Goal: Transaction & Acquisition: Purchase product/service

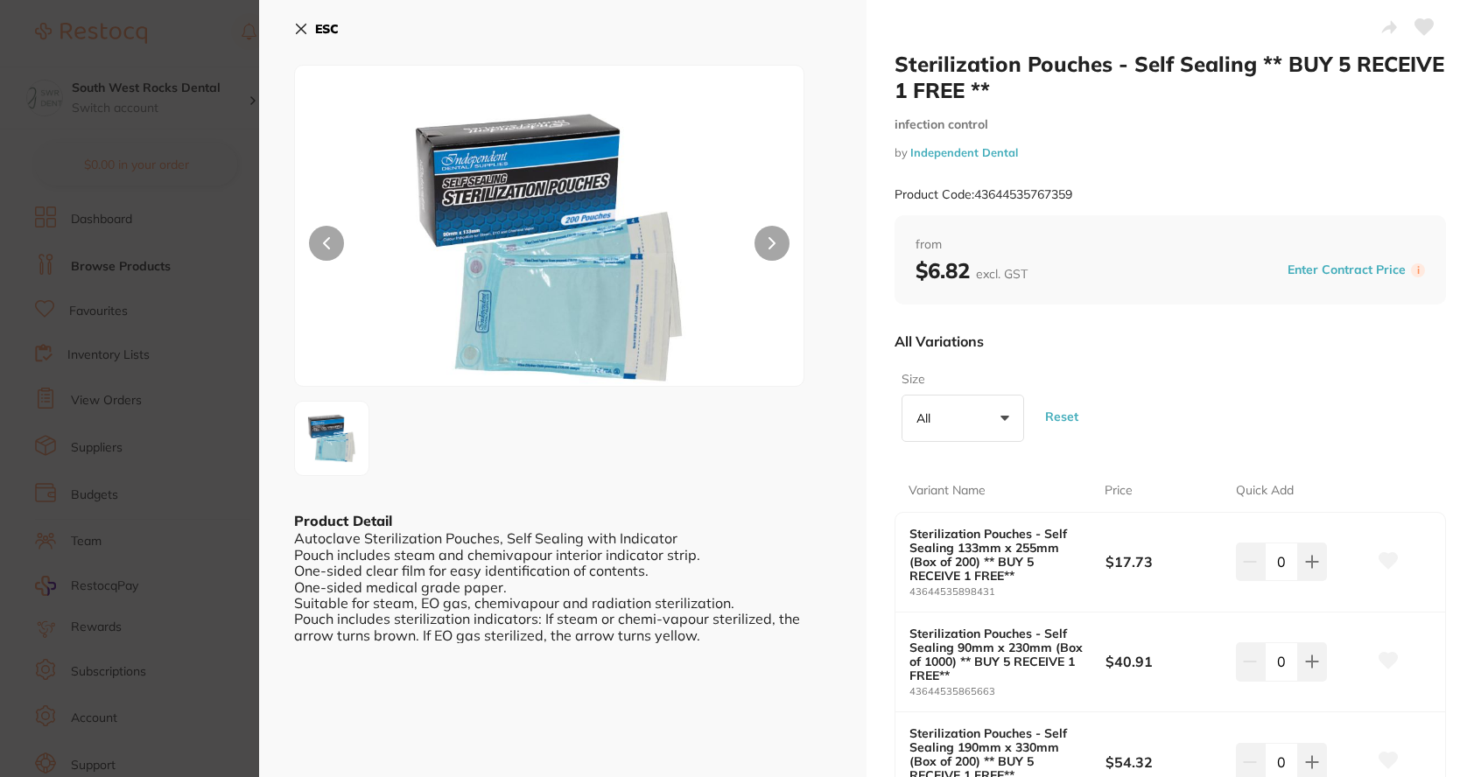
click at [298, 29] on icon at bounding box center [301, 29] width 14 height 14
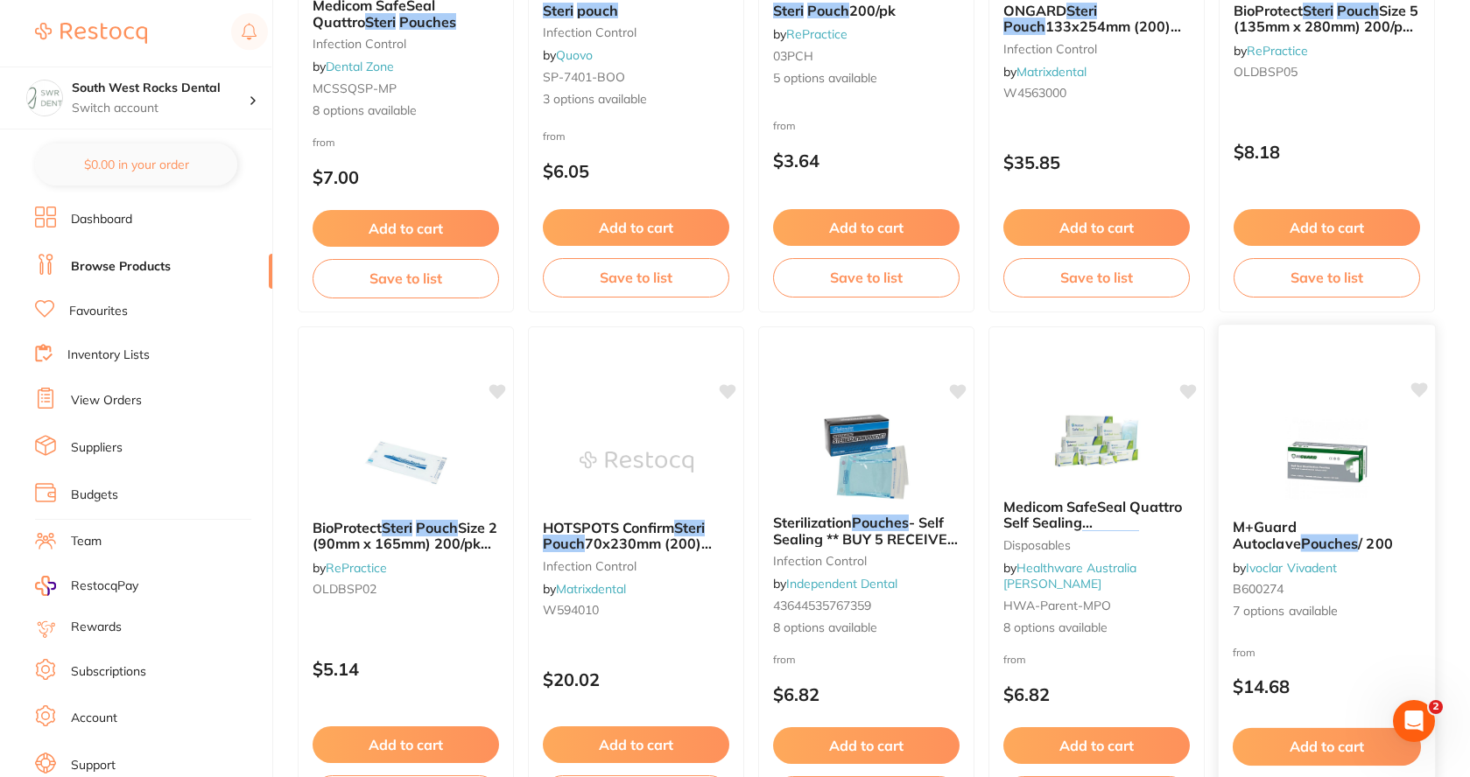
click at [1301, 529] on span "M+Guard Autoclave" at bounding box center [1267, 535] width 68 height 34
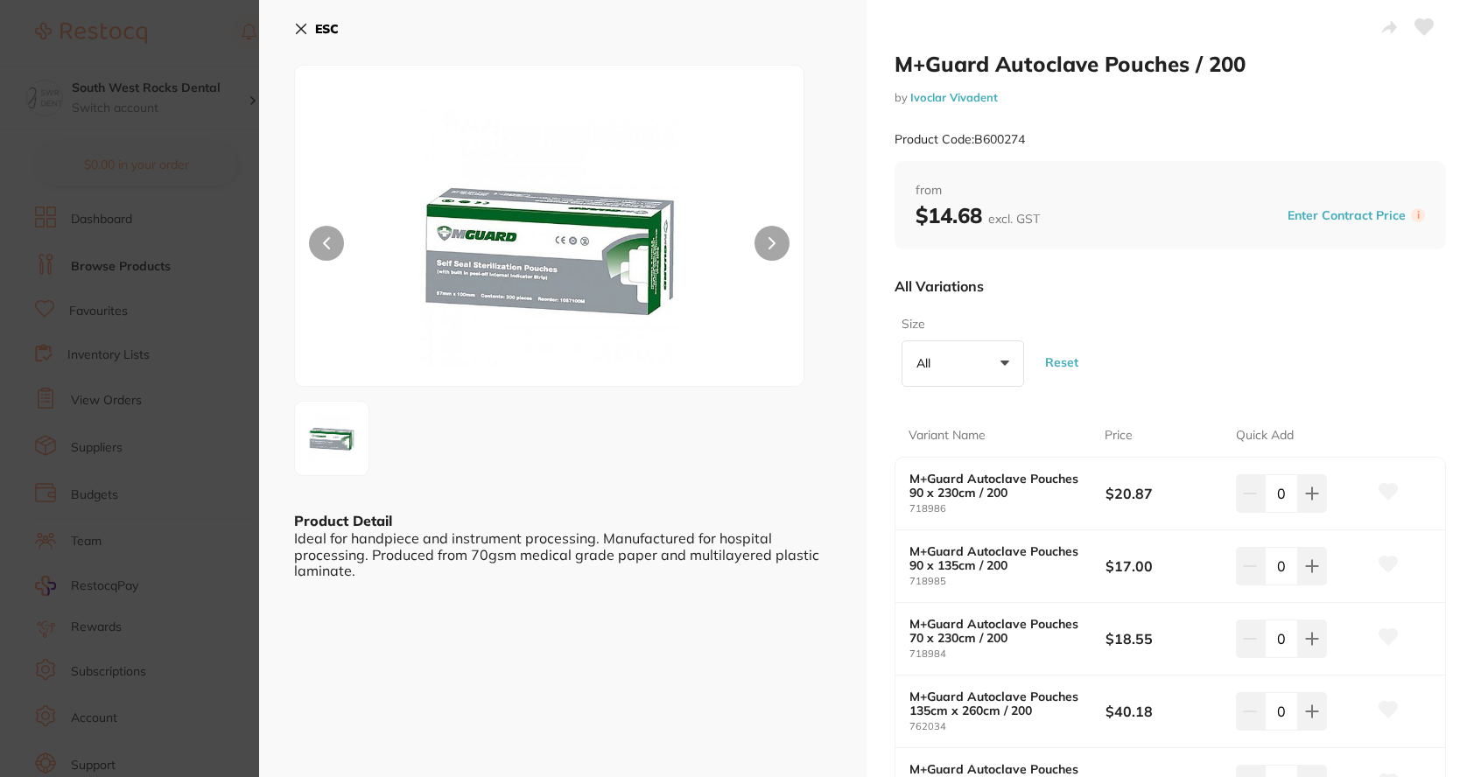
click at [302, 31] on icon at bounding box center [302, 30] width 10 height 10
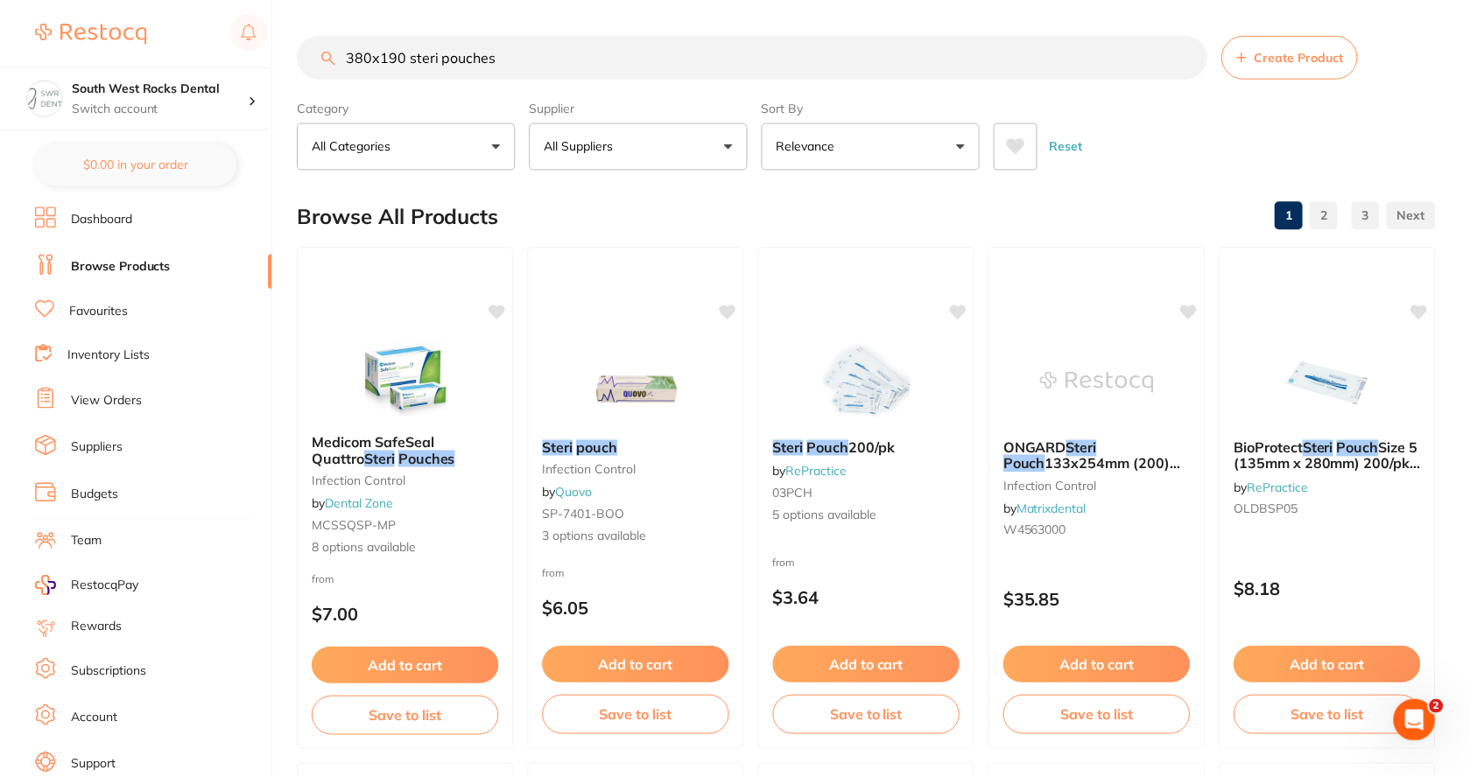
scroll to position [438, 0]
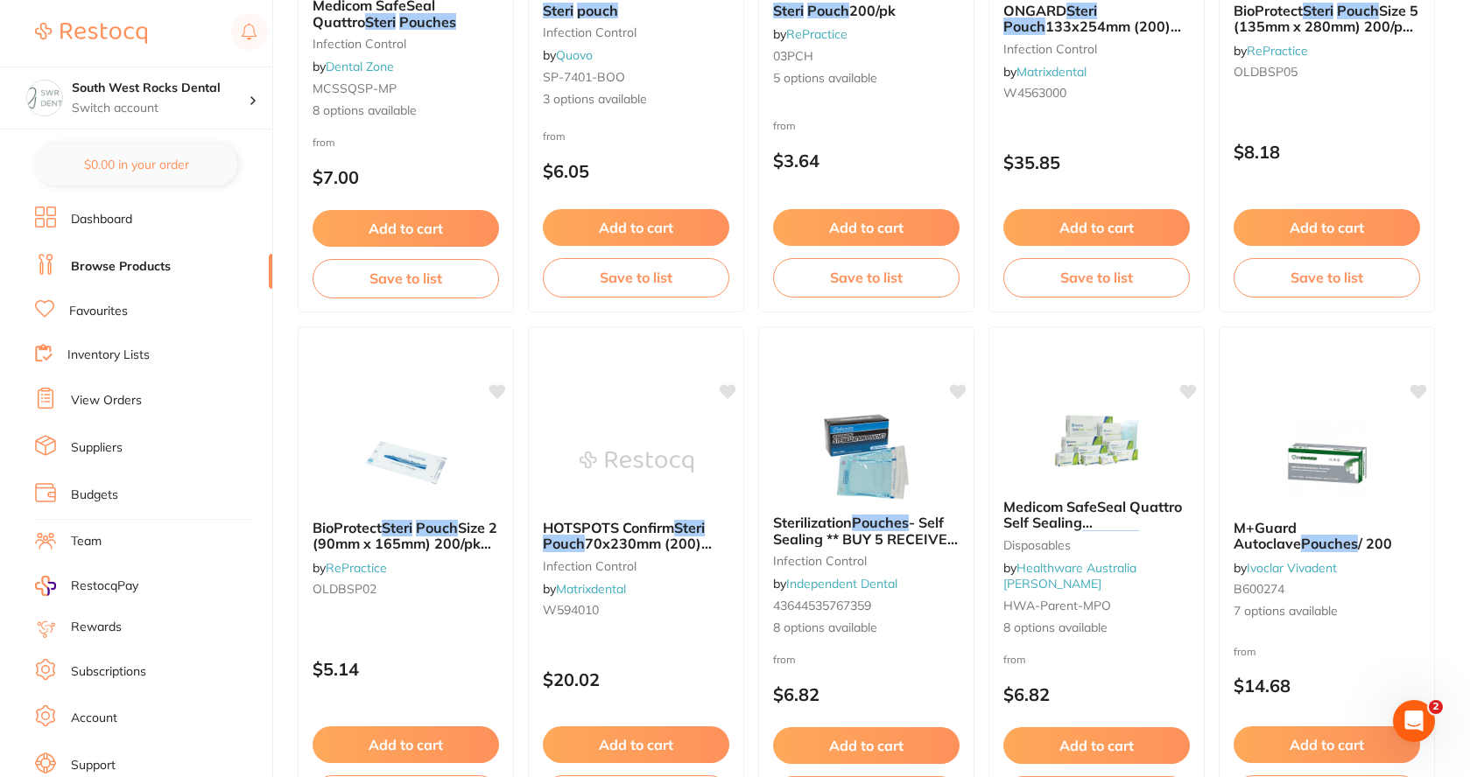
click at [128, 267] on link "Browse Products" at bounding box center [121, 267] width 100 height 18
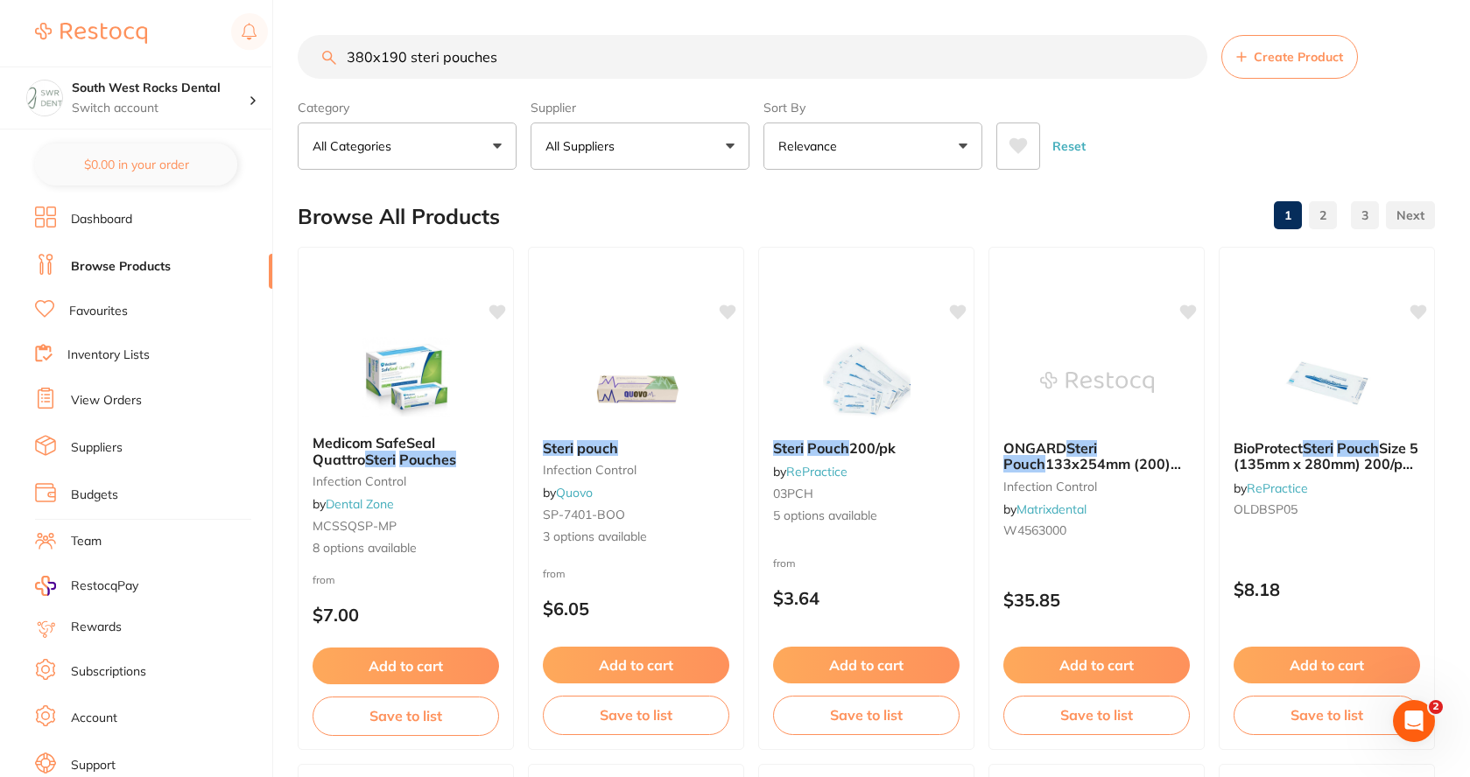
click at [727, 144] on button "All Suppliers" at bounding box center [640, 146] width 219 height 47
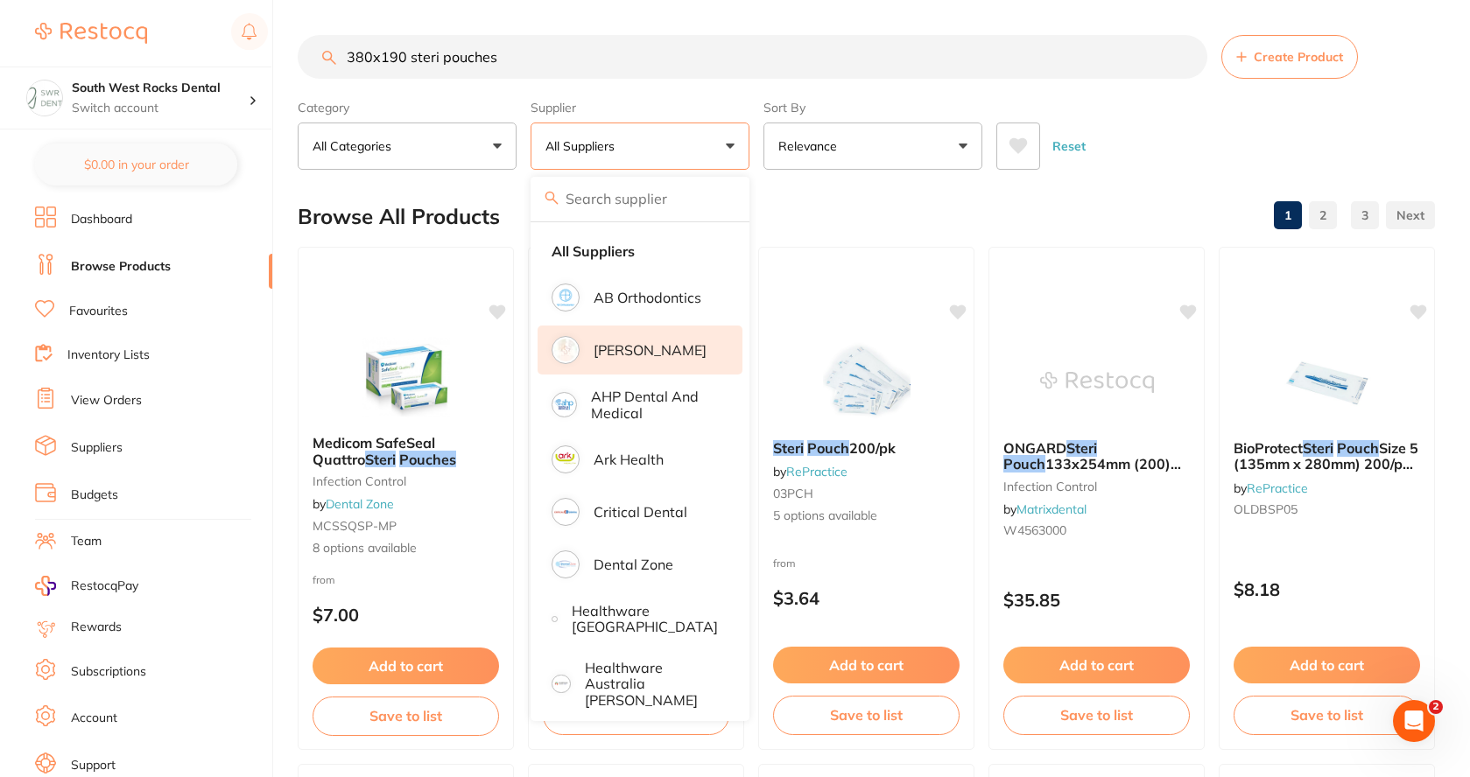
click at [636, 344] on p "[PERSON_NAME]" at bounding box center [650, 350] width 113 height 16
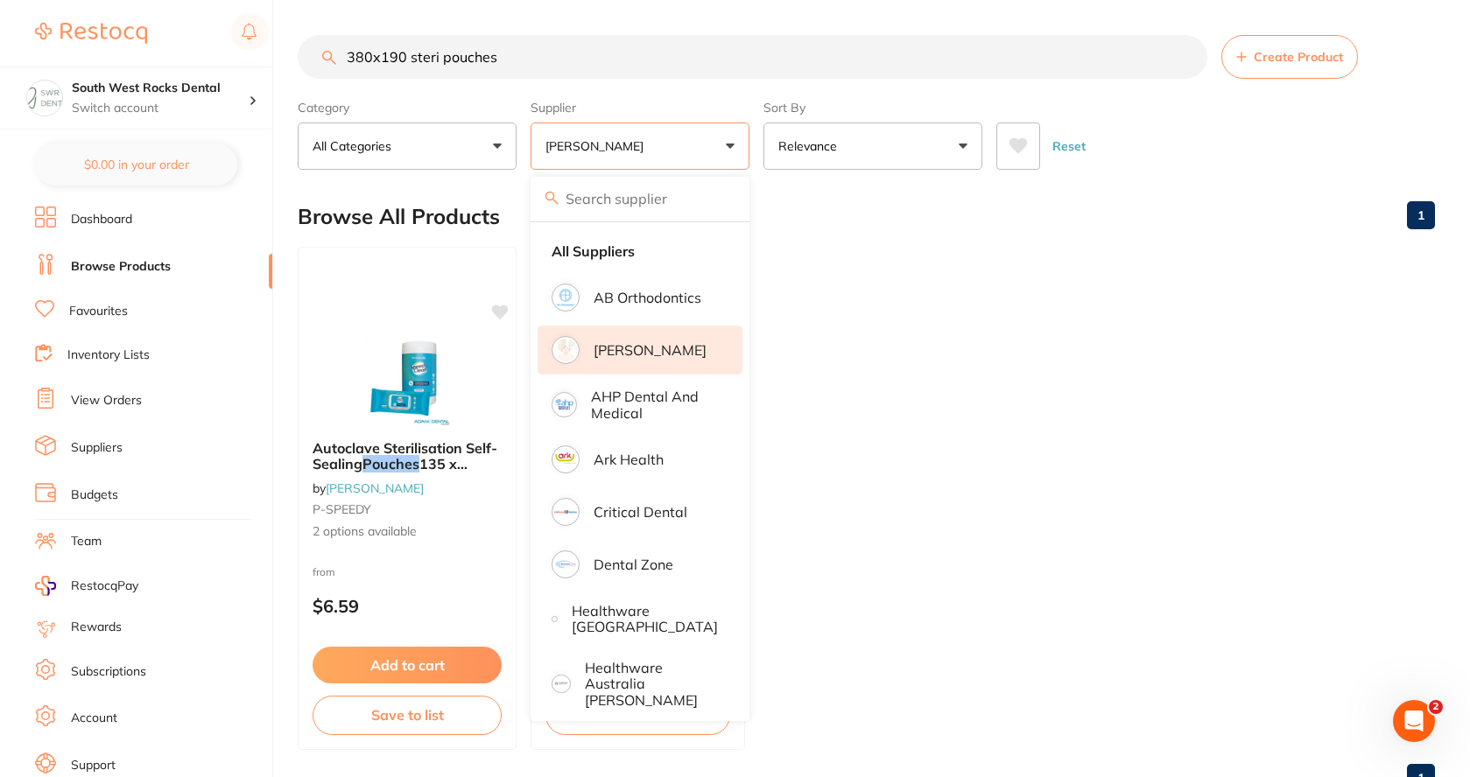
click at [1019, 247] on ul "Autoclave Sterilisation Self-Sealing Pouches 135 x 260mm 200/pk by [PERSON_NAME…" at bounding box center [866, 498] width 1137 height 503
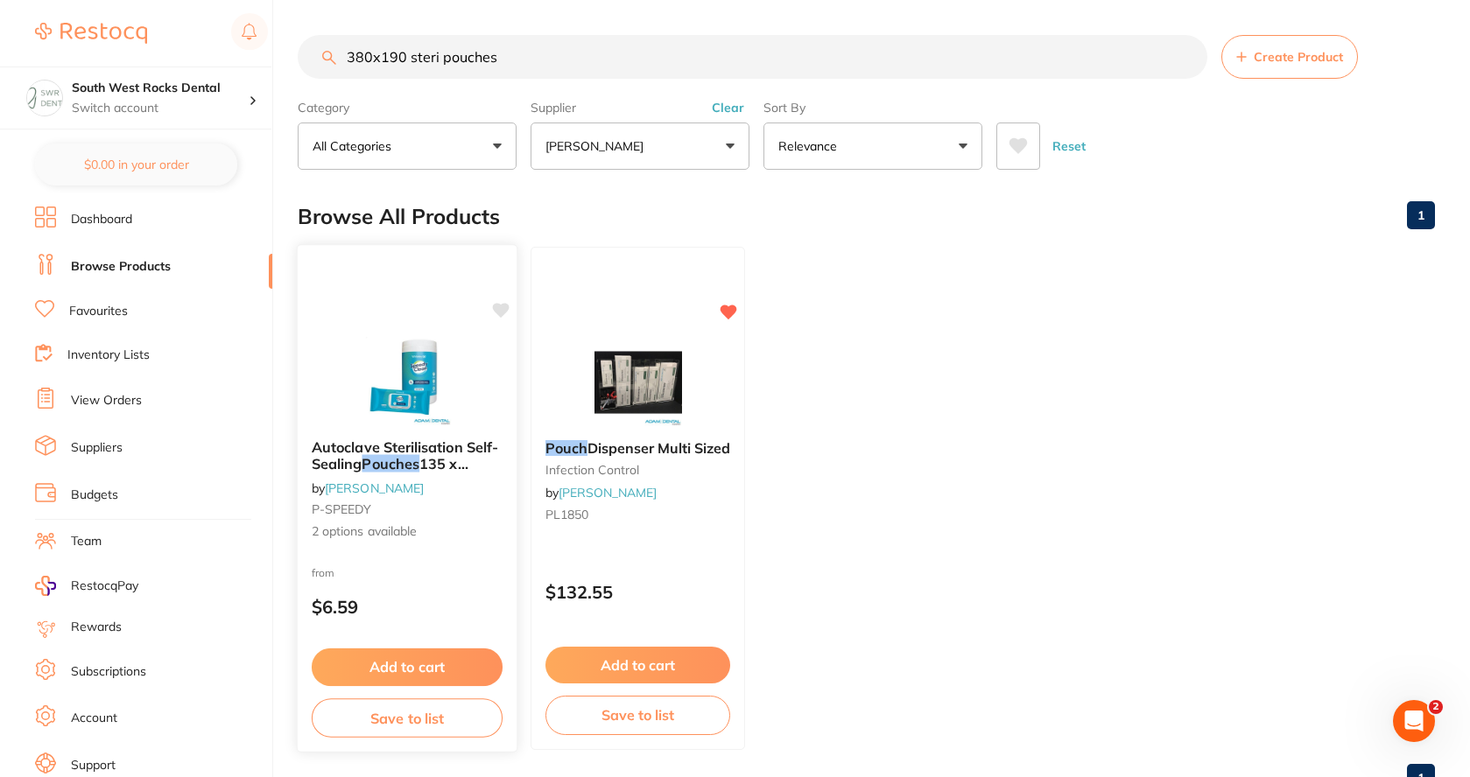
click at [426, 445] on span "Autoclave Sterilisation Self-Sealing" at bounding box center [405, 456] width 186 height 34
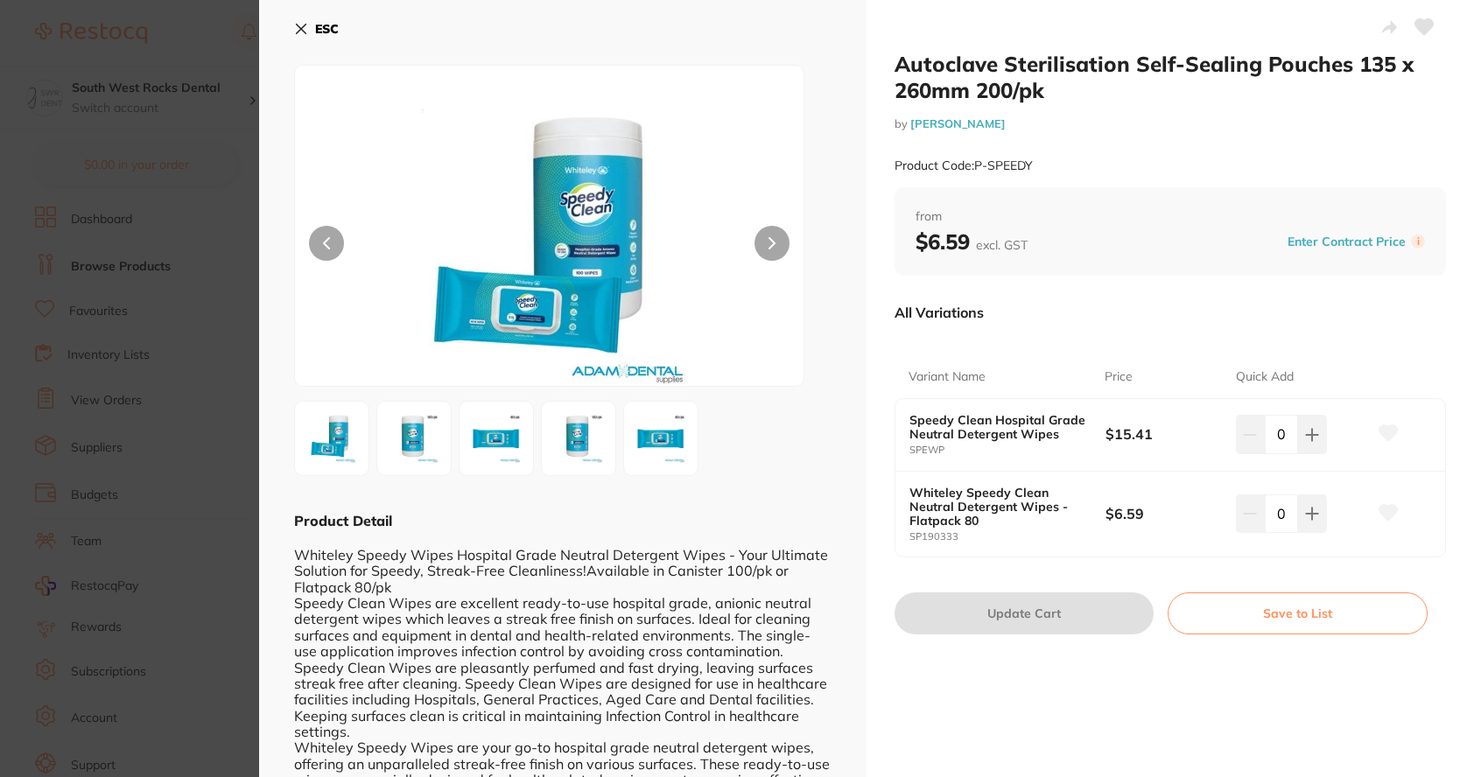
click at [307, 32] on icon at bounding box center [301, 29] width 14 height 14
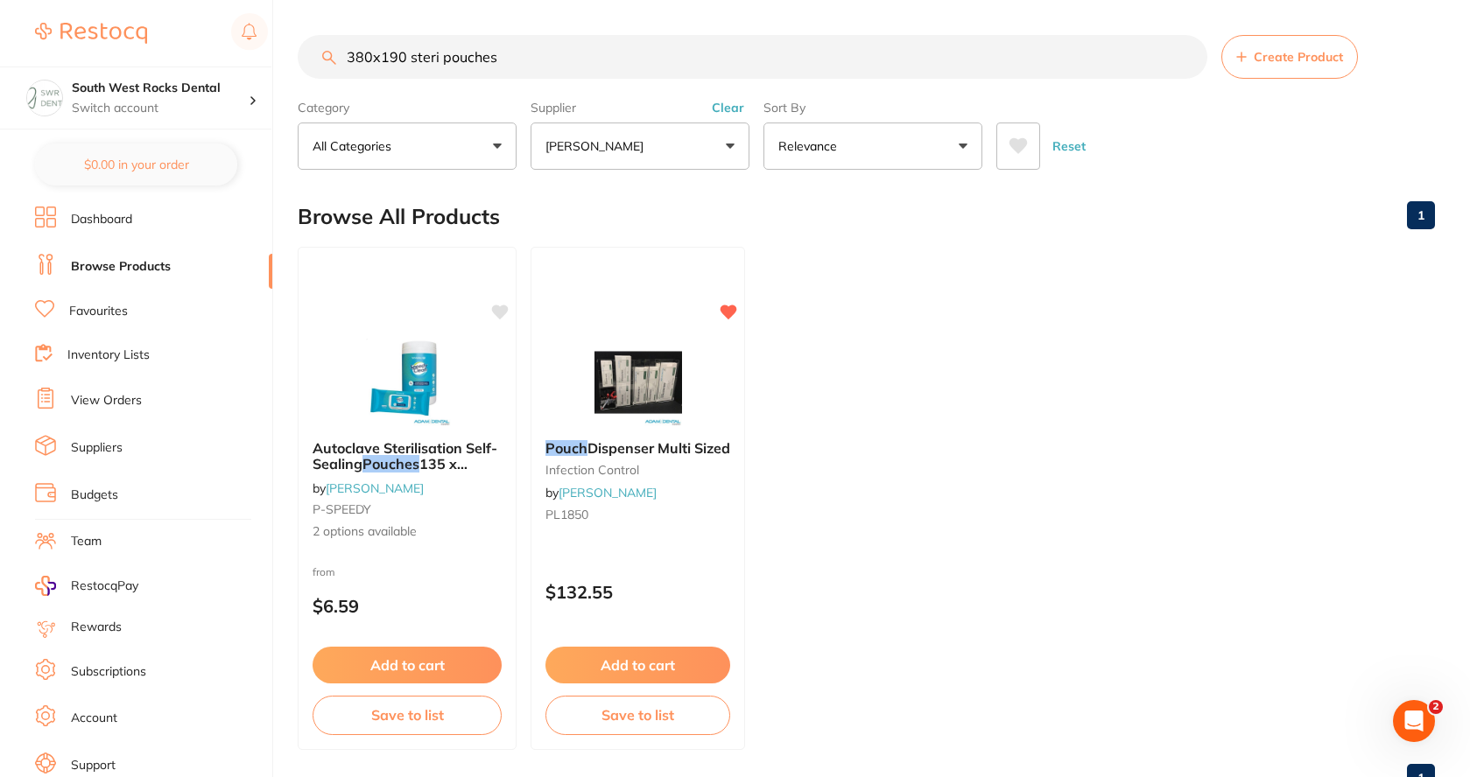
click at [1272, 63] on span "Create Product" at bounding box center [1298, 57] width 89 height 14
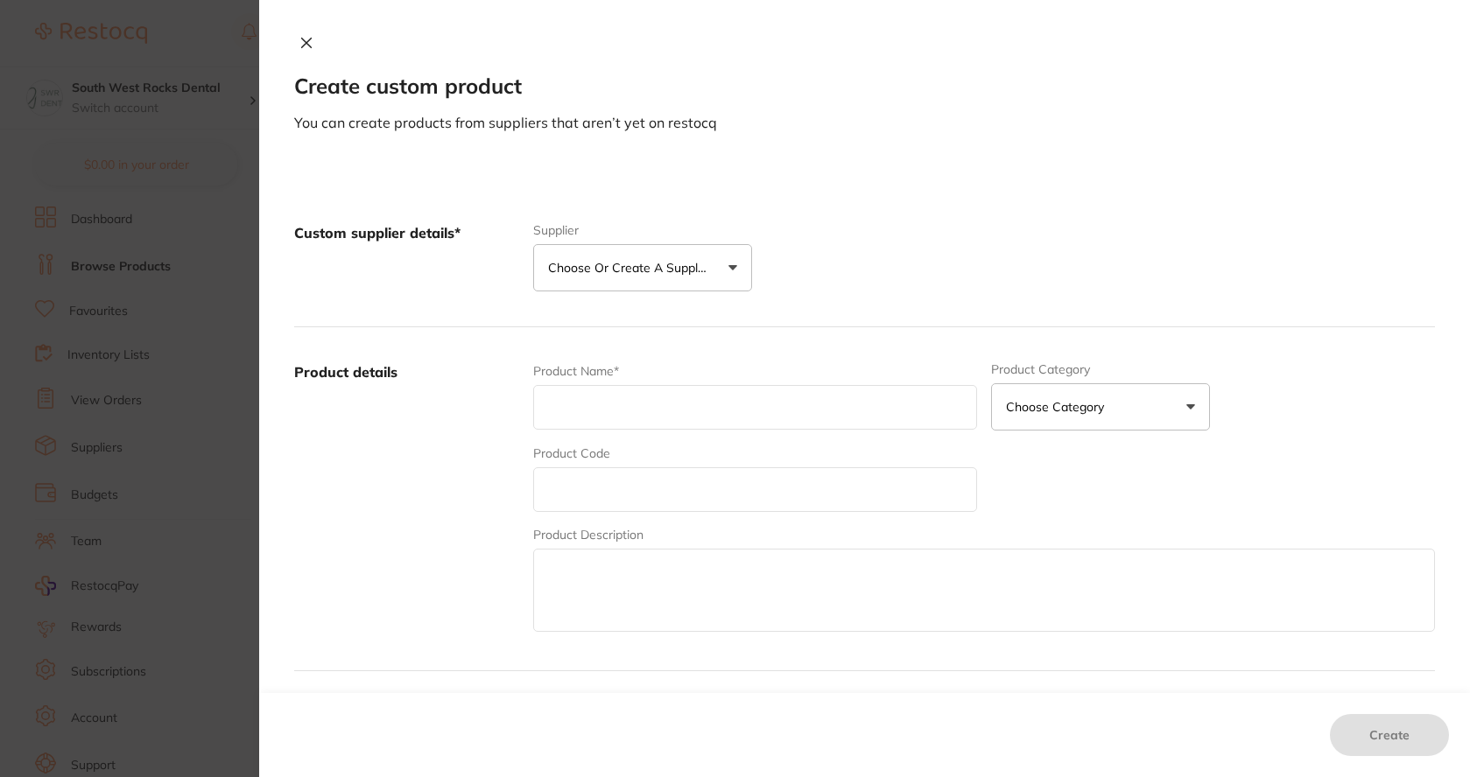
click at [681, 271] on p "Choose or create a supplier" at bounding box center [631, 268] width 166 height 18
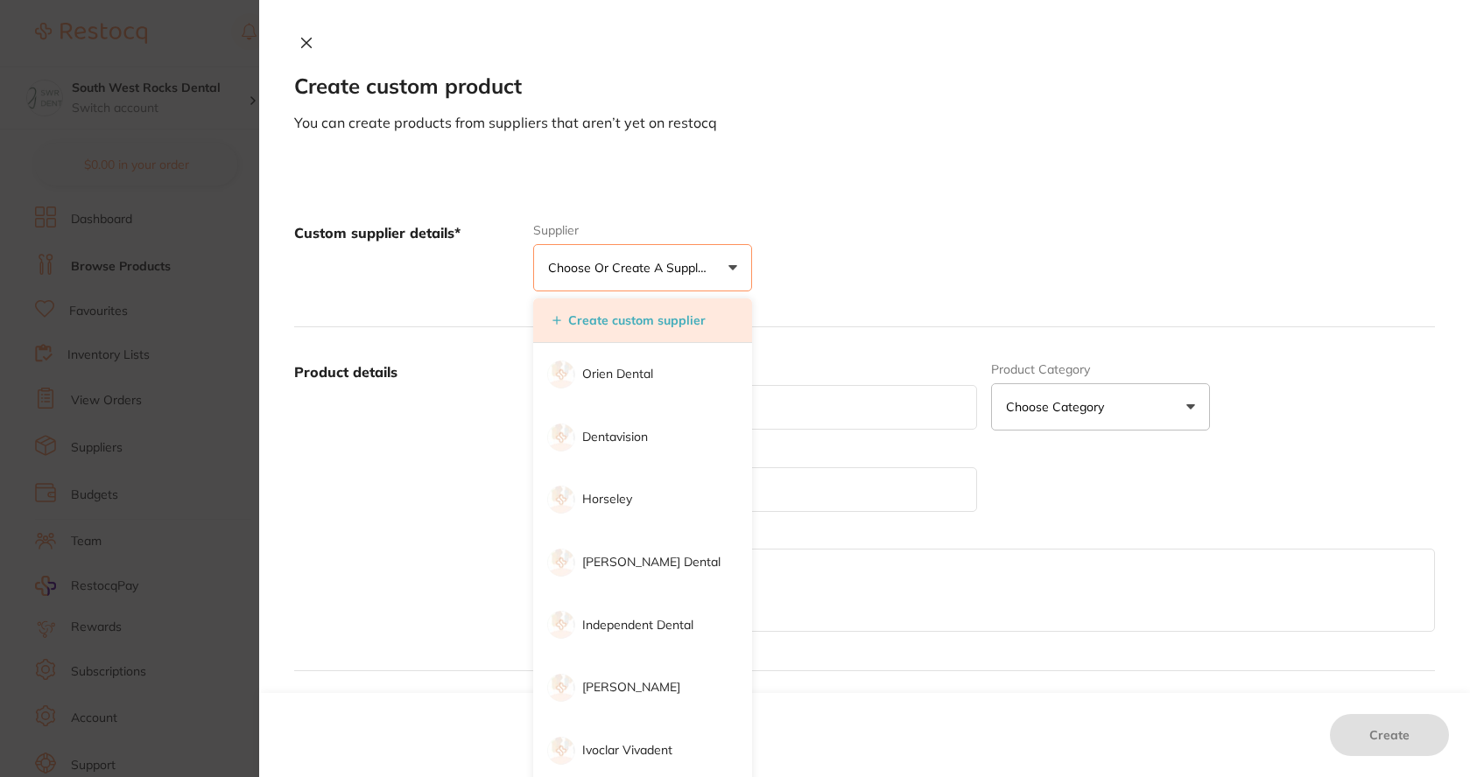
click at [659, 320] on button "Create custom supplier" at bounding box center [629, 321] width 164 height 16
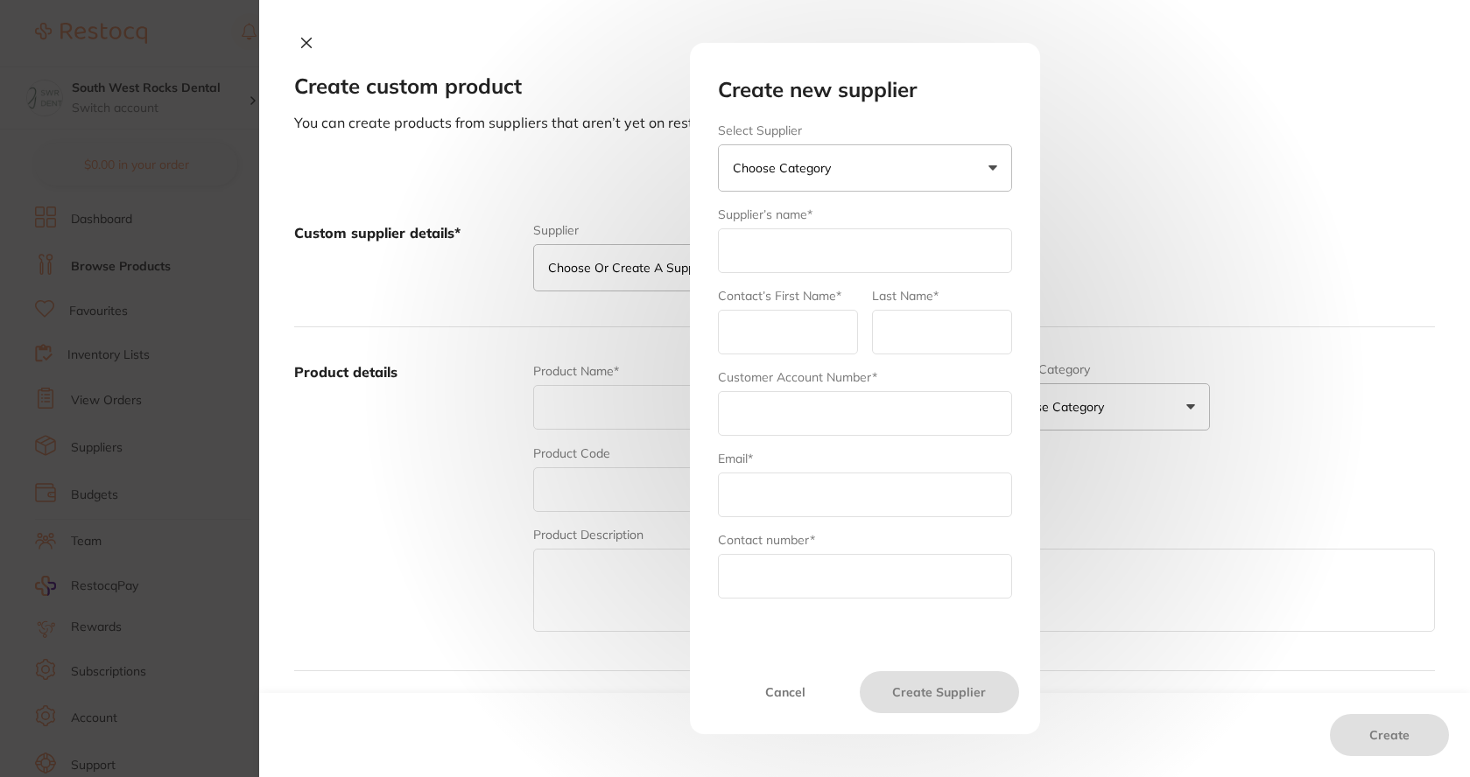
click at [828, 163] on p "Choose Category" at bounding box center [785, 168] width 105 height 18
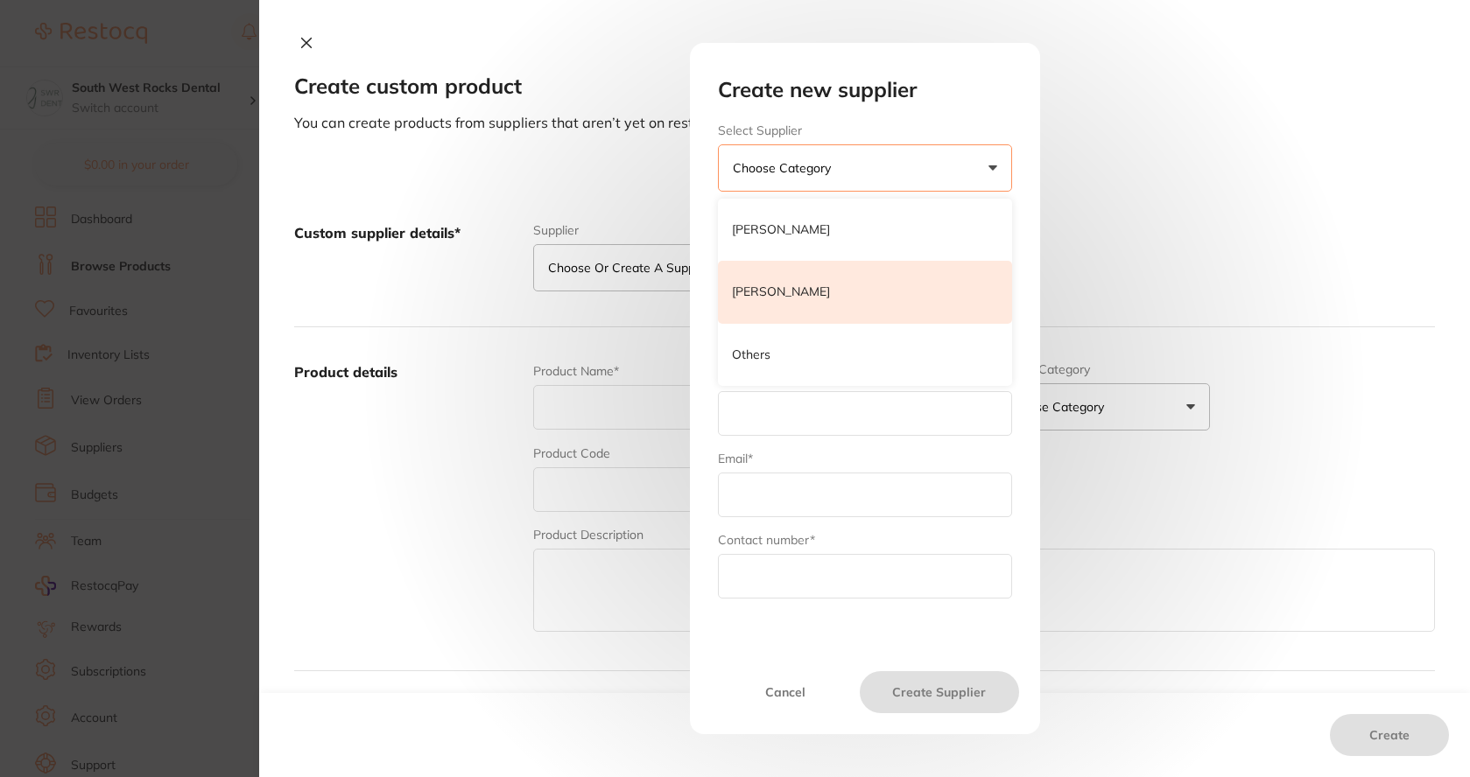
click at [758, 286] on p "[PERSON_NAME]" at bounding box center [781, 293] width 98 height 18
type input "[PERSON_NAME]"
type input "Dental"
type input "[EMAIL_ADDRESS][DOMAIN_NAME]"
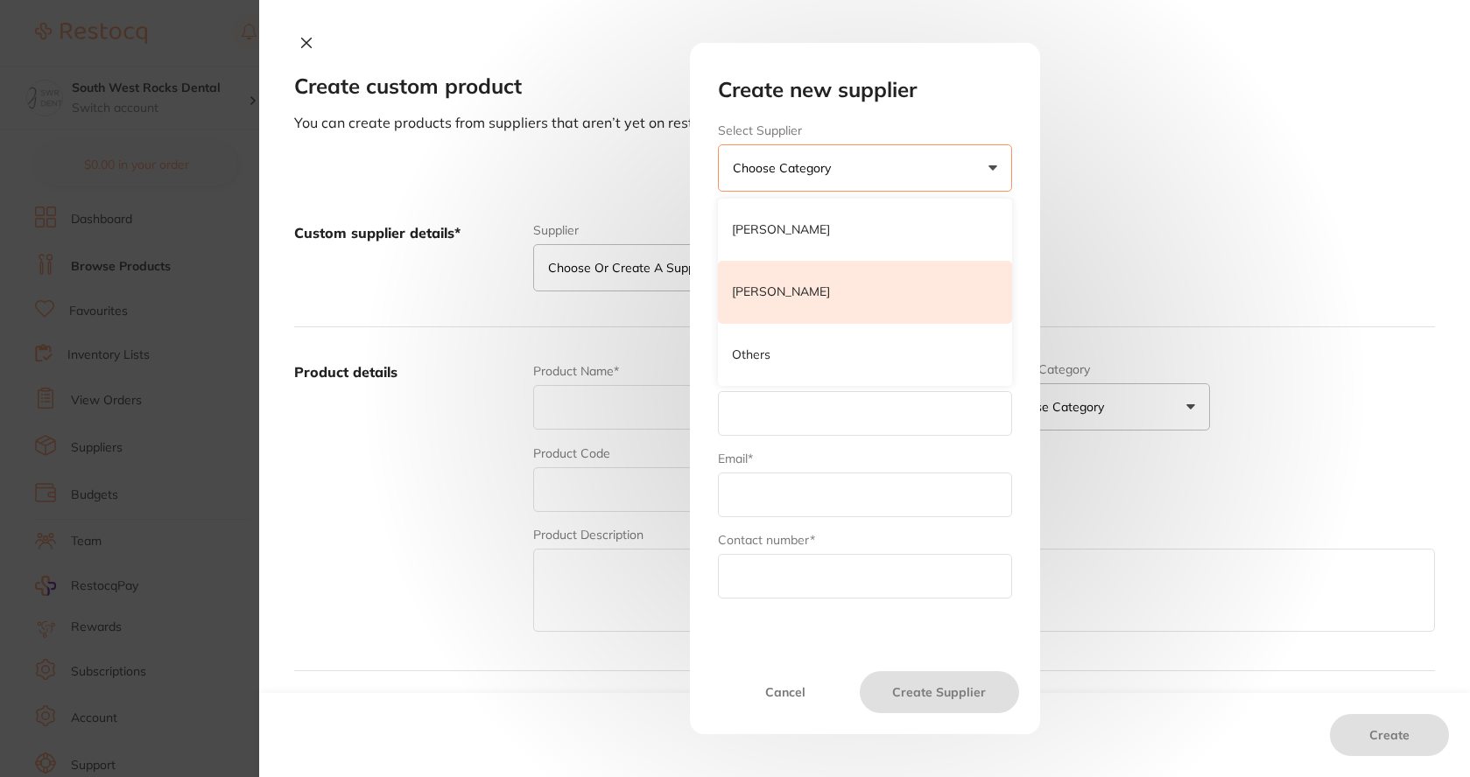
type input "1300 449 262"
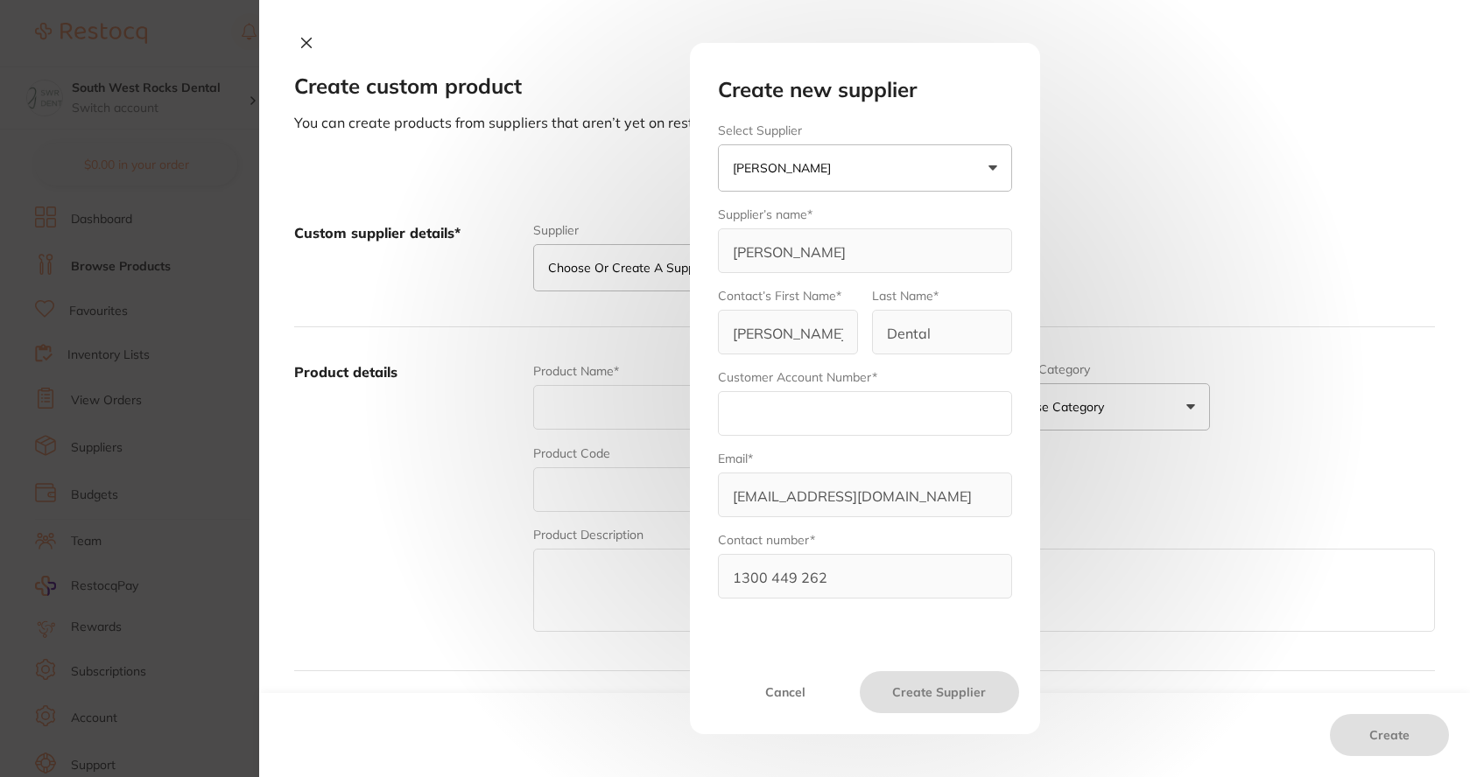
click at [794, 414] on input "text" at bounding box center [865, 413] width 294 height 45
type input "AD12568"
drag, startPoint x: 800, startPoint y: 455, endPoint x: 1189, endPoint y: 228, distance: 450.4
click at [1189, 228] on div "Create new supplier Select Supplier [PERSON_NAME] [PERSON_NAME] [PERSON_NAME] O…" at bounding box center [864, 388] width 1211 height 777
click at [690, 562] on div "Create new supplier Select Supplier [PERSON_NAME] [PERSON_NAME] [PERSON_NAME] O…" at bounding box center [865, 389] width 350 height 692
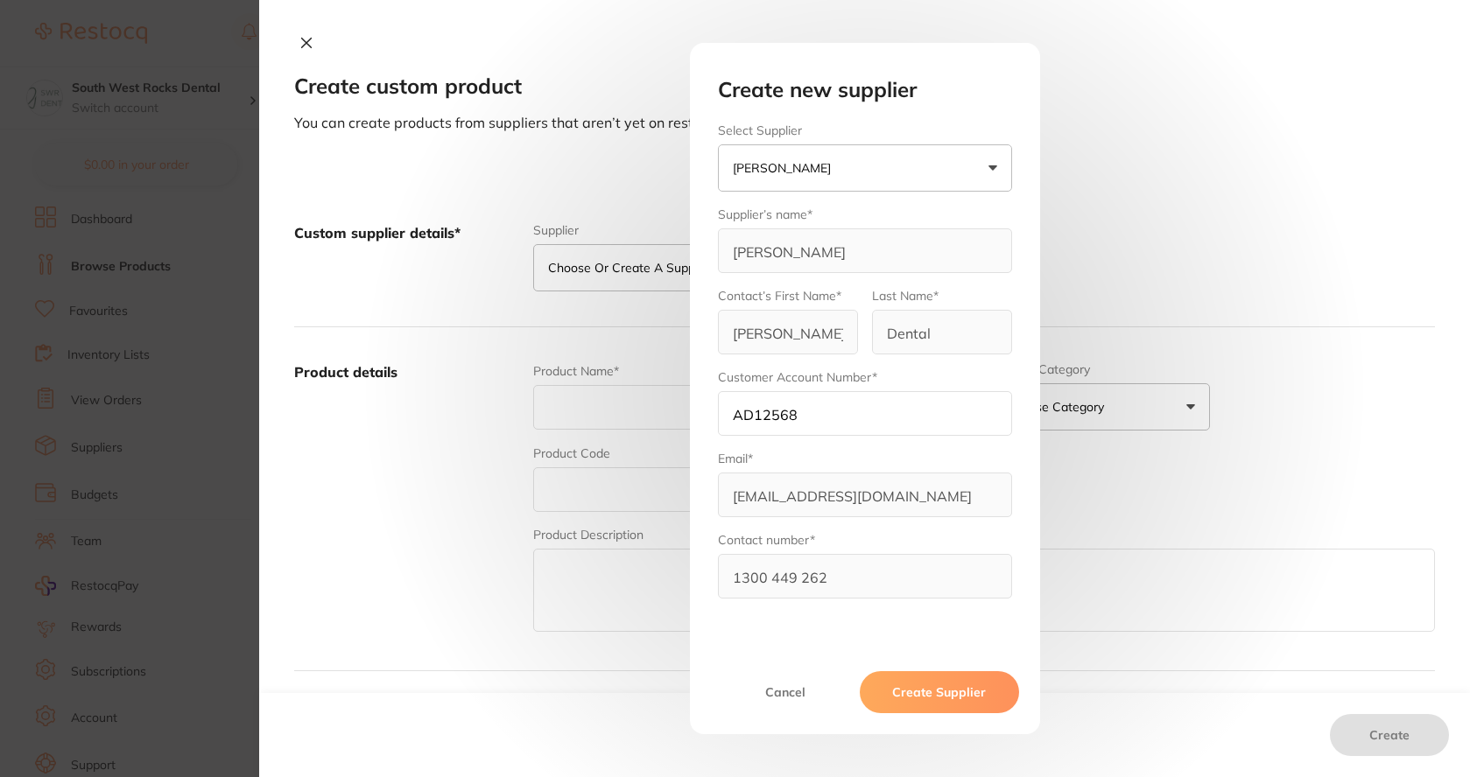
click at [1213, 295] on div "Create new supplier Select Supplier [PERSON_NAME] [PERSON_NAME] [PERSON_NAME] O…" at bounding box center [864, 388] width 1211 height 777
click at [960, 696] on button "Create Supplier" at bounding box center [939, 692] width 158 height 42
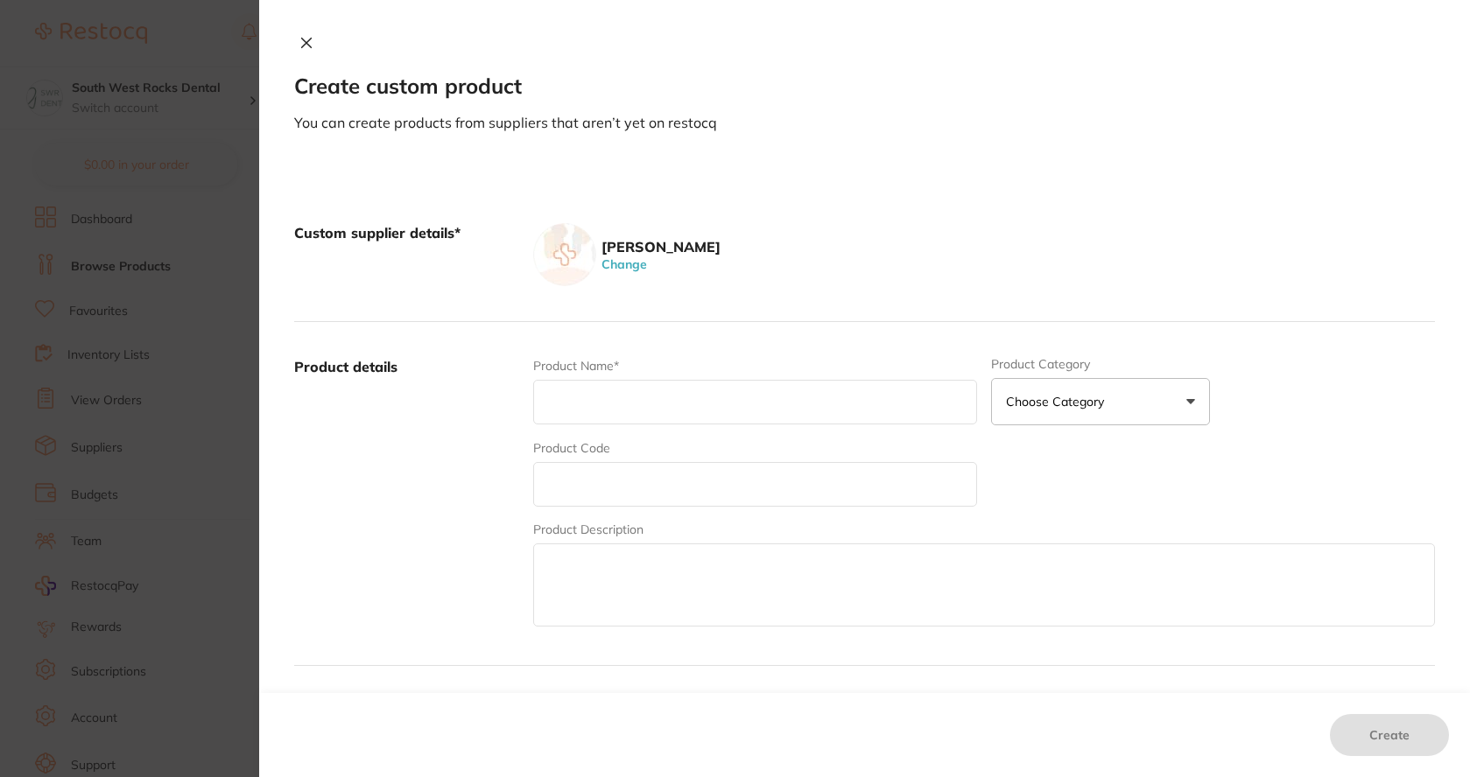
click at [593, 401] on input "text" at bounding box center [755, 402] width 444 height 45
click at [1142, 412] on button "Choose Category" at bounding box center [1100, 401] width 219 height 47
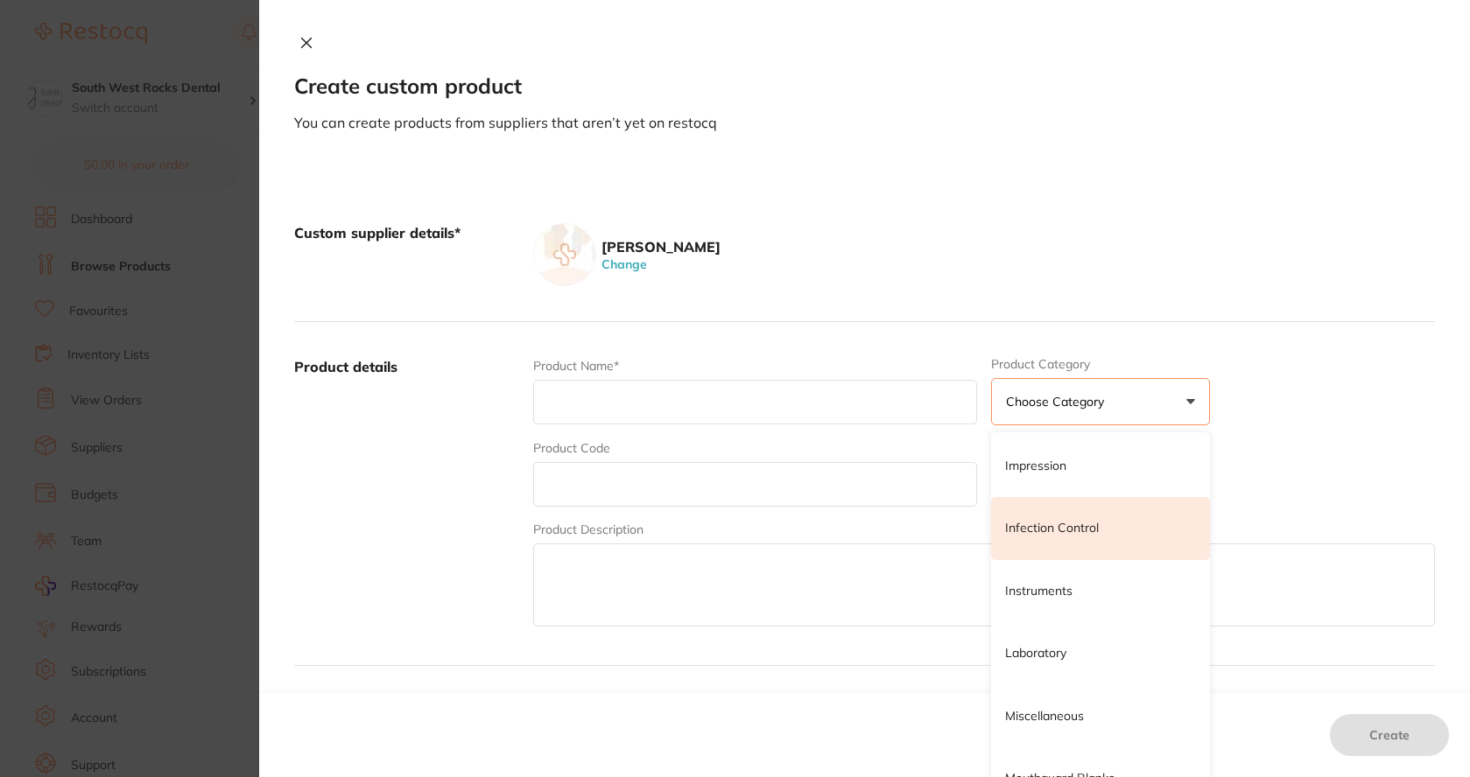
click at [1066, 523] on p "Infection Control" at bounding box center [1052, 529] width 94 height 18
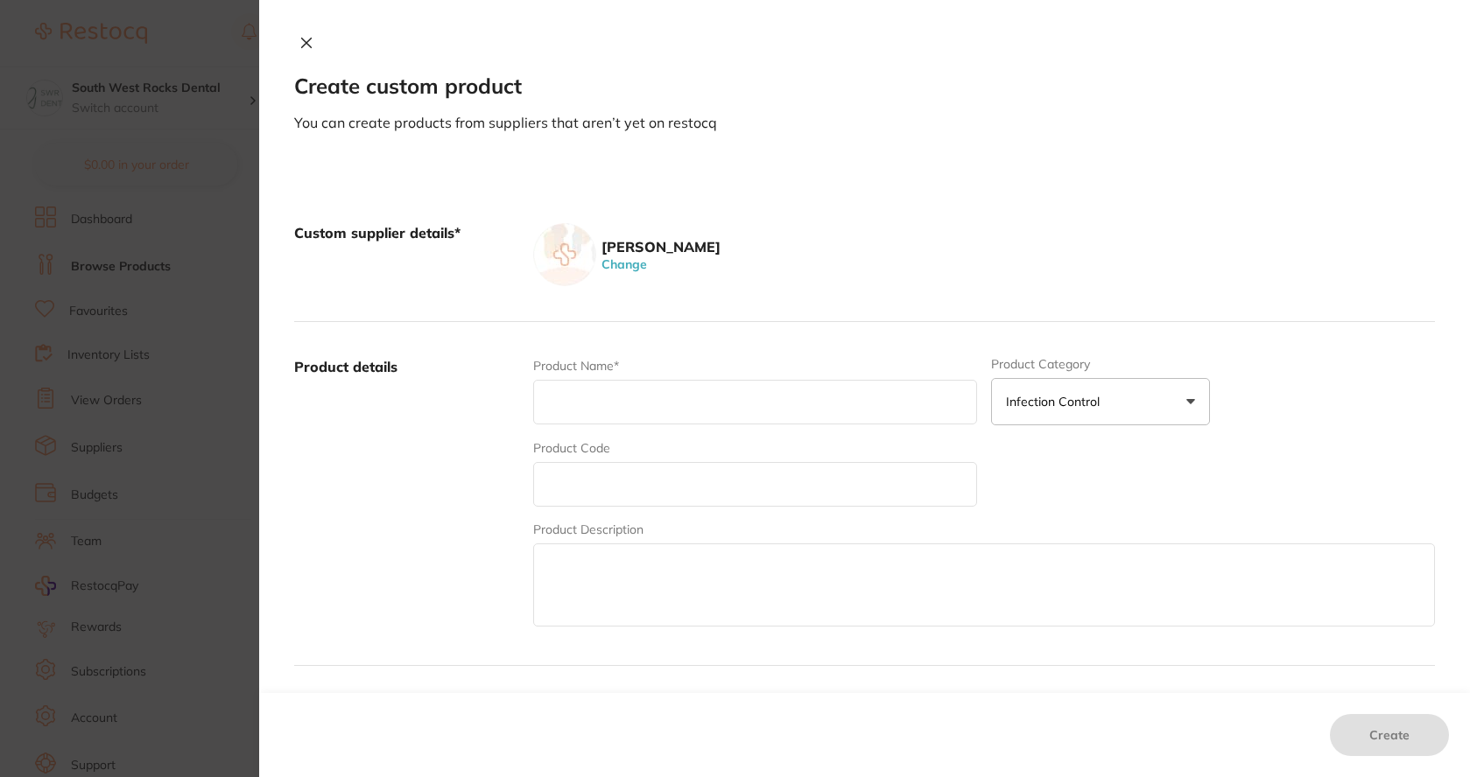
click at [612, 492] on input "text" at bounding box center [755, 484] width 444 height 45
type input "SS190380"
click at [608, 570] on textarea at bounding box center [984, 585] width 902 height 83
type textarea "Self Seal Sterilisation Pouch 190mm x 380mm"
click at [641, 409] on input "text" at bounding box center [755, 402] width 444 height 45
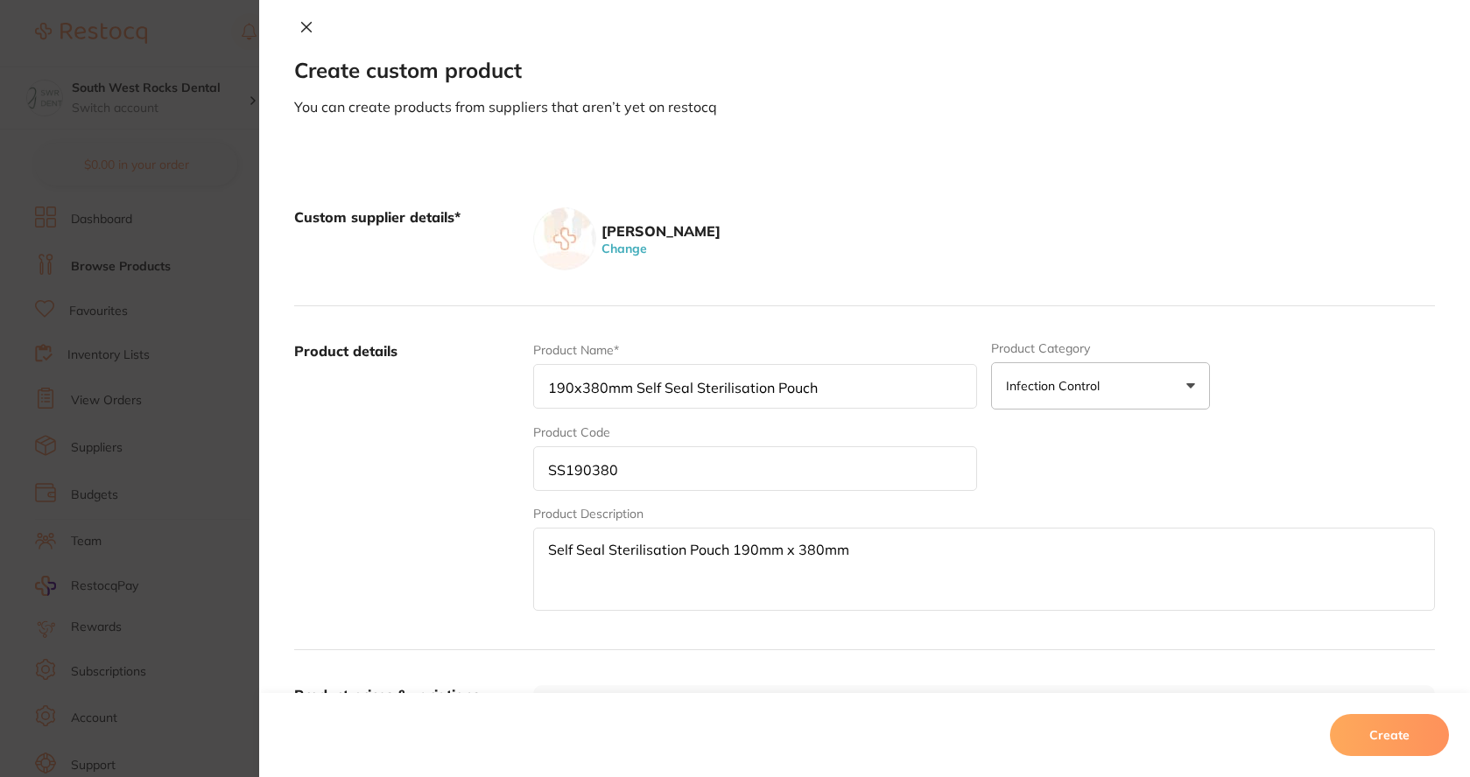
scroll to position [0, 0]
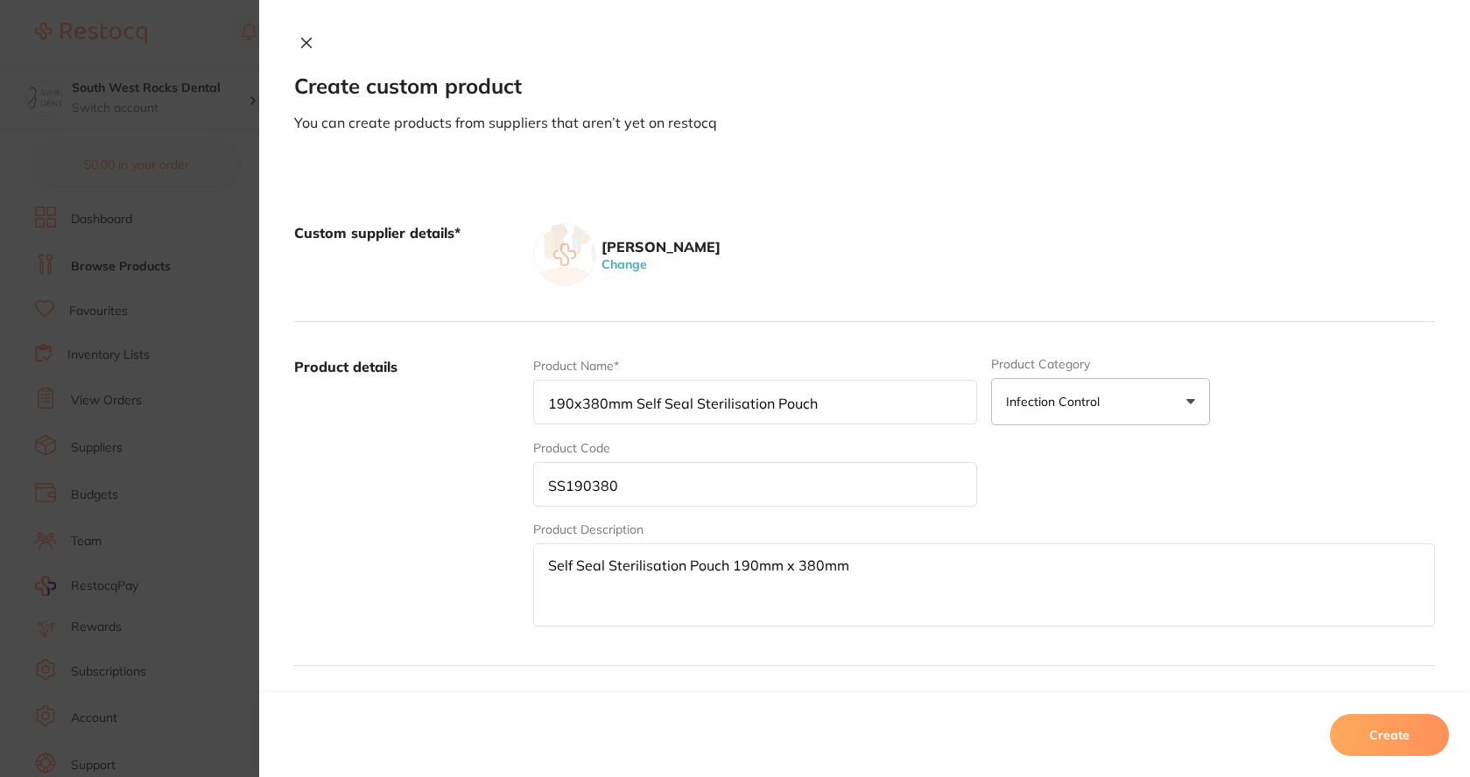
type input "190x380mm Self Seal Sterilisation Pouch"
drag, startPoint x: 849, startPoint y: 401, endPoint x: 515, endPoint y: 385, distance: 334.8
click at [515, 385] on div "Product details Product Name* 190x380mm Self Seal Sterilisation Pouch Product C…" at bounding box center [864, 494] width 1141 height 344
paste input "ationAutoclave PouchesAutoclave Self-Sealing Sterilisation Pouches 200/pk Autoc…"
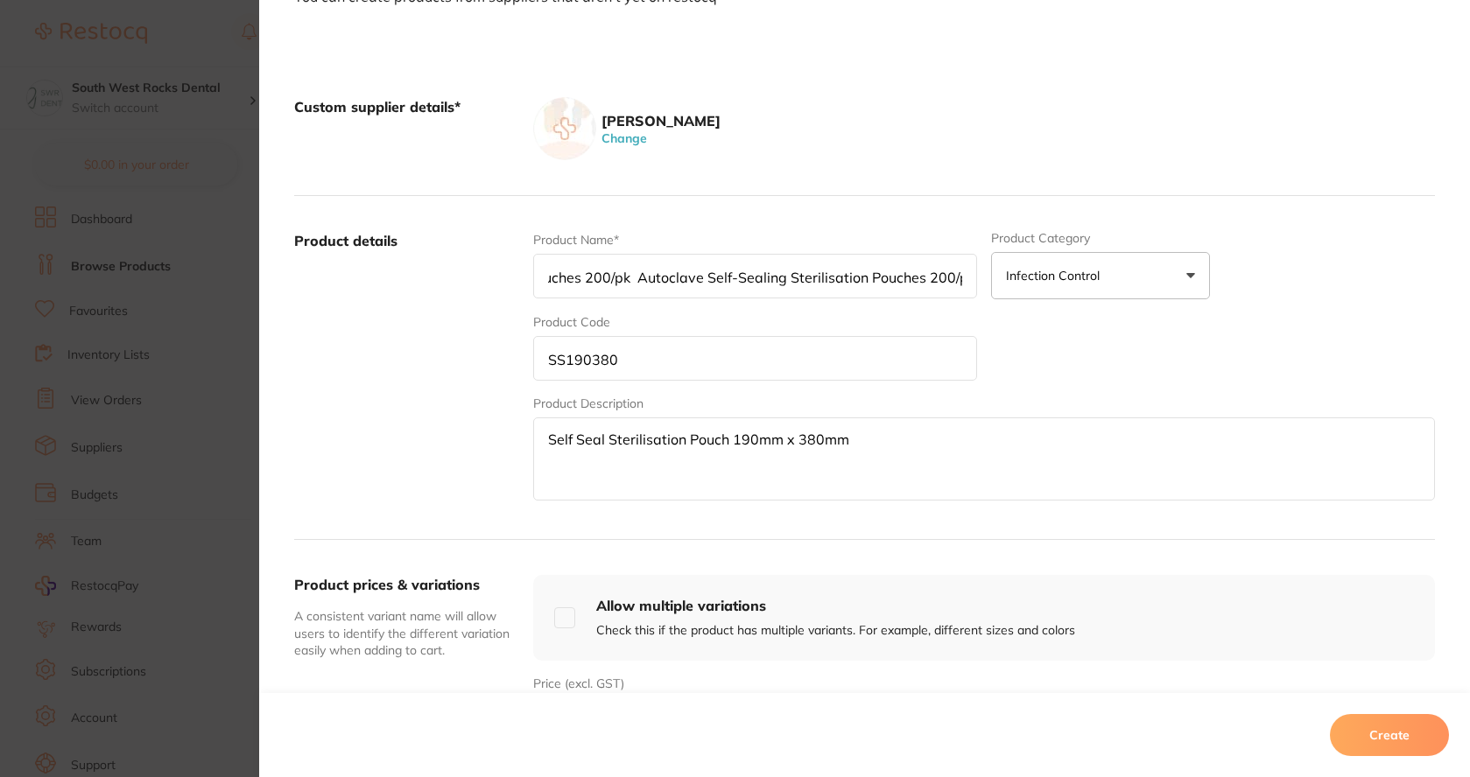
scroll to position [263, 0]
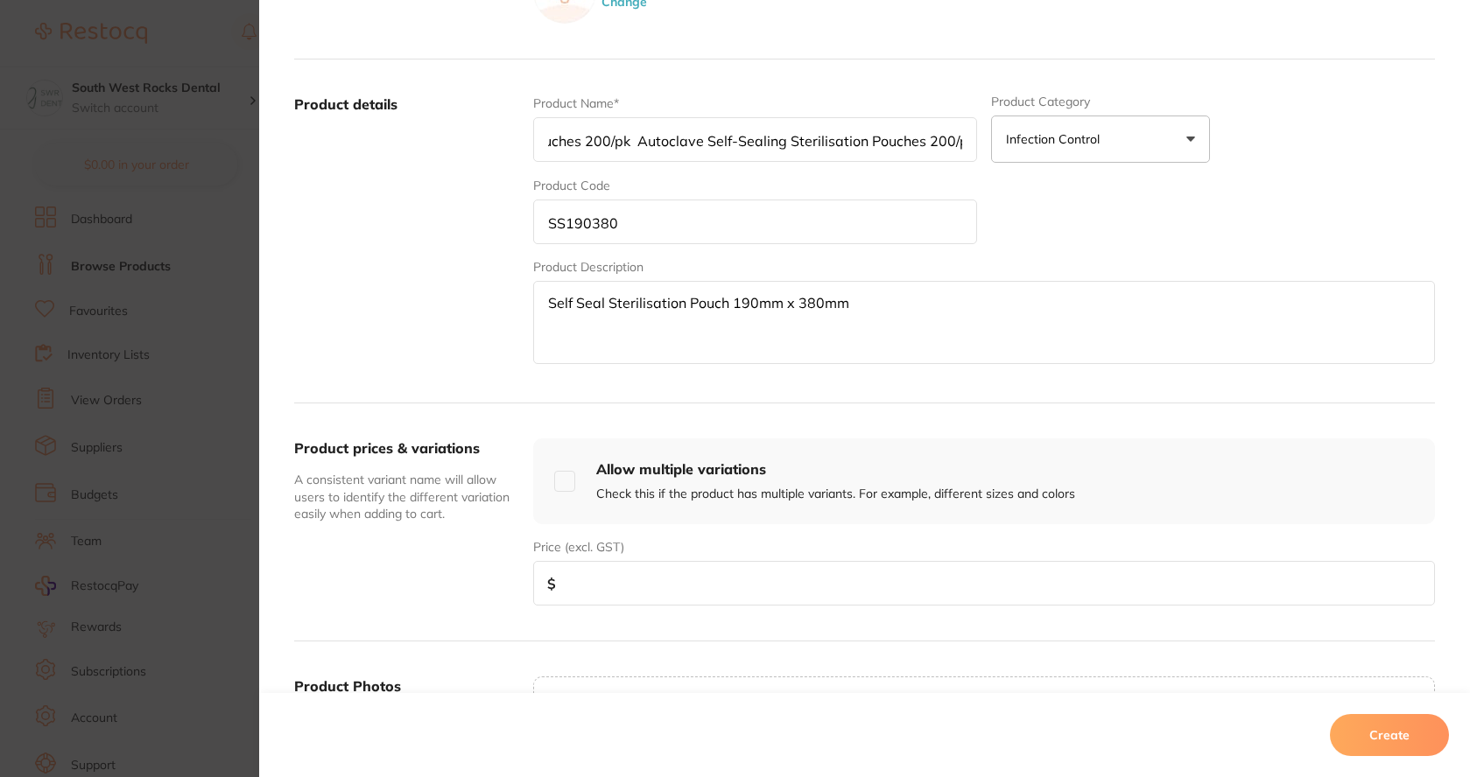
type input "ationAutoclave PouchesAutoclave Self-Sealing Sterilisation Pouches 200/pk Autoc…"
click at [611, 580] on input "number" at bounding box center [984, 583] width 902 height 45
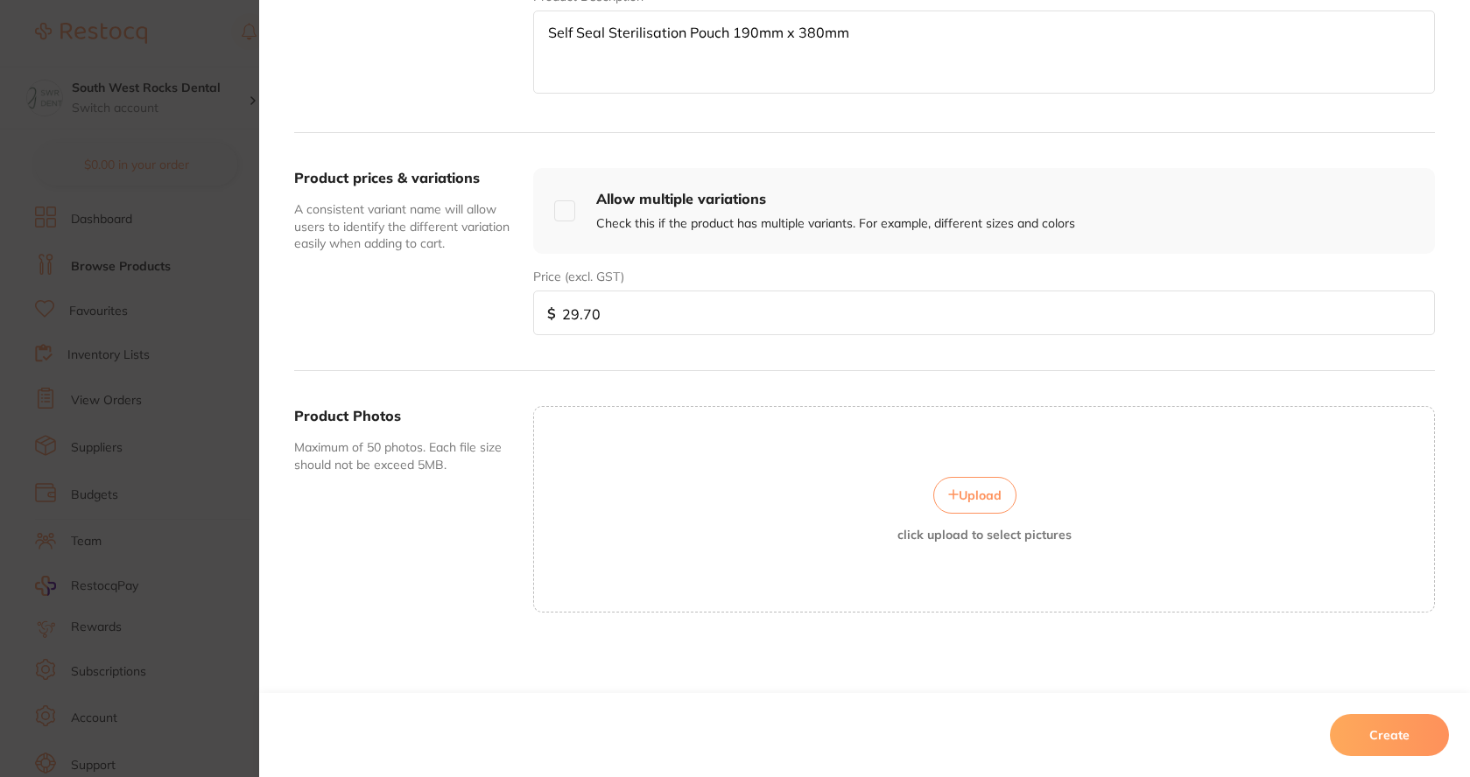
scroll to position [535, 0]
type input "29.70"
click at [1388, 738] on button "Create" at bounding box center [1389, 735] width 119 height 42
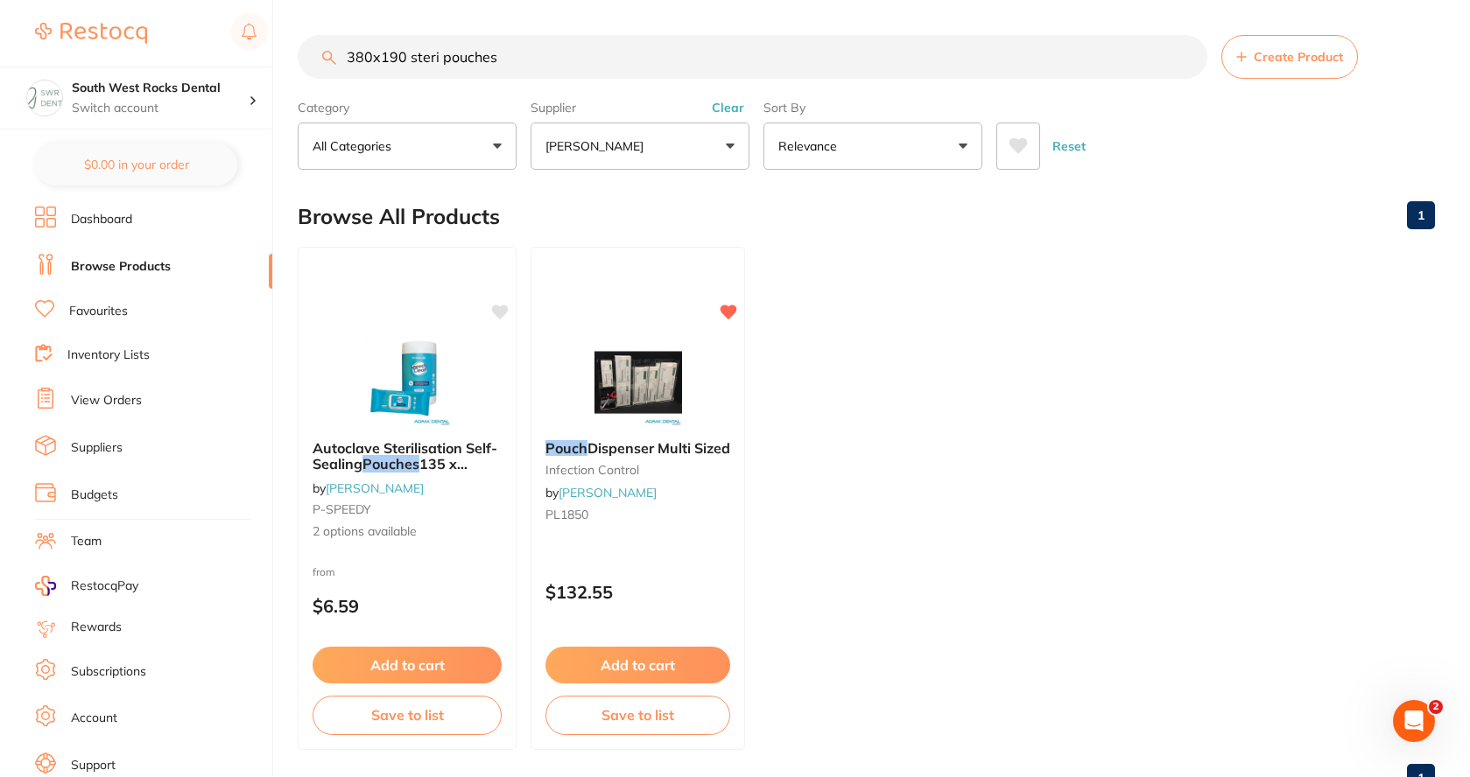
click at [514, 66] on input "380x190 steri pouches" at bounding box center [753, 57] width 910 height 44
click at [530, 49] on input "380x190 steri pouches" at bounding box center [753, 57] width 910 height 44
click at [482, 158] on button "All Categories" at bounding box center [407, 146] width 219 height 47
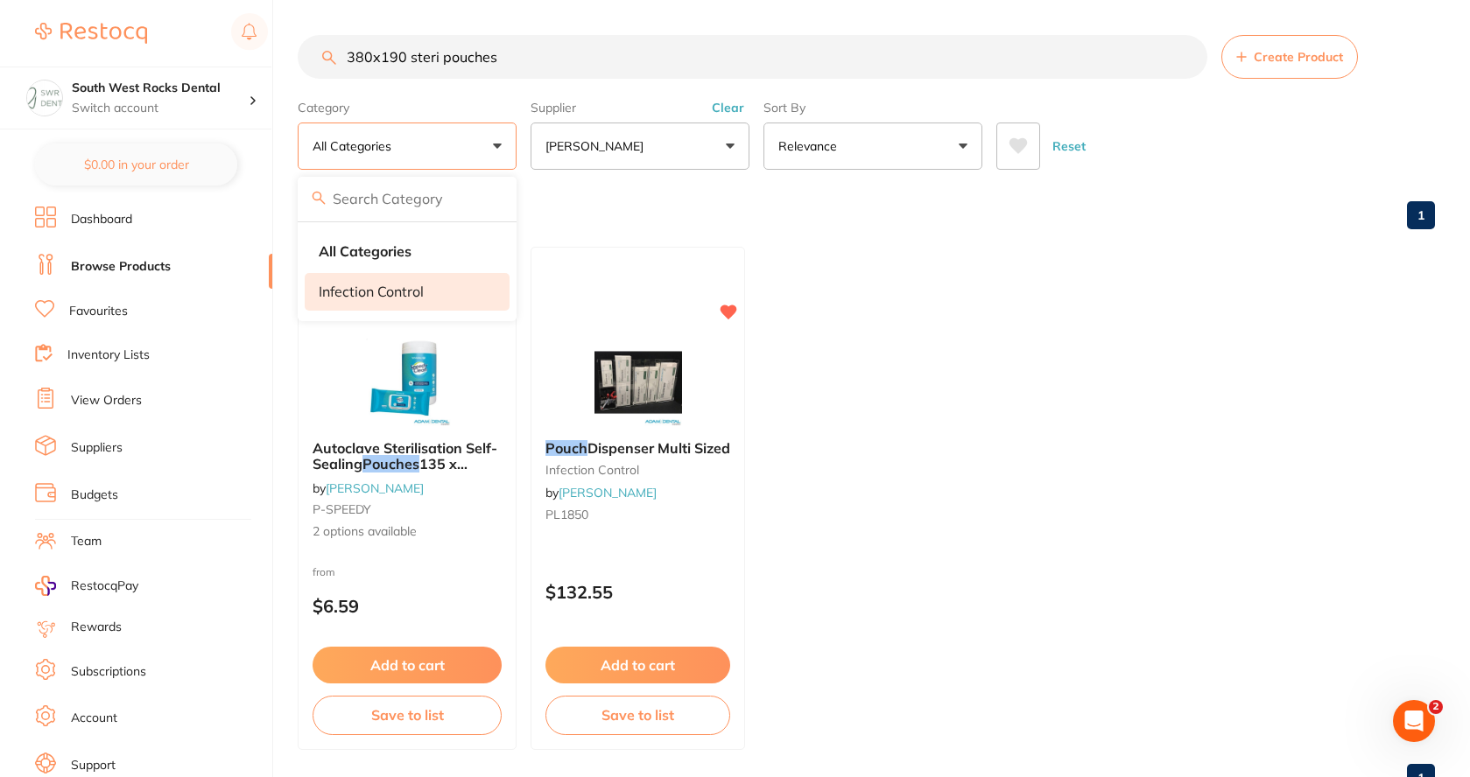
click at [410, 284] on p "infection control" at bounding box center [371, 292] width 105 height 16
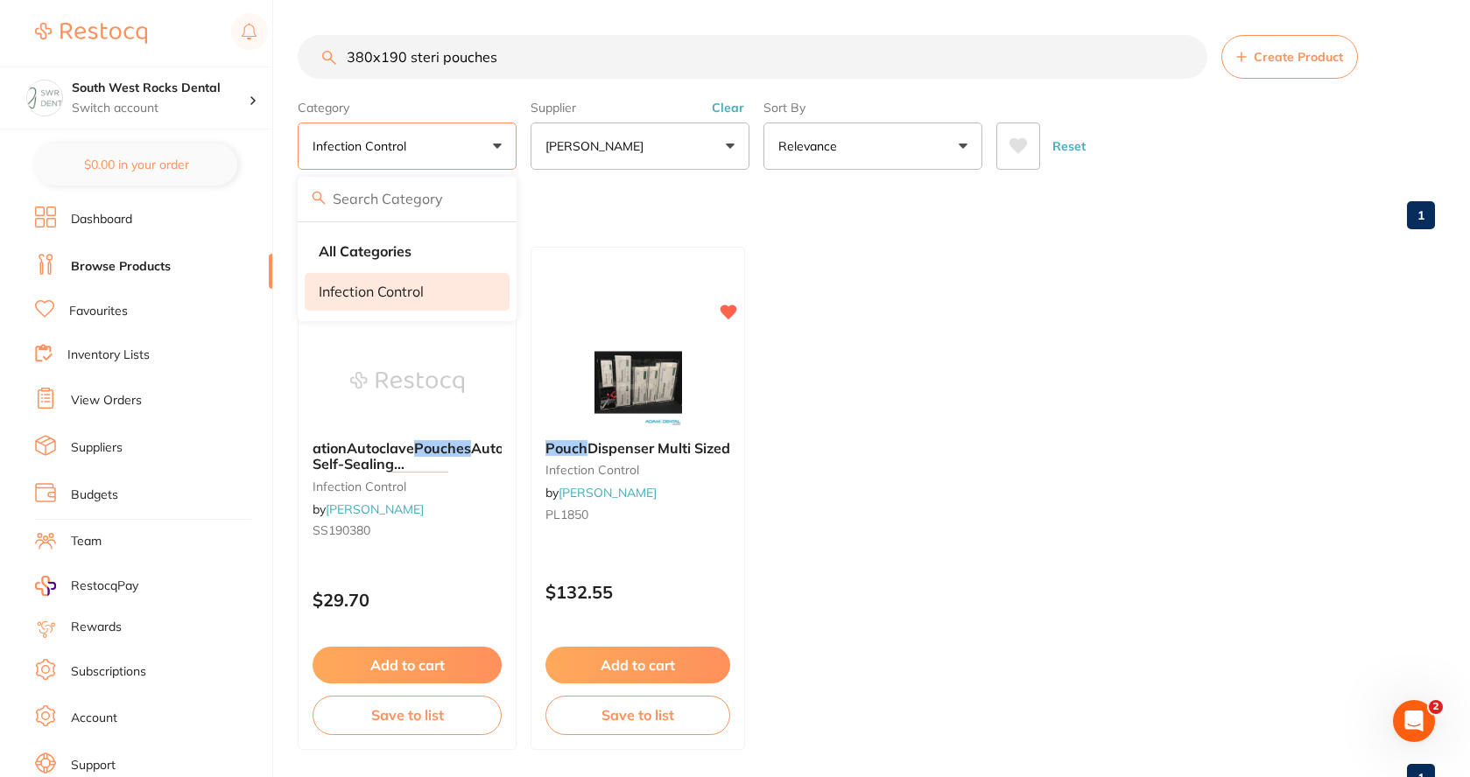
scroll to position [0, 0]
click at [397, 668] on button "Add to cart" at bounding box center [407, 668] width 191 height 38
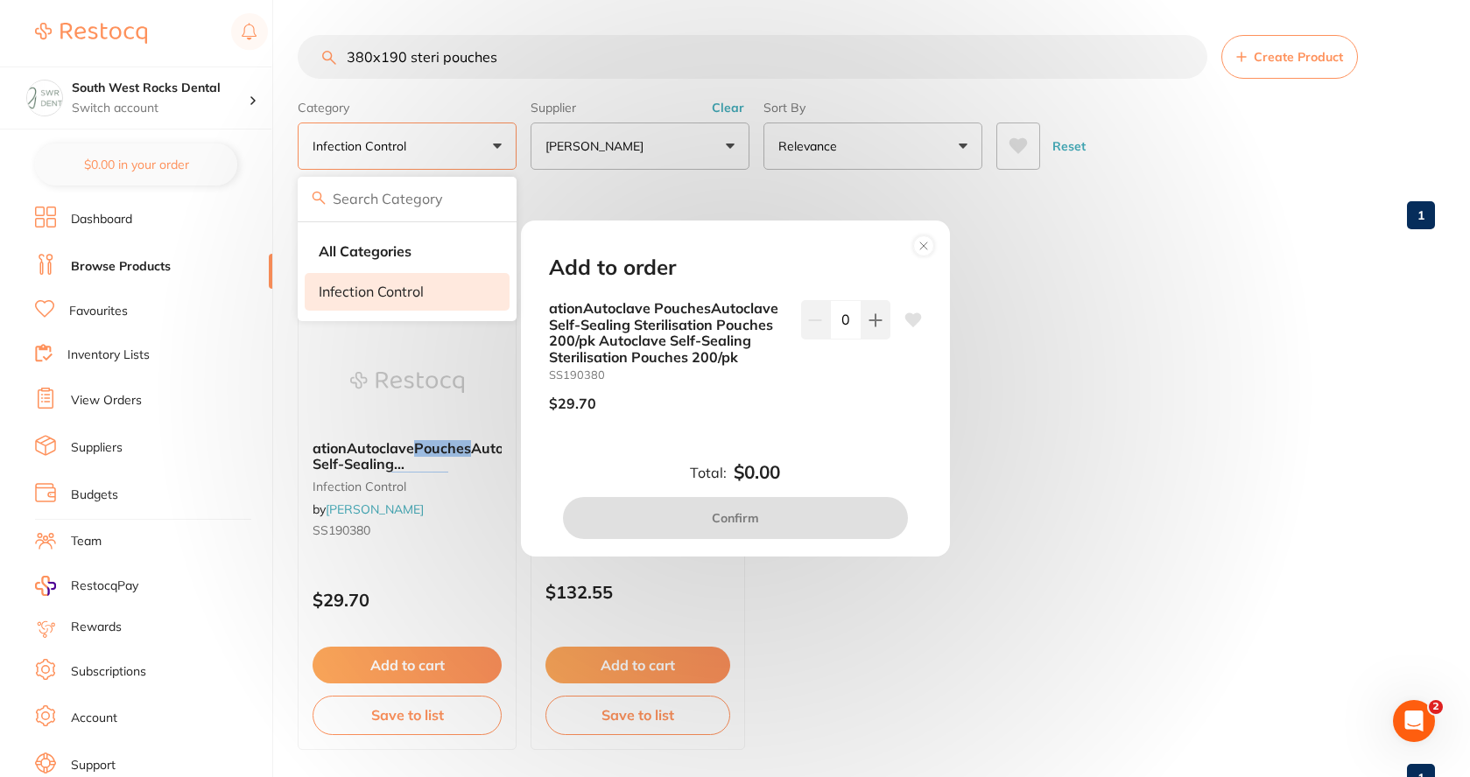
click at [908, 317] on icon at bounding box center [912, 320] width 17 height 14
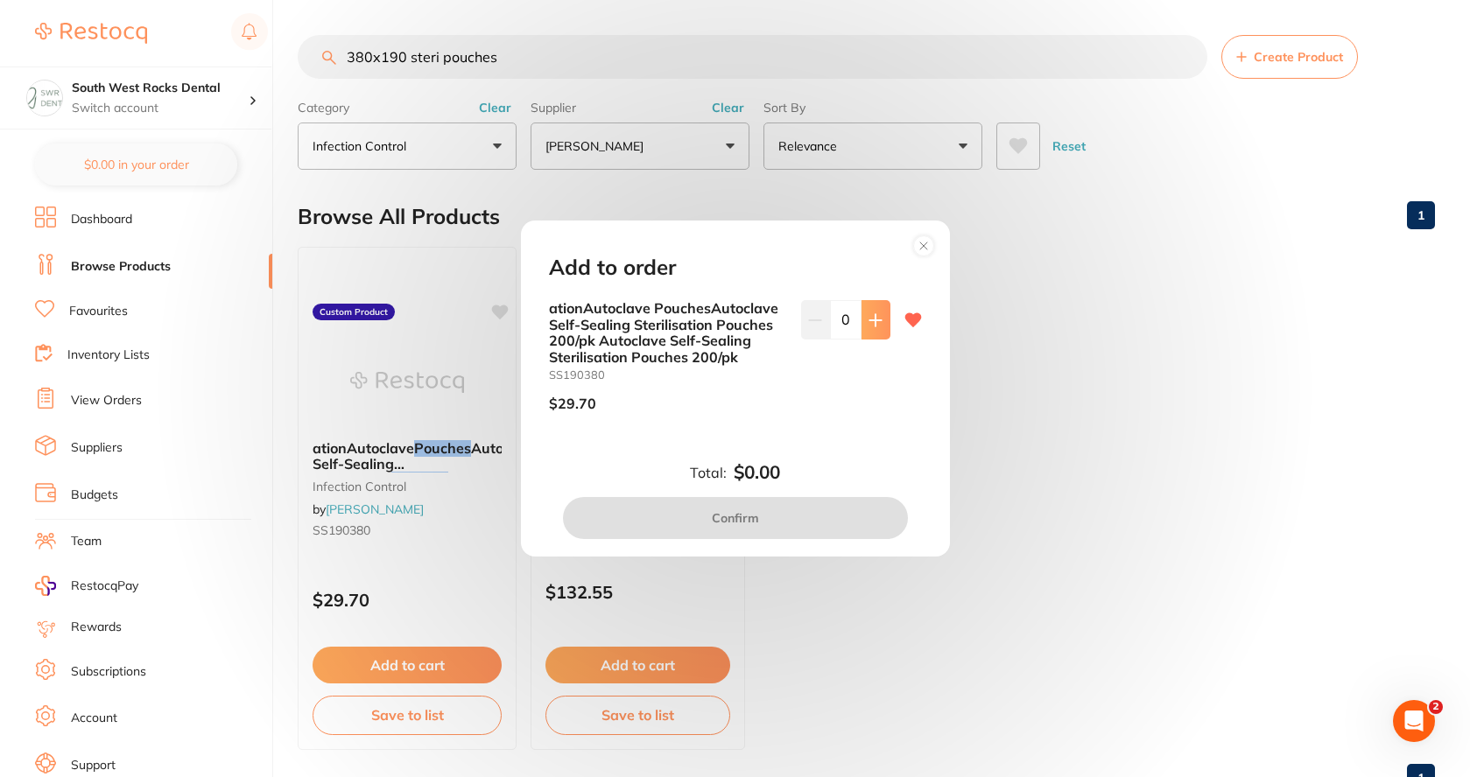
click at [876, 326] on icon at bounding box center [875, 320] width 14 height 14
type input "1"
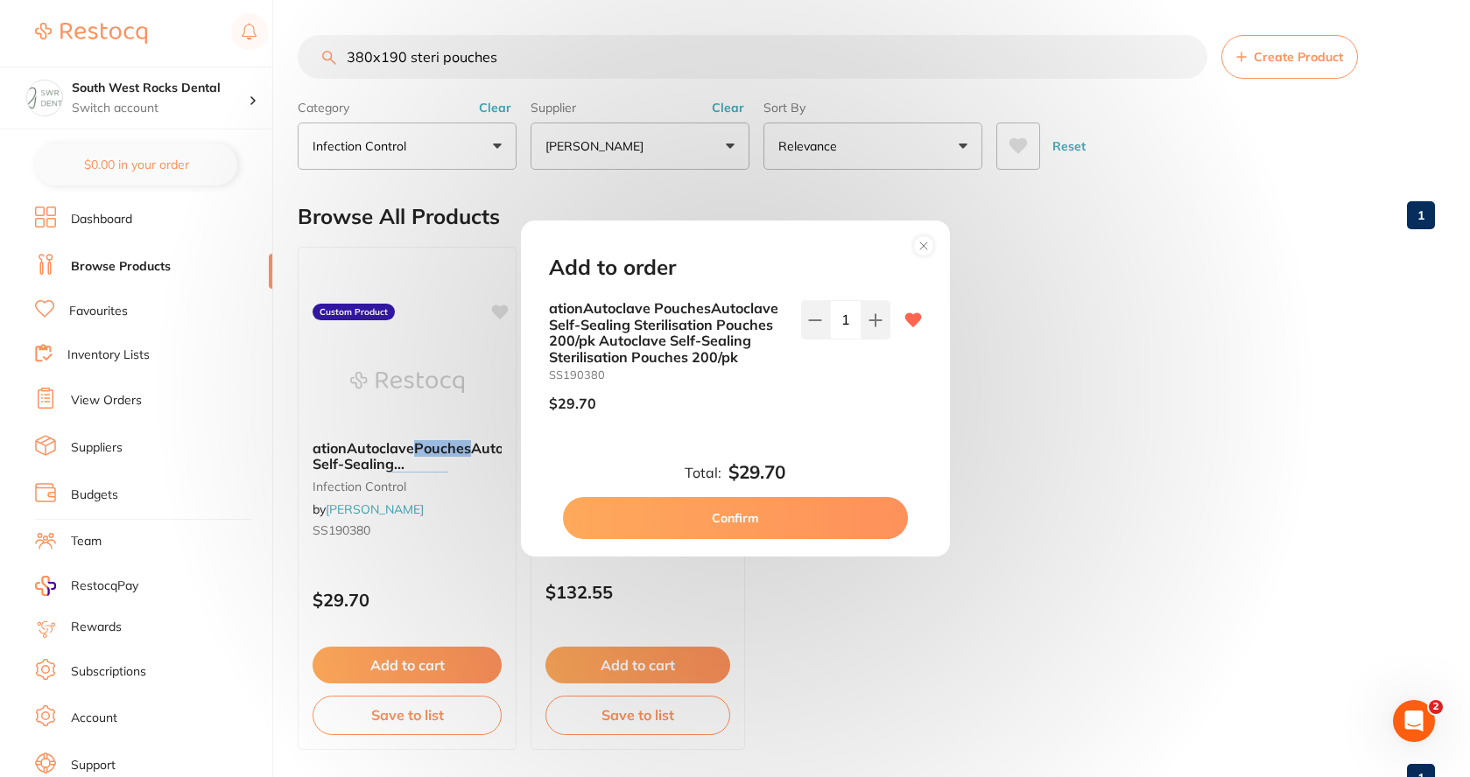
click at [758, 519] on button "Confirm" at bounding box center [735, 518] width 345 height 42
checkbox input "false"
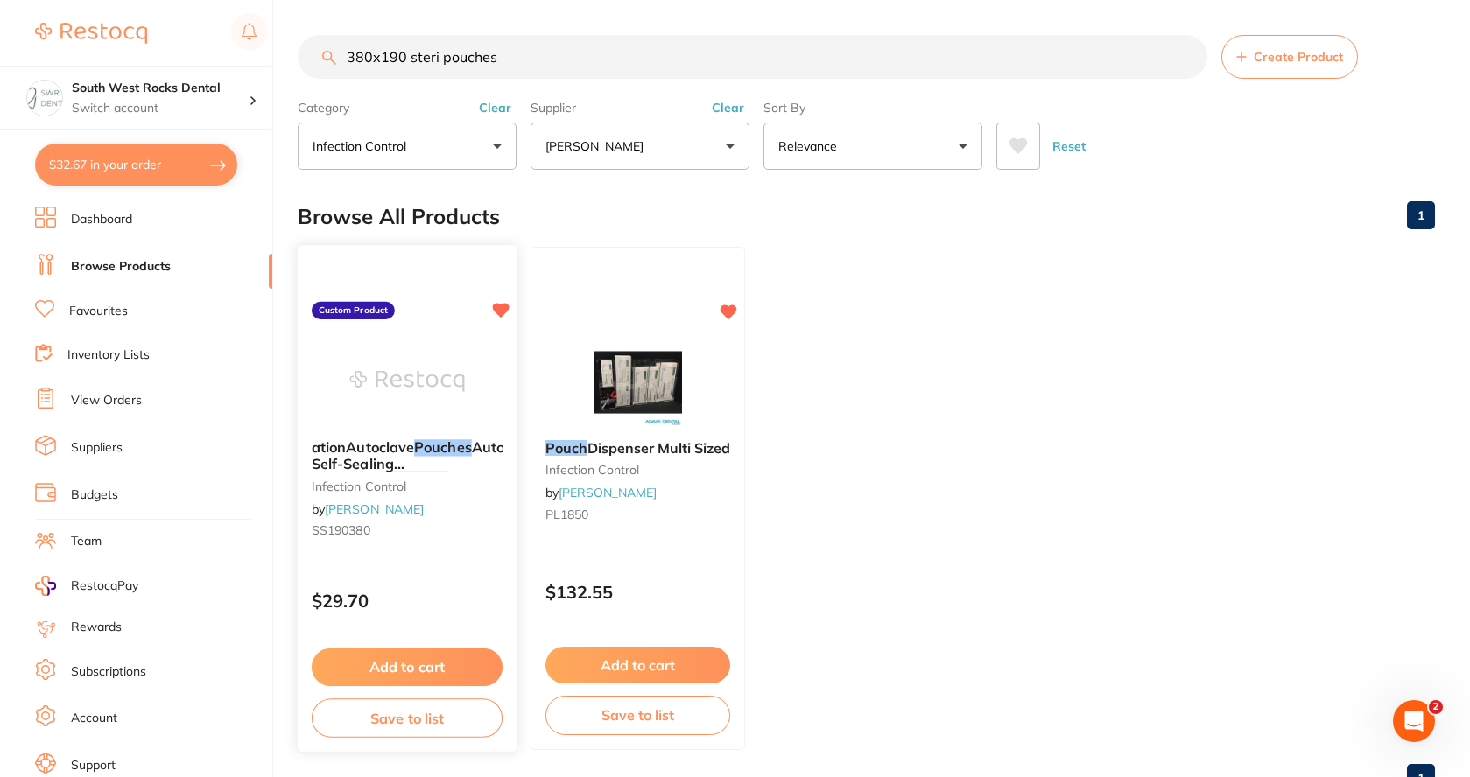
click at [447, 715] on button "Save to list" at bounding box center [407, 718] width 191 height 39
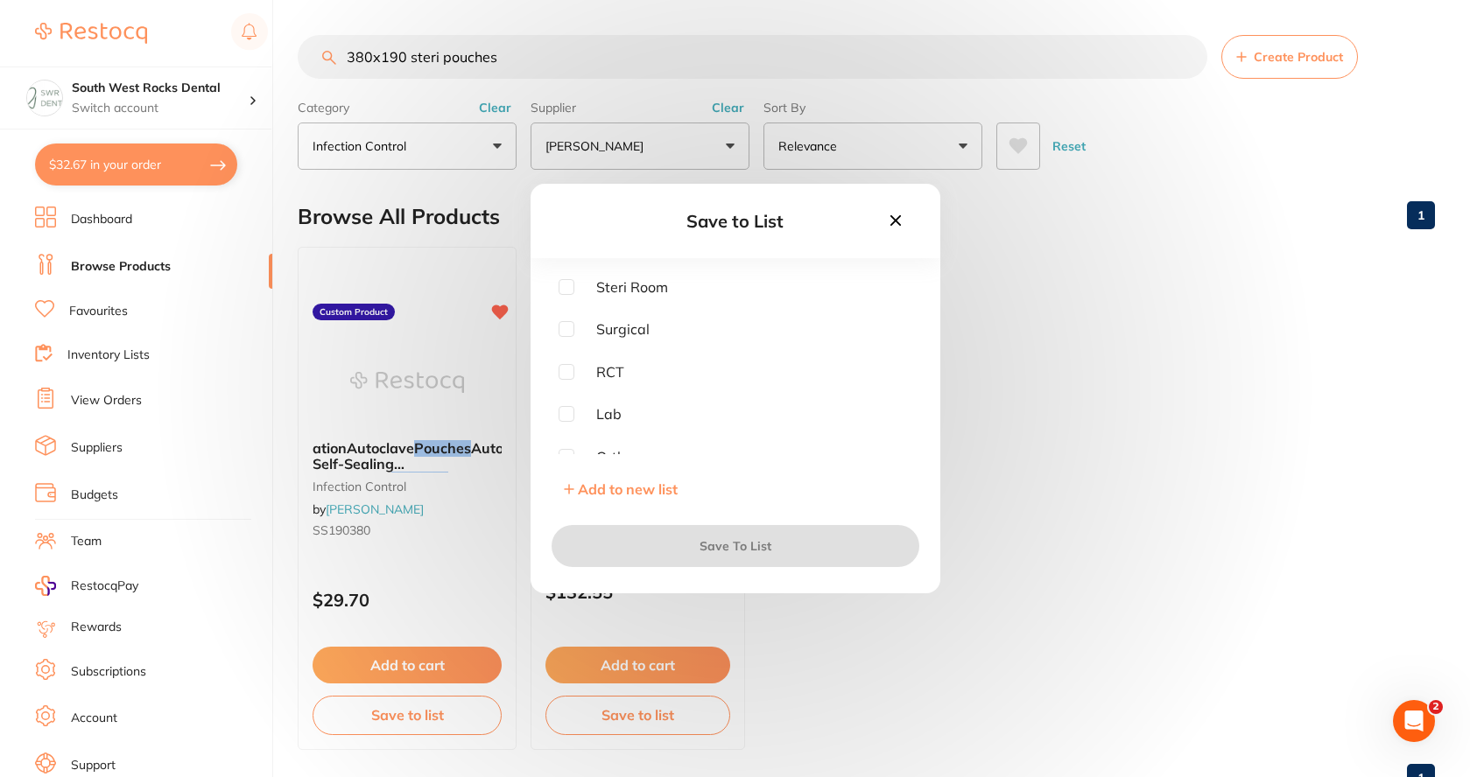
click at [569, 294] on input "checkbox" at bounding box center [567, 287] width 16 height 16
checkbox input "true"
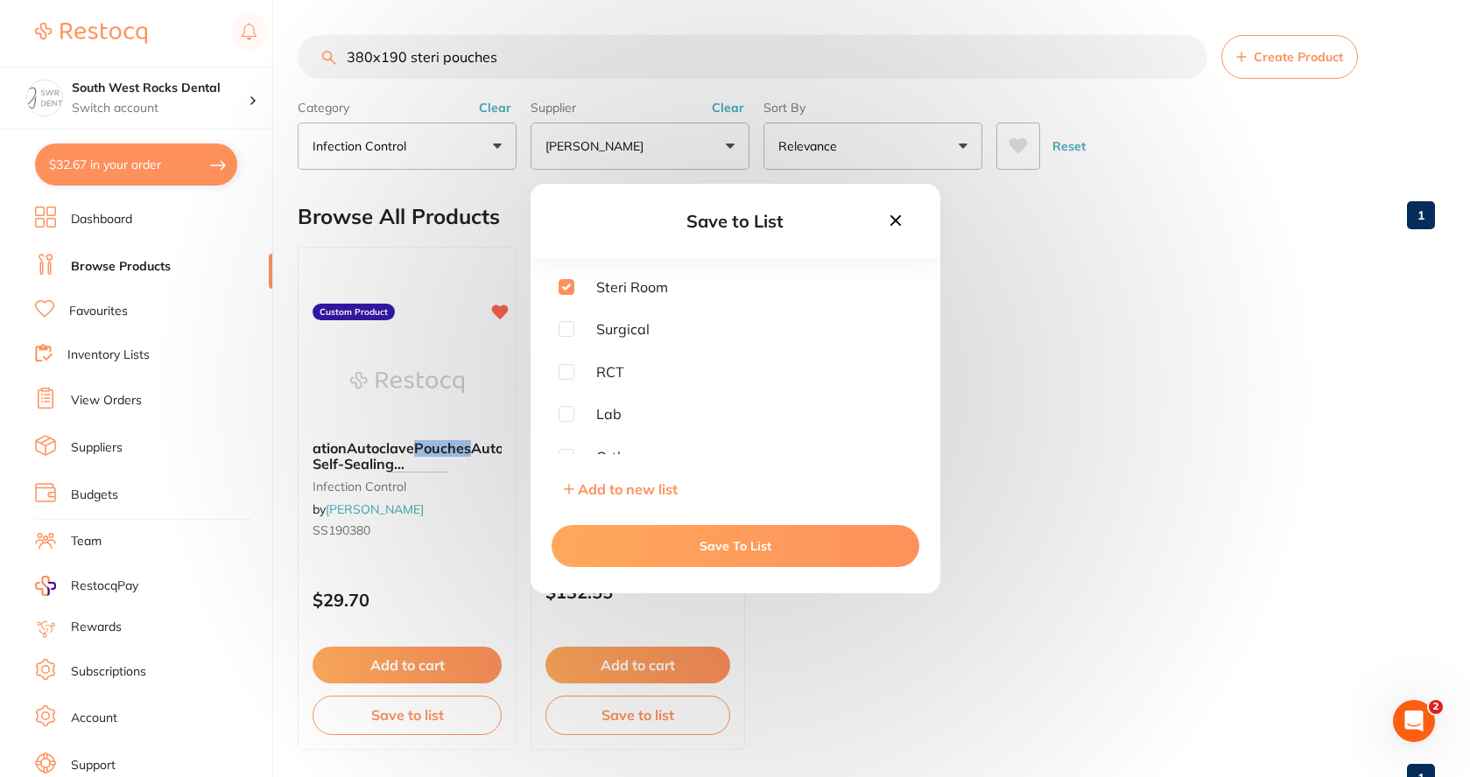
click at [728, 545] on button "Save To List" at bounding box center [736, 546] width 368 height 42
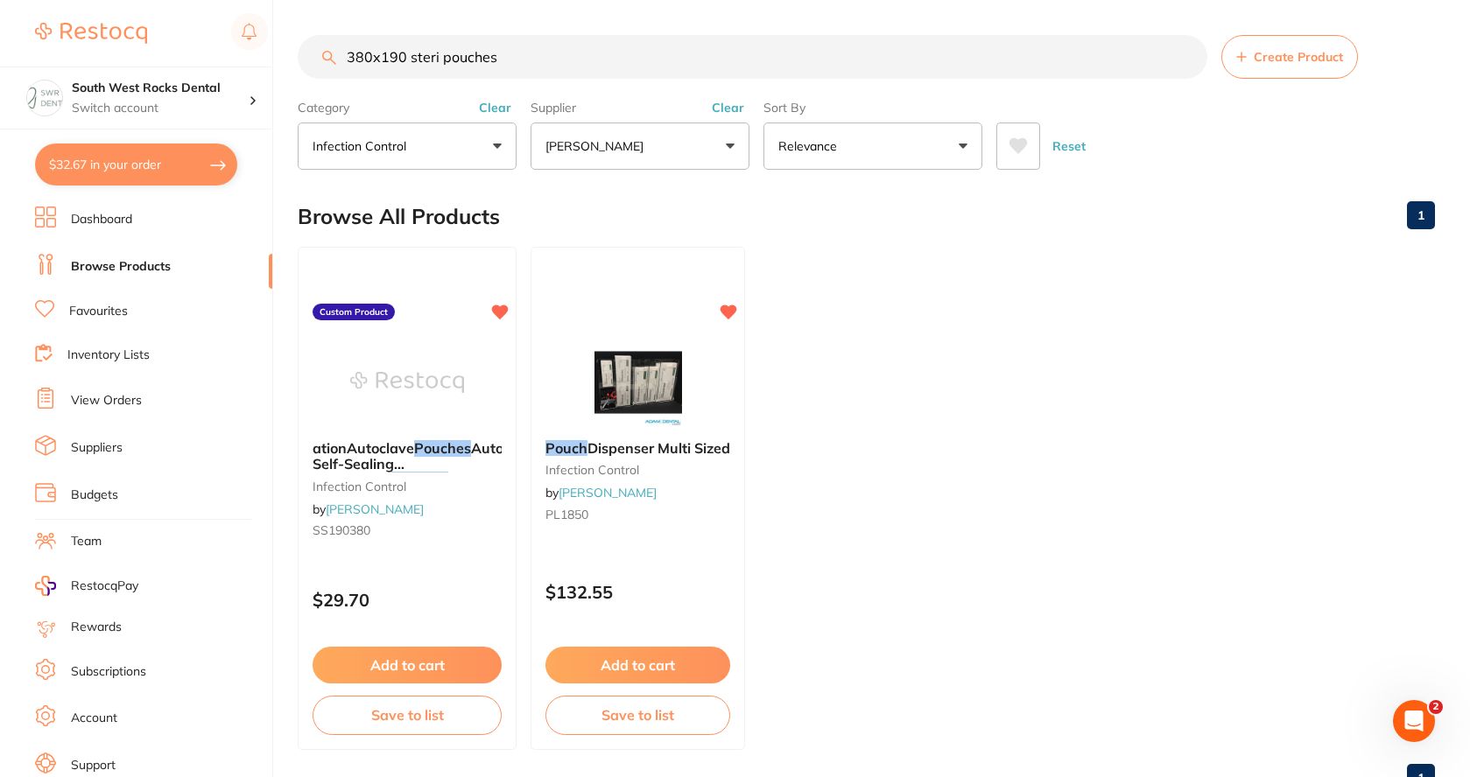
click at [116, 213] on link "Dashboard" at bounding box center [101, 220] width 61 height 18
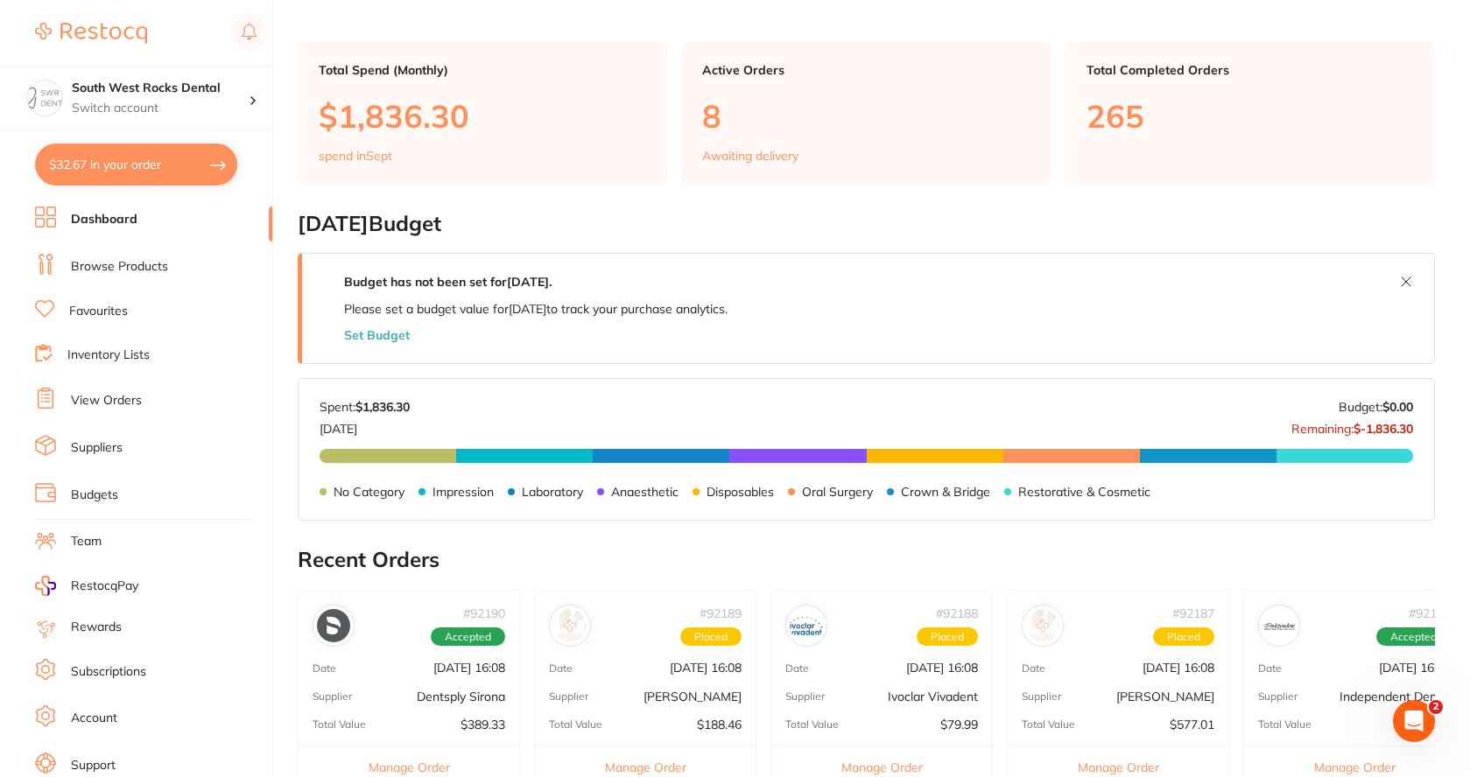
scroll to position [263, 0]
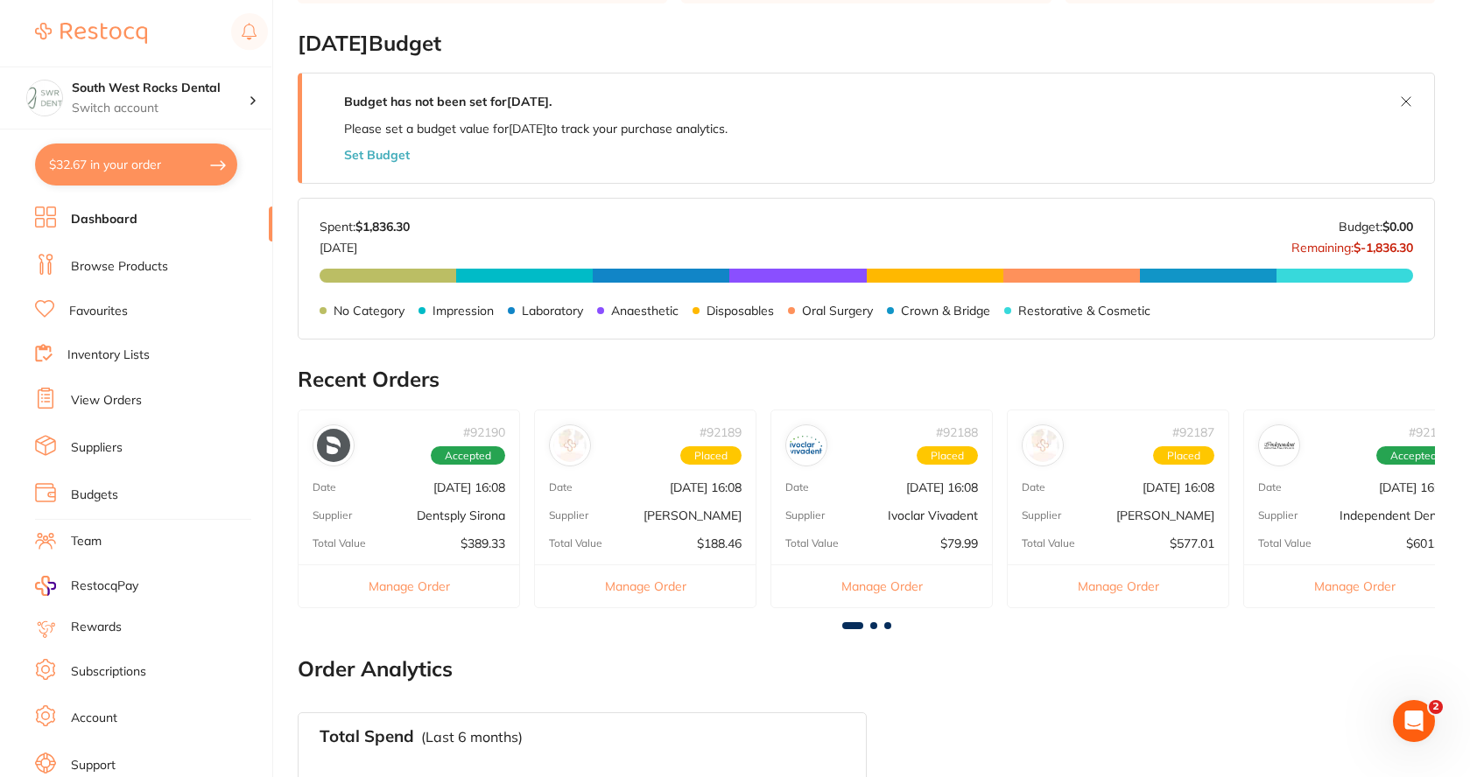
click at [118, 167] on button "$32.67 in your order" at bounding box center [136, 165] width 202 height 42
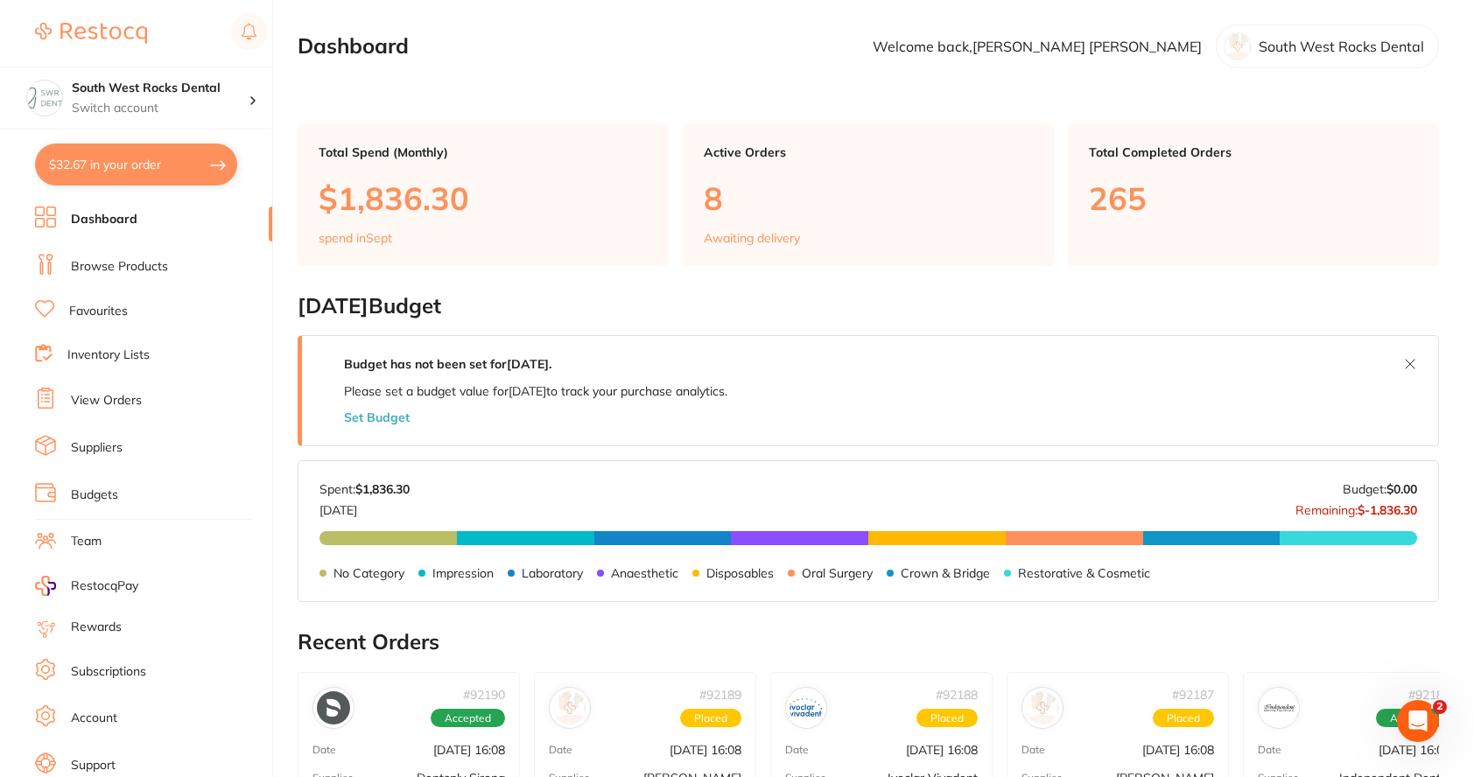
checkbox input "true"
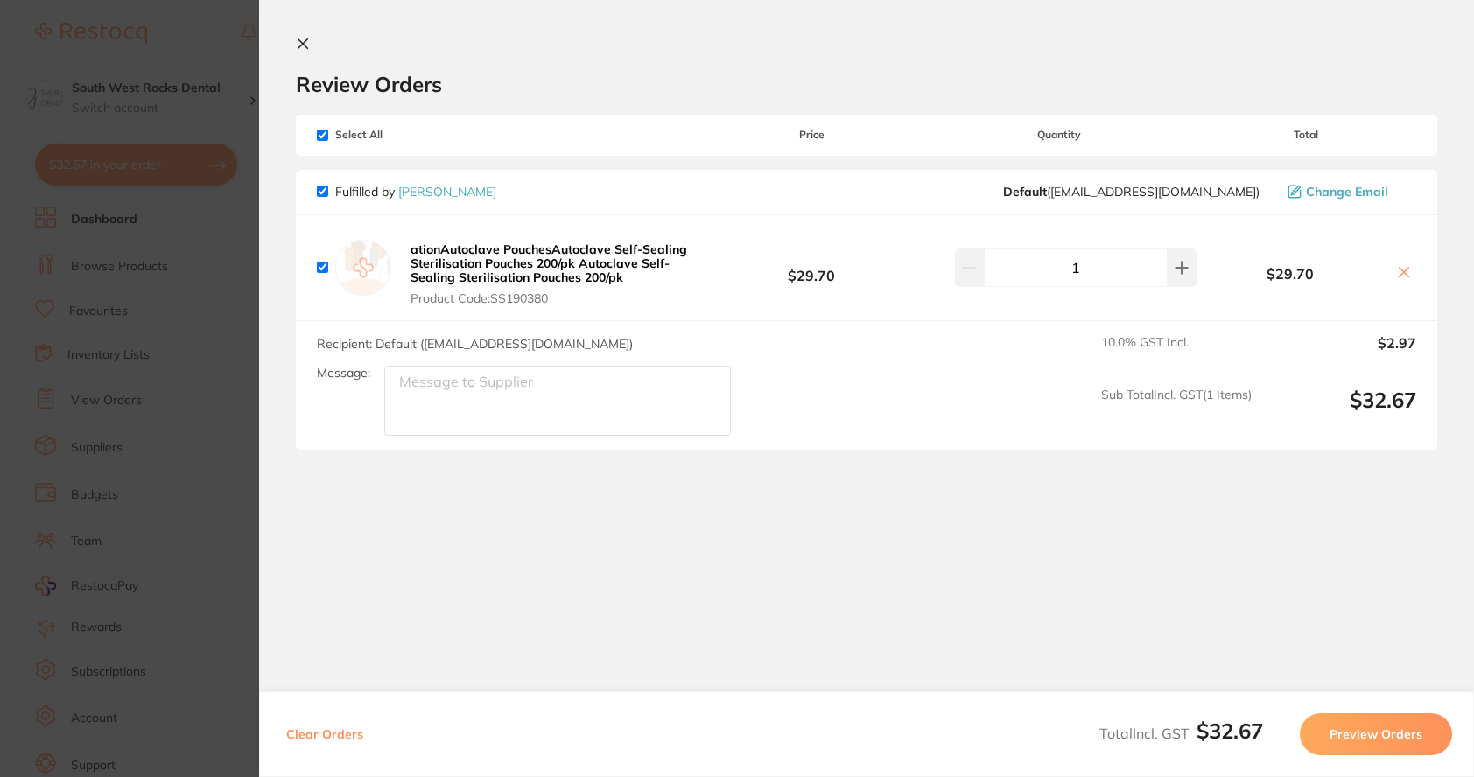
click at [568, 262] on b "ationAutoclave PouchesAutoclave Self-Sealing Sterilisation Pouches 200/pk Autoc…" at bounding box center [549, 264] width 277 height 44
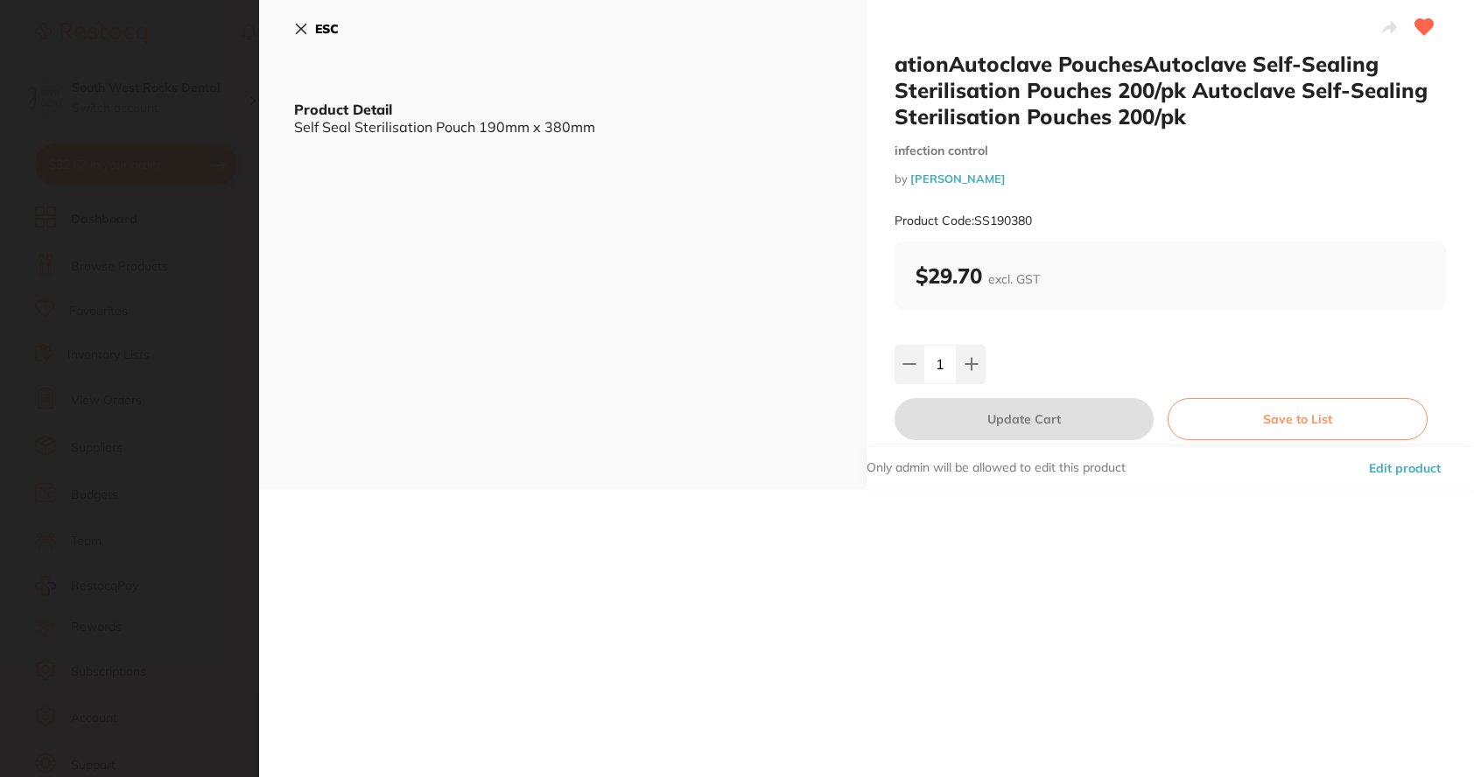
click at [300, 28] on icon at bounding box center [302, 30] width 10 height 10
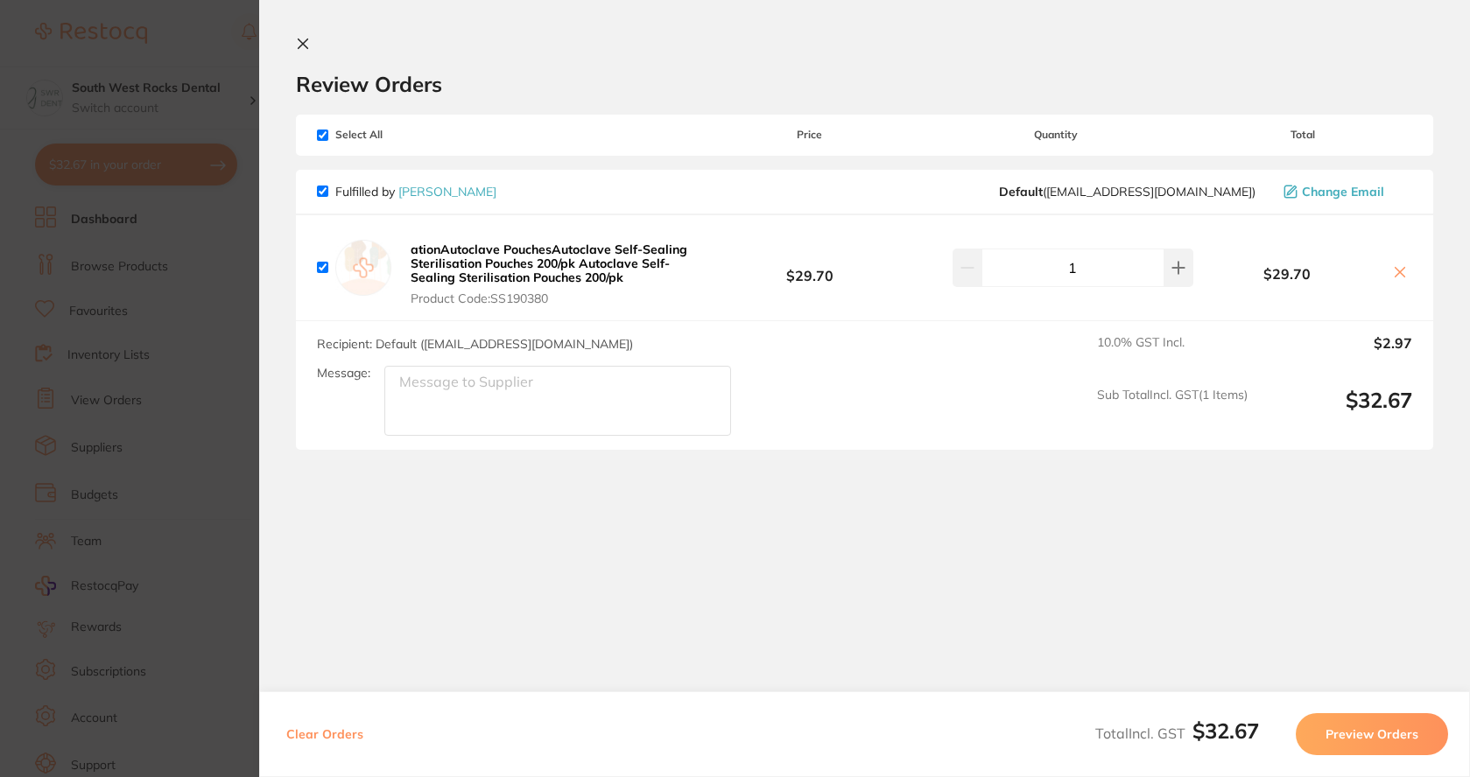
click at [296, 46] on icon at bounding box center [303, 44] width 14 height 14
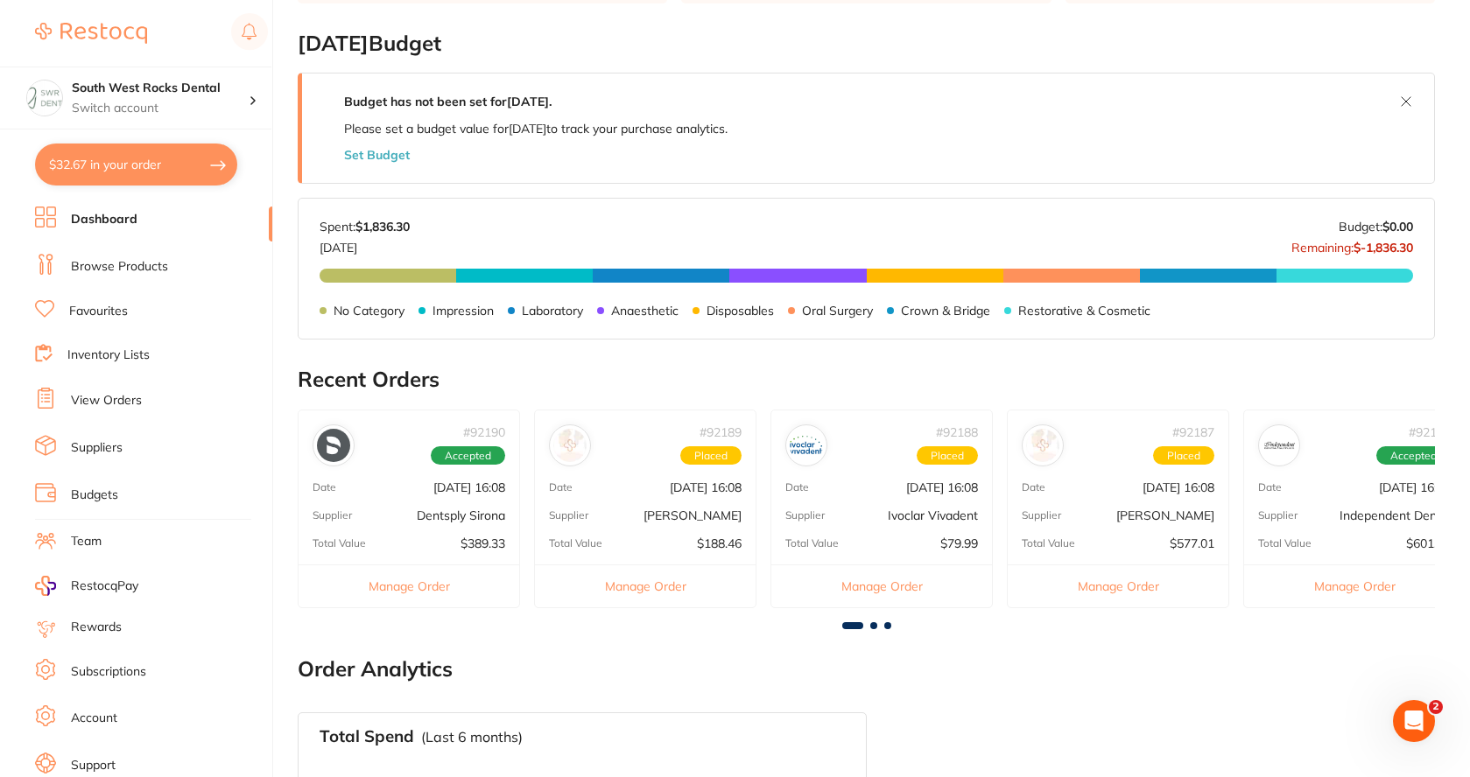
click at [105, 271] on link "Browse Products" at bounding box center [119, 267] width 97 height 18
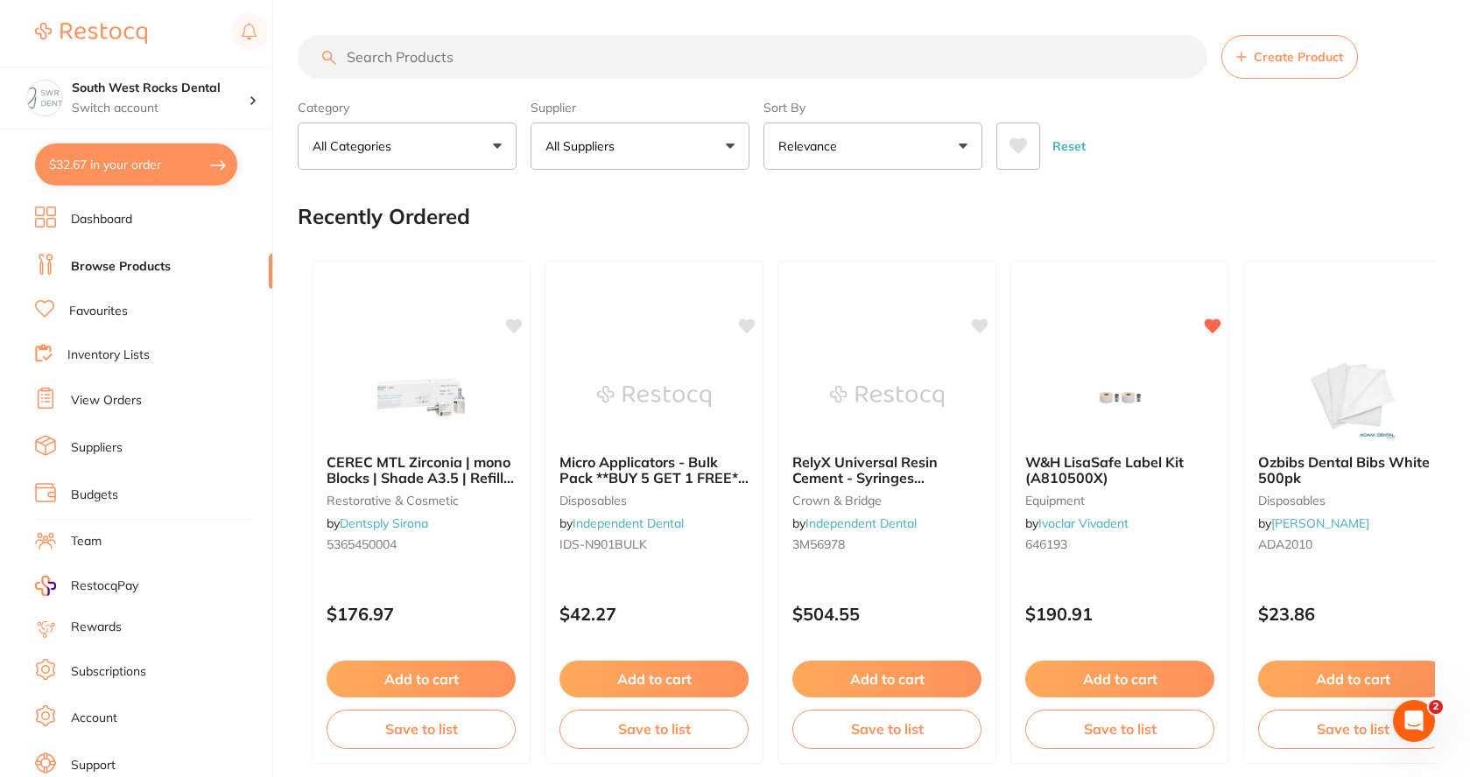
click at [399, 62] on input "search" at bounding box center [753, 57] width 910 height 44
drag, startPoint x: 413, startPoint y: 61, endPoint x: 424, endPoint y: 63, distance: 10.7
click at [424, 63] on input "search" at bounding box center [753, 57] width 910 height 44
click at [424, 63] on input "0" at bounding box center [753, 57] width 910 height 44
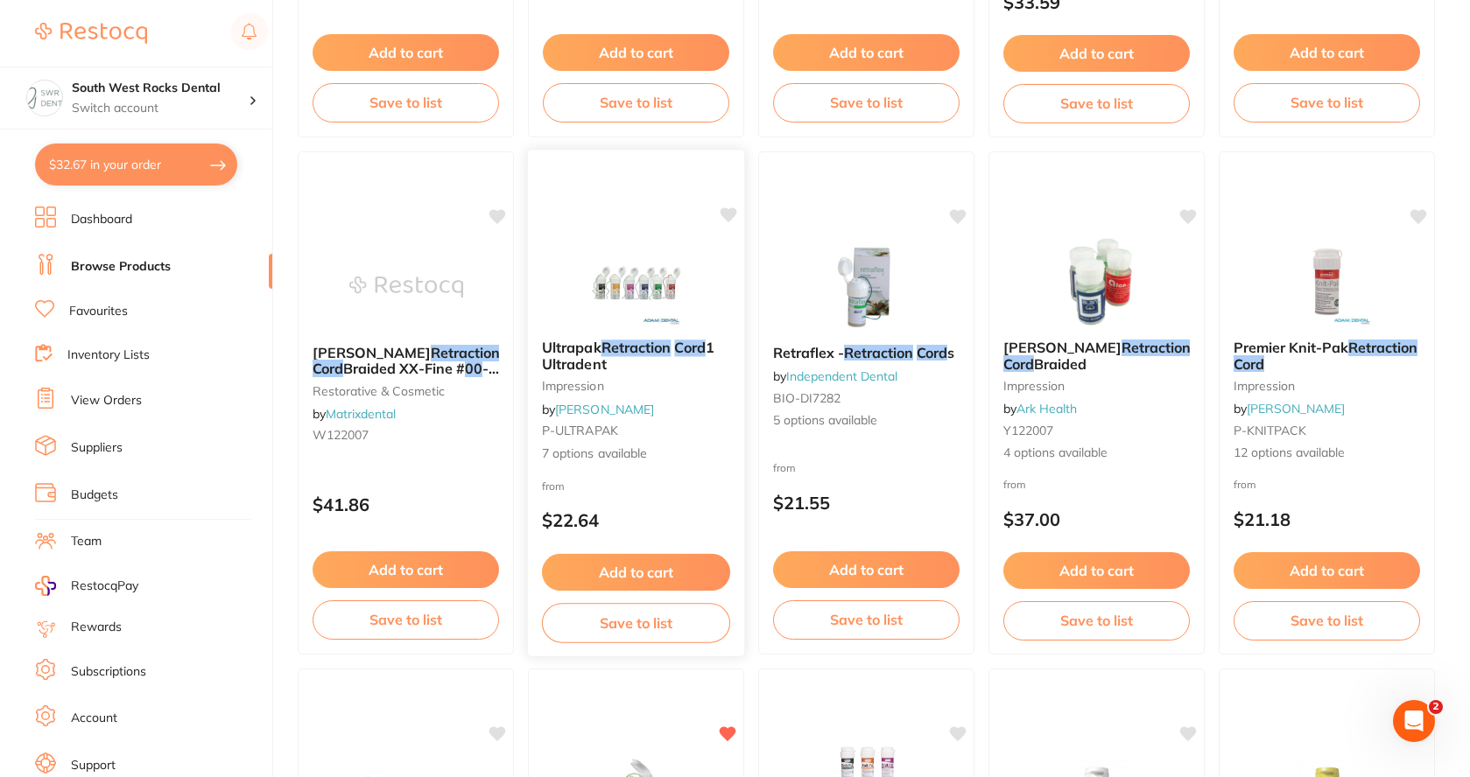
click at [629, 350] on em "Retraction" at bounding box center [636, 348] width 70 height 18
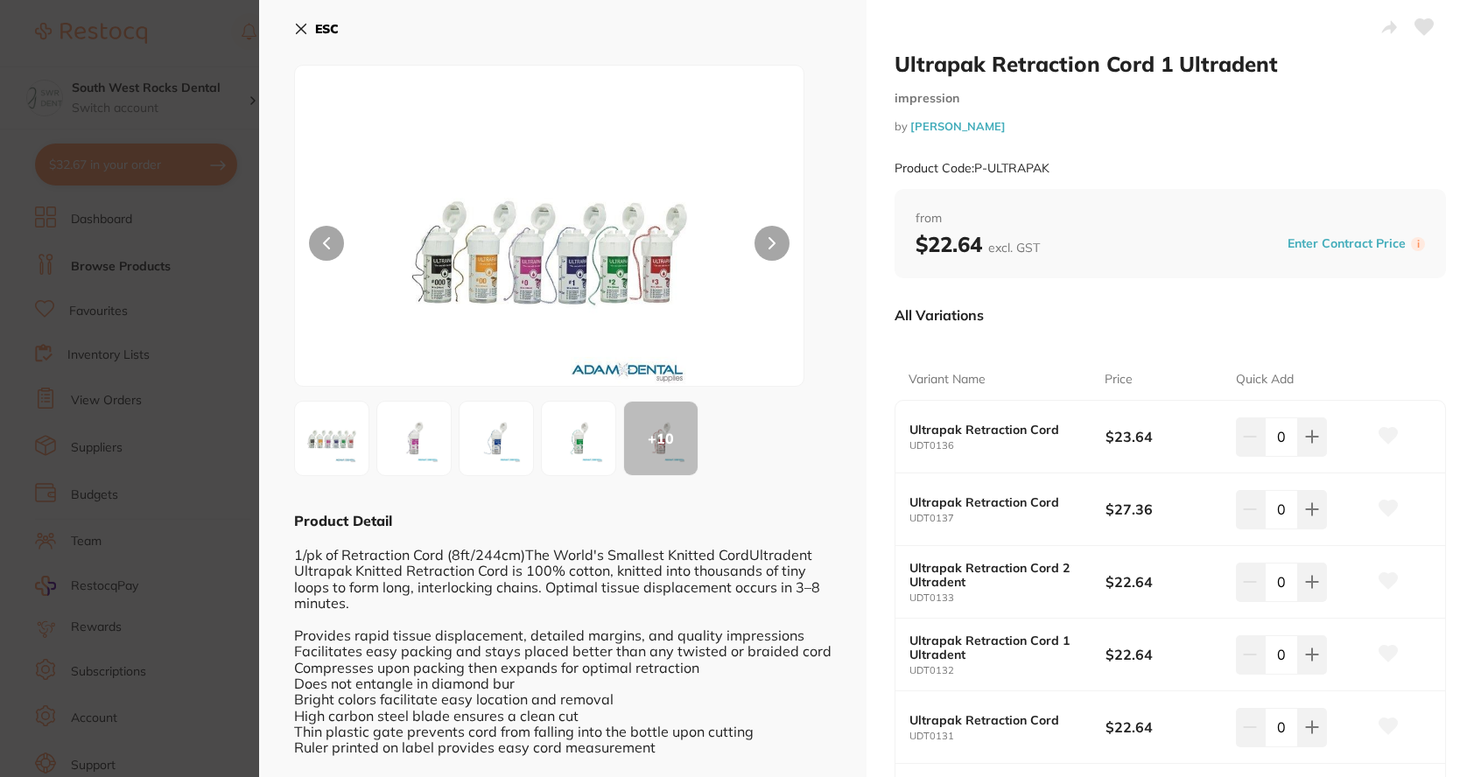
click at [303, 28] on icon at bounding box center [302, 30] width 10 height 10
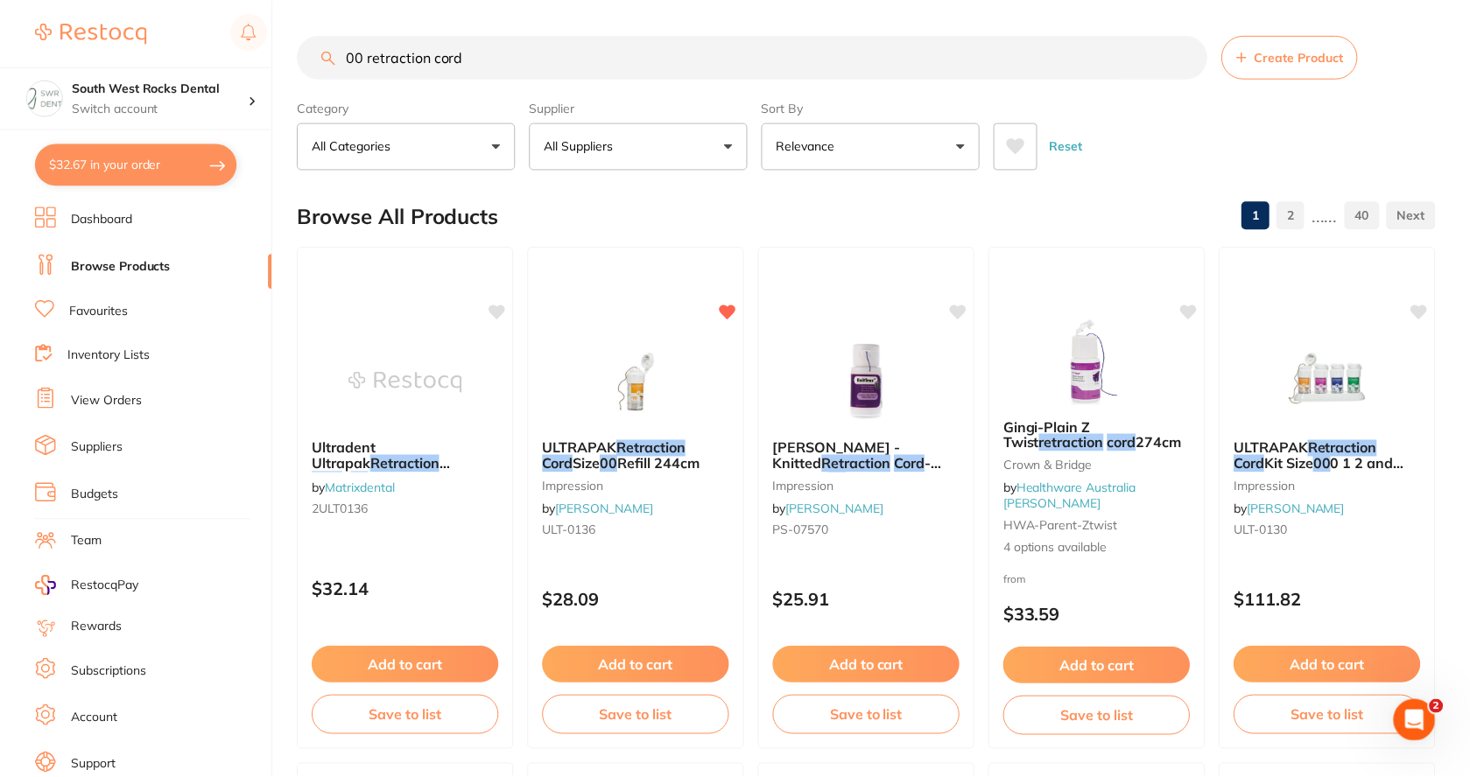
scroll to position [613, 0]
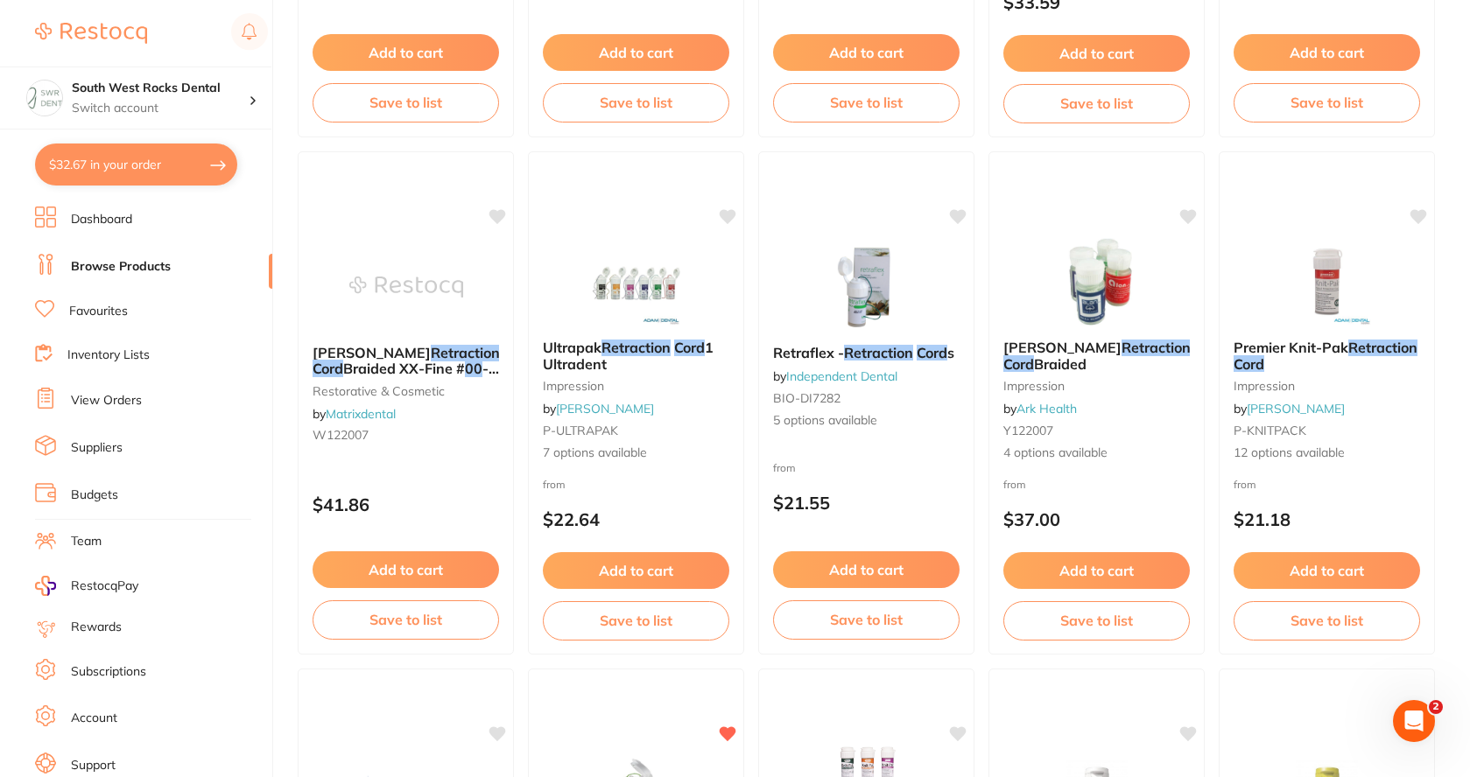
click at [127, 264] on link "Browse Products" at bounding box center [121, 267] width 100 height 18
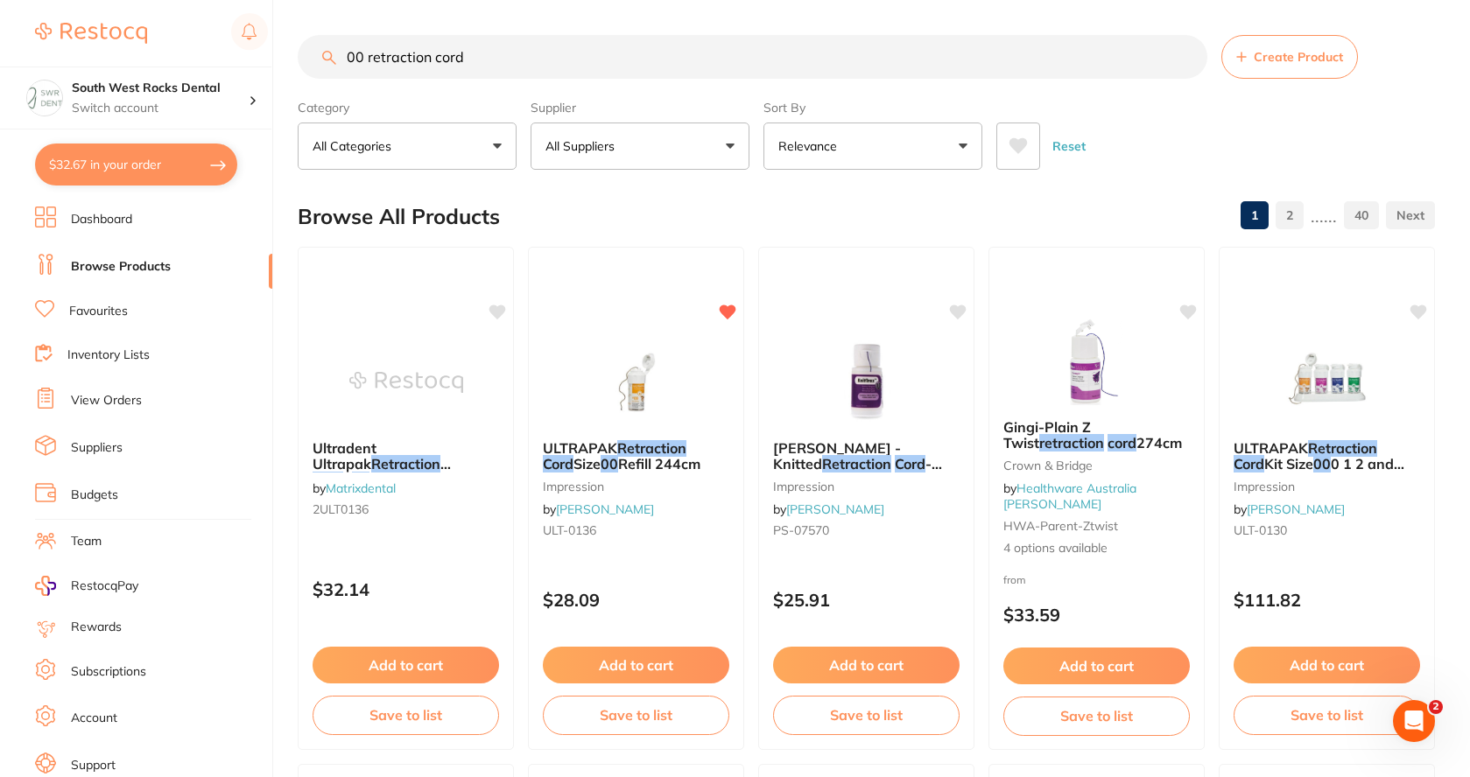
drag, startPoint x: 474, startPoint y: 60, endPoint x: 324, endPoint y: 66, distance: 150.7
click at [324, 66] on input "00 retraction cord" at bounding box center [753, 57] width 910 height 44
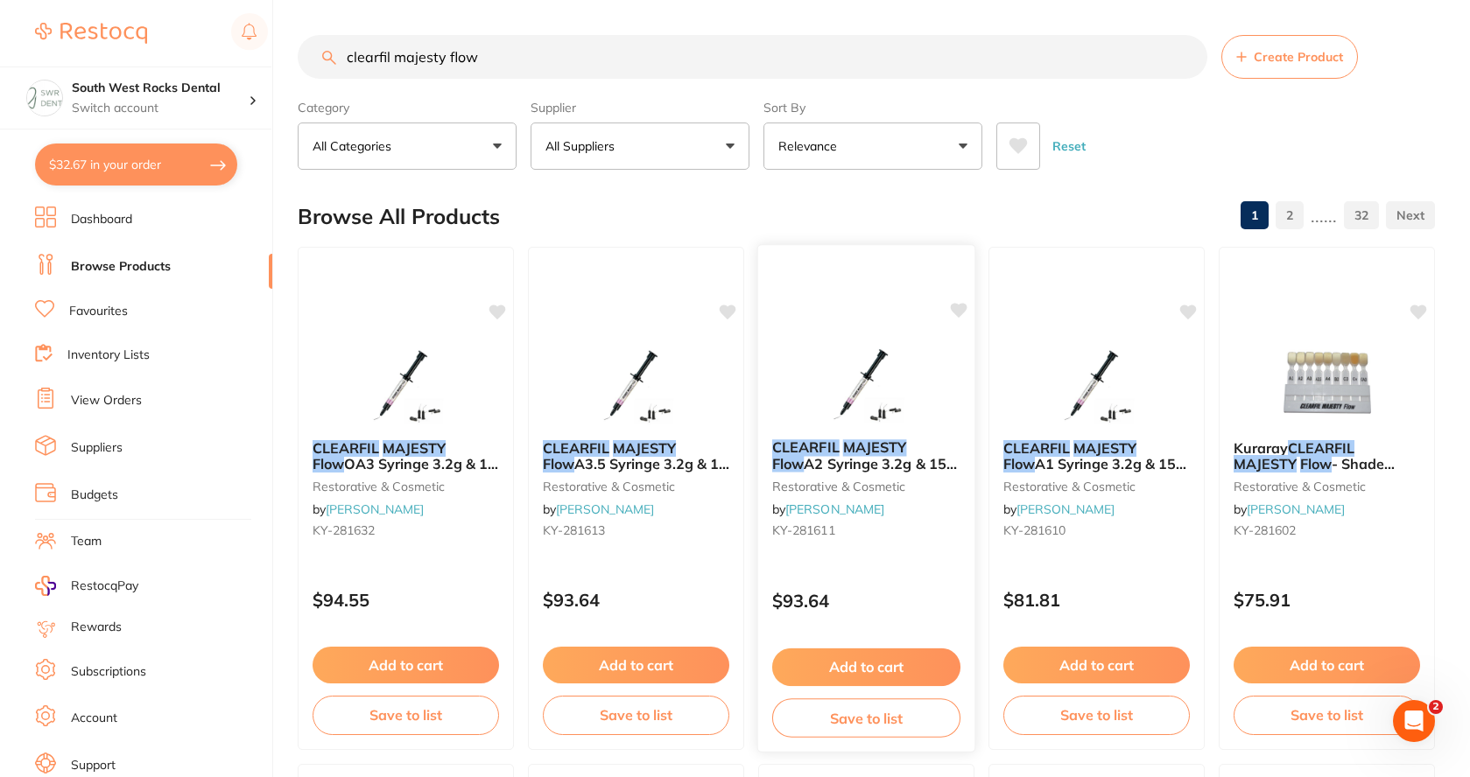
type input "clearfil majesty flow"
click at [832, 445] on em "CLEARFIL" at bounding box center [805, 448] width 67 height 18
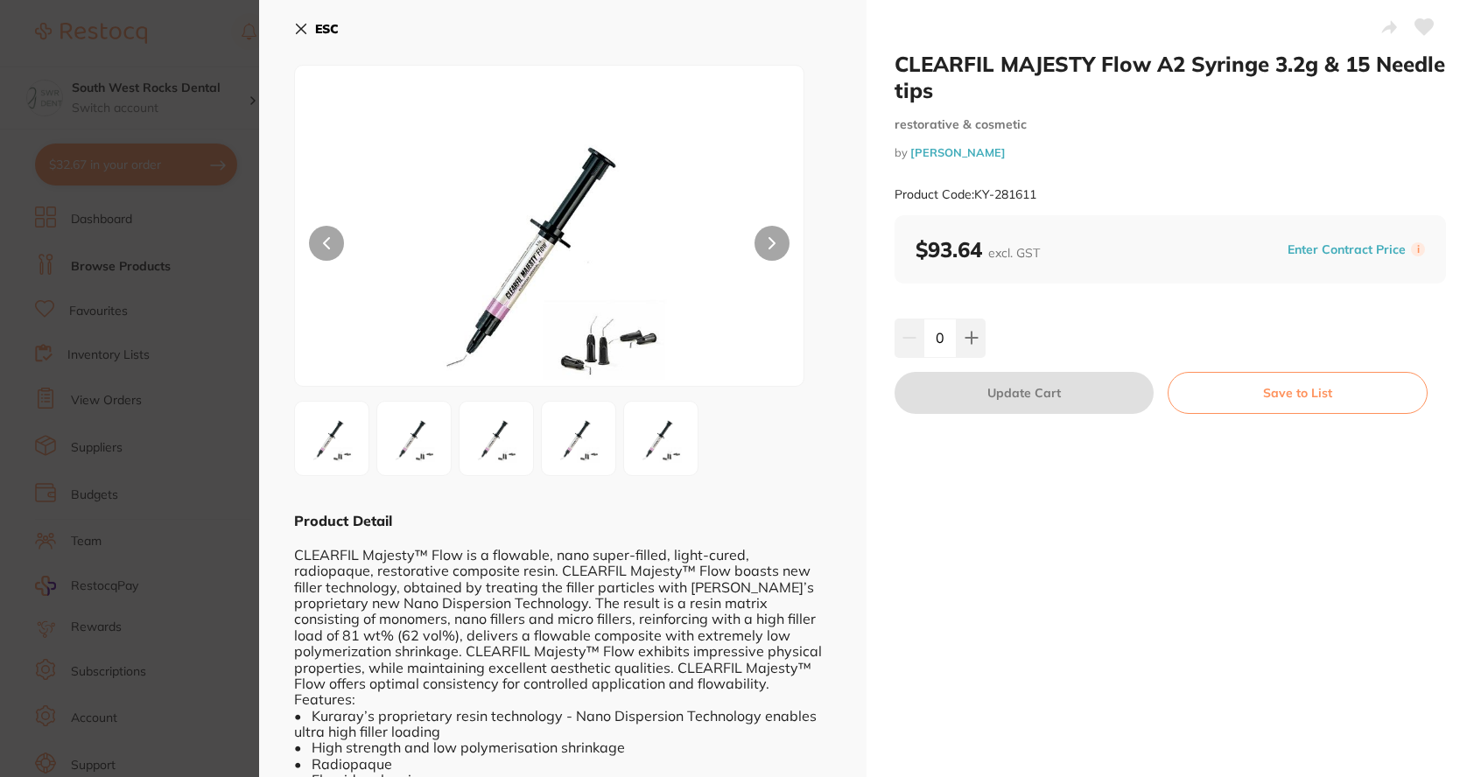
click at [376, 432] on div at bounding box center [563, 438] width 538 height 75
click at [444, 439] on img at bounding box center [414, 438] width 63 height 63
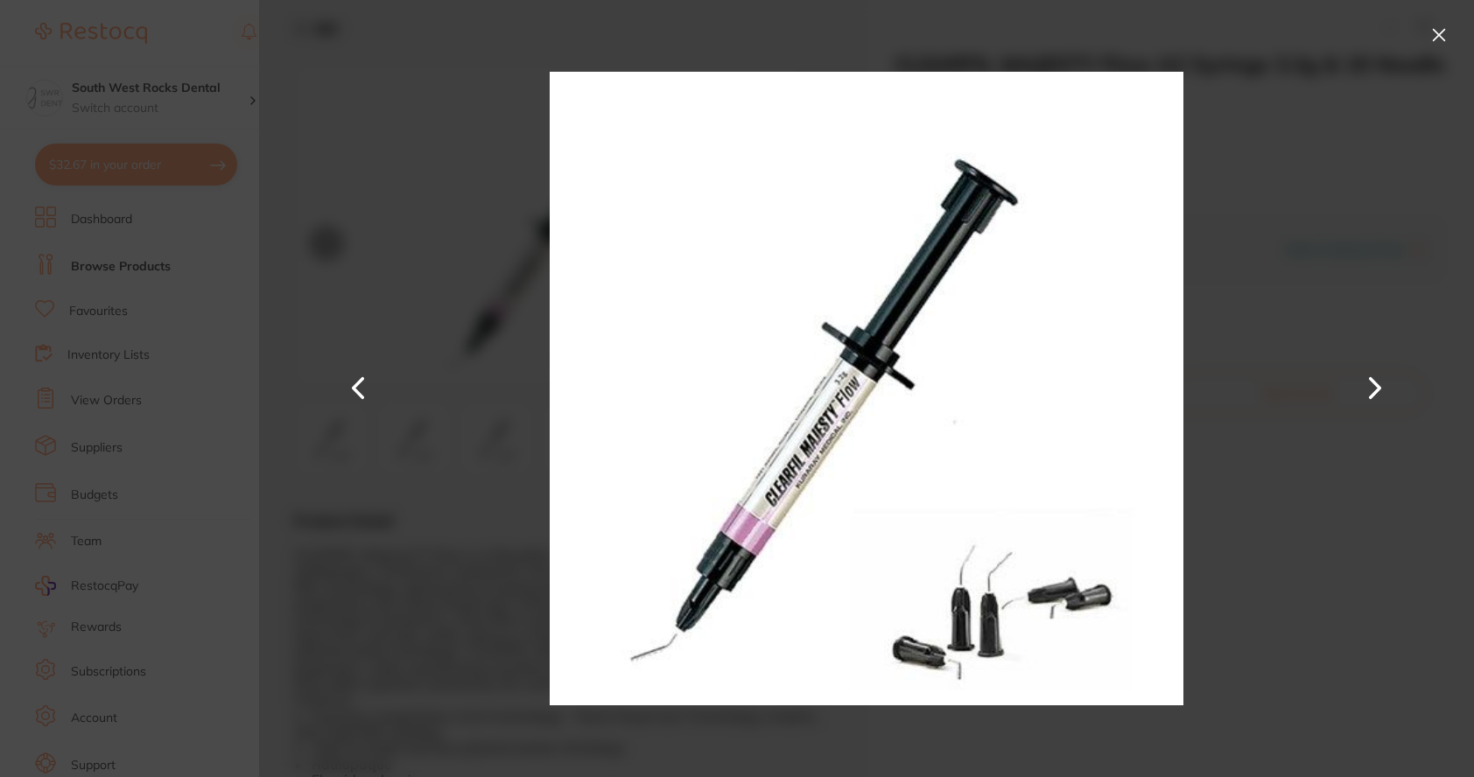
click at [1437, 37] on button at bounding box center [1439, 35] width 28 height 28
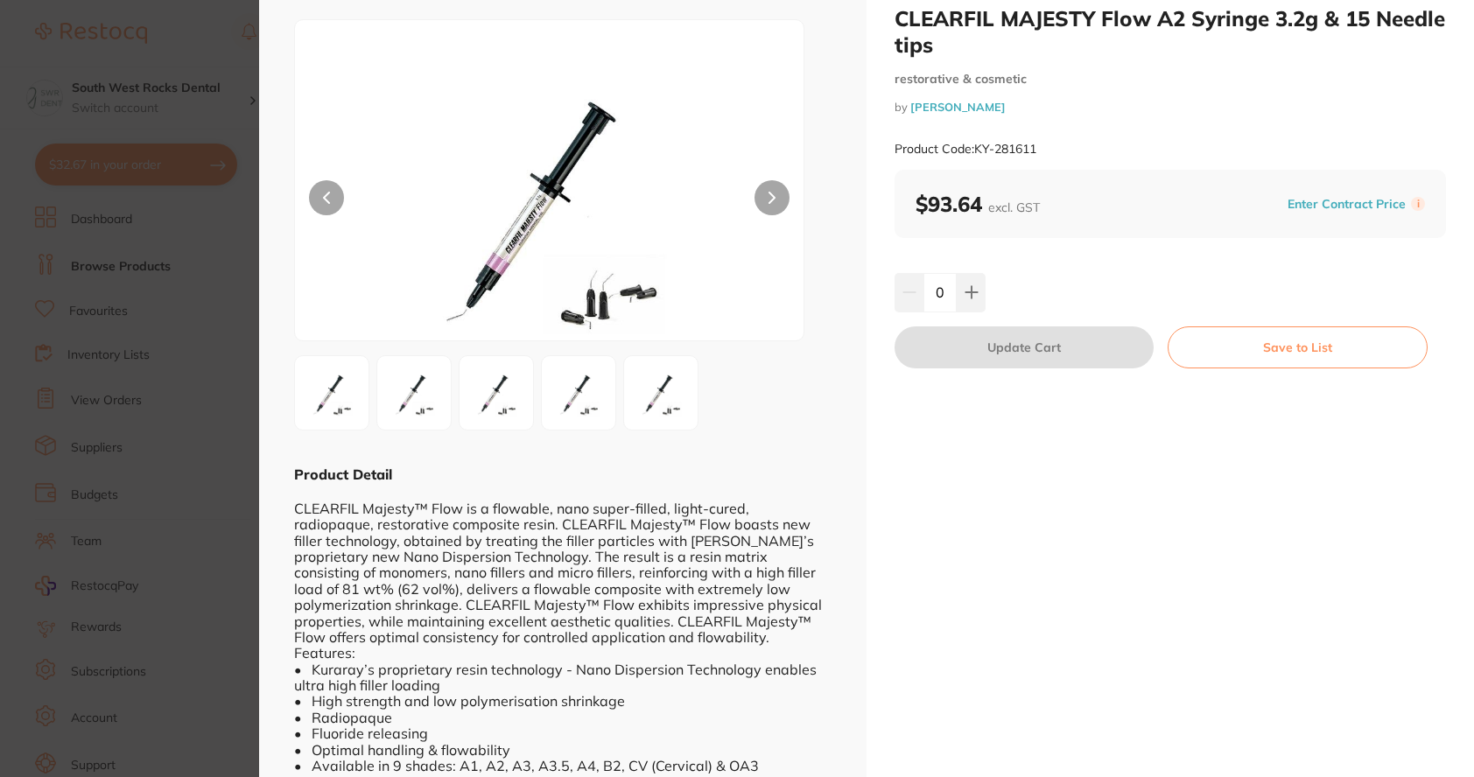
scroll to position [70, 0]
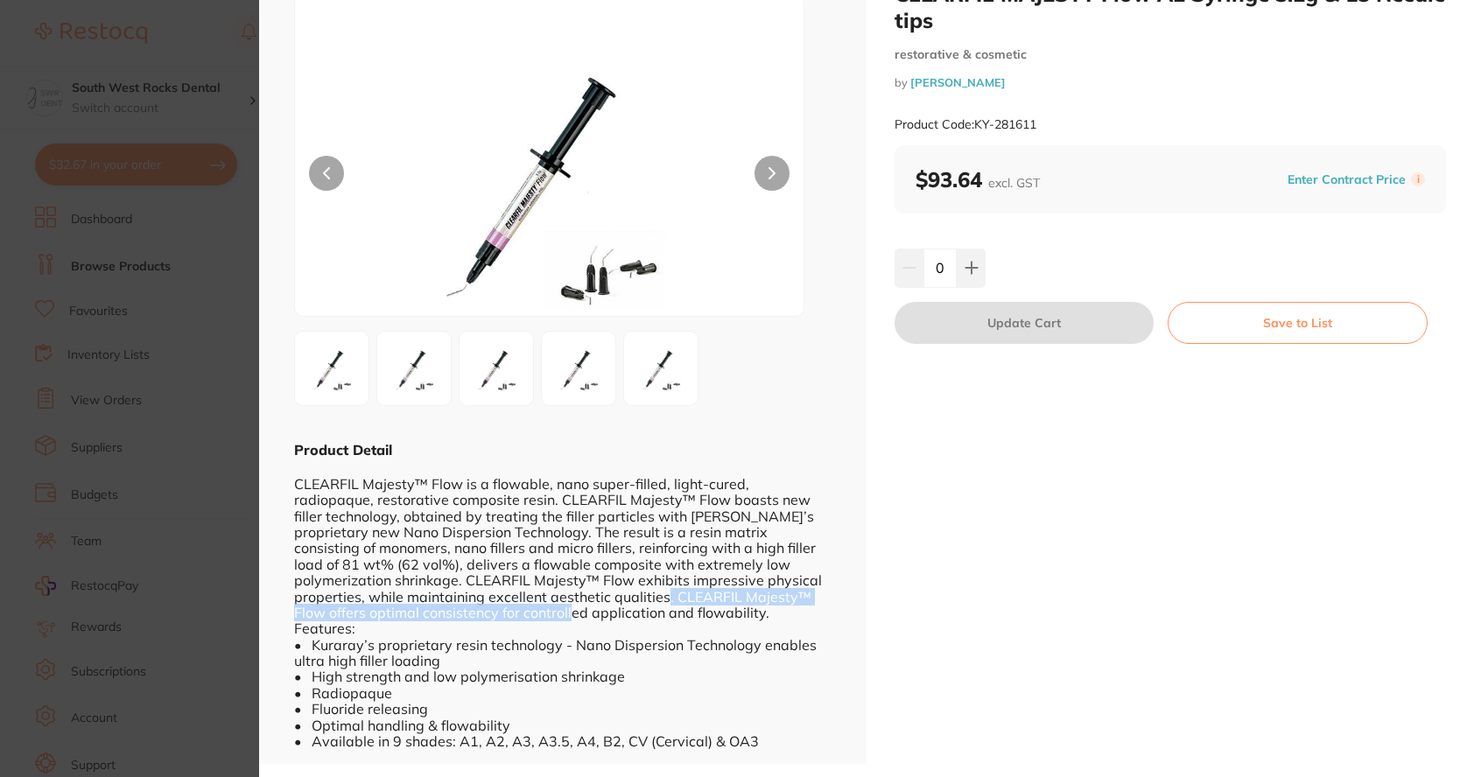
drag, startPoint x: 488, startPoint y: 611, endPoint x: 591, endPoint y: 600, distance: 103.9
click at [591, 600] on div "CLEARFIL Majesty™ Flow is a flowable, nano super-filled, light-cured, radiopaqu…" at bounding box center [563, 605] width 538 height 290
click at [445, 723] on div "CLEARFIL Majesty™ Flow is a flowable, nano super-filled, light-cured, radiopaqu…" at bounding box center [563, 605] width 538 height 290
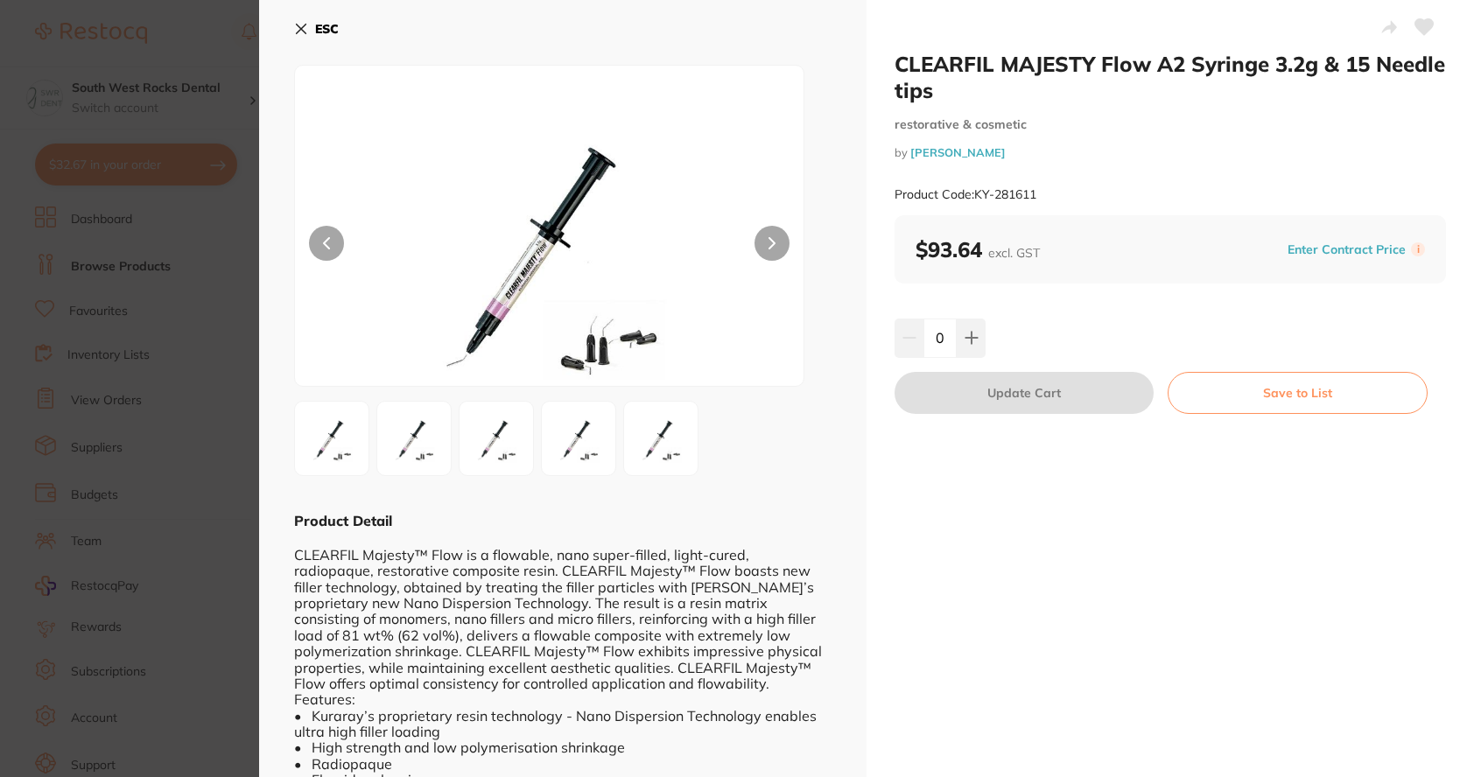
click at [341, 249] on button at bounding box center [326, 243] width 35 height 35
click at [396, 447] on img at bounding box center [414, 438] width 63 height 63
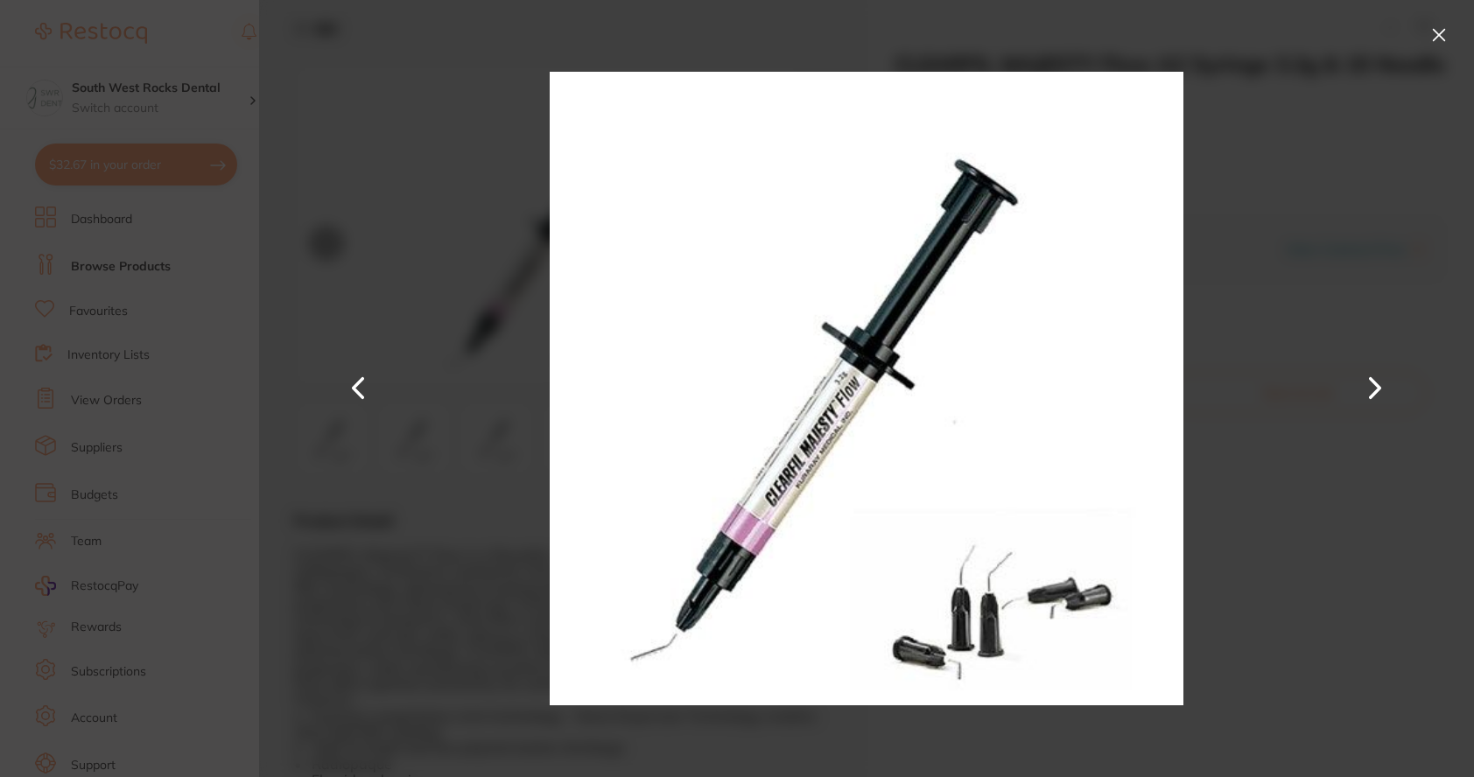
click at [1448, 24] on button at bounding box center [1439, 35] width 28 height 28
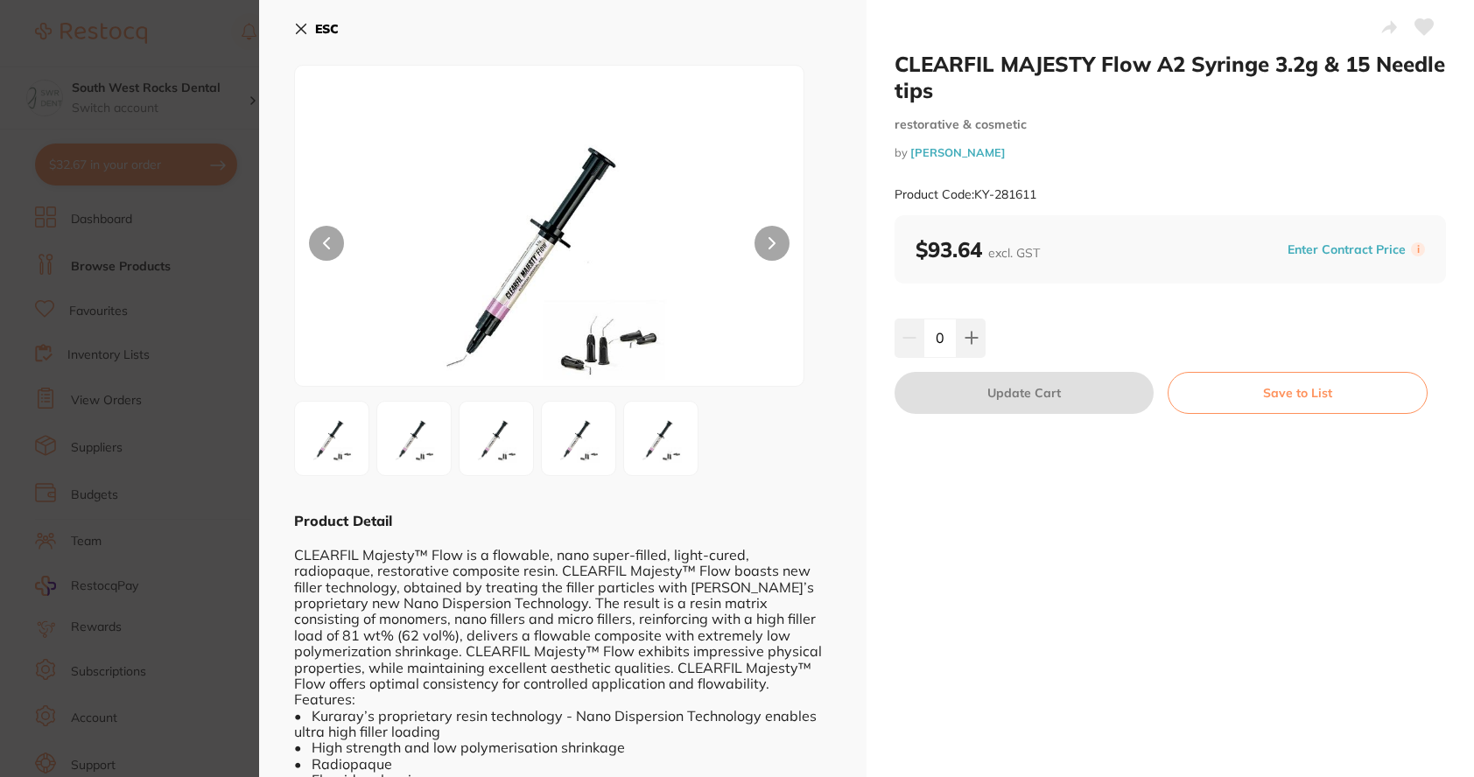
click at [716, 602] on div "CLEARFIL Majesty™ Flow is a flowable, nano super-filled, light-cured, radiopaqu…" at bounding box center [563, 676] width 538 height 290
click at [960, 342] on button at bounding box center [971, 338] width 29 height 39
type input "1"
click at [1306, 390] on button "Save to List" at bounding box center [1298, 393] width 260 height 42
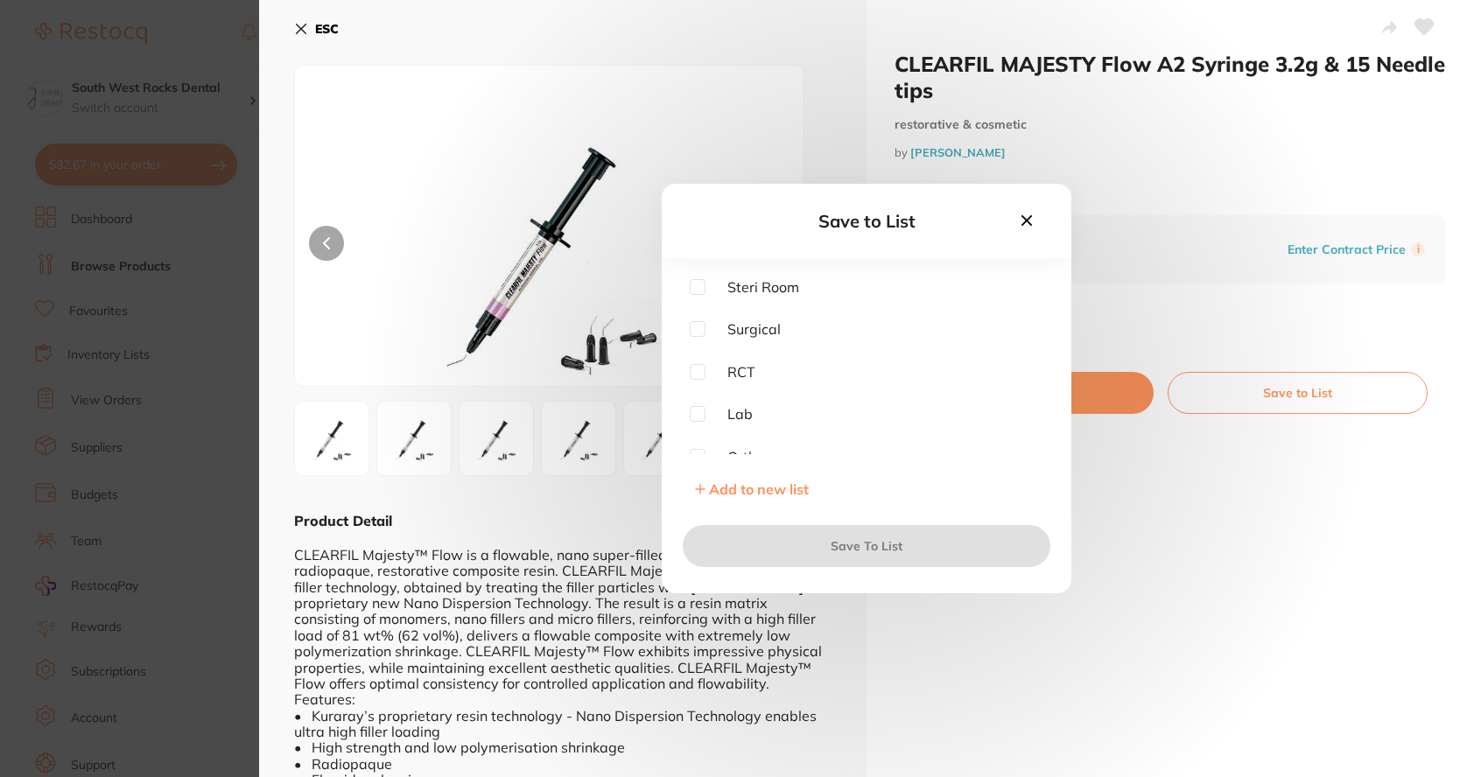
click at [695, 285] on input "checkbox" at bounding box center [698, 287] width 16 height 16
checkbox input "true"
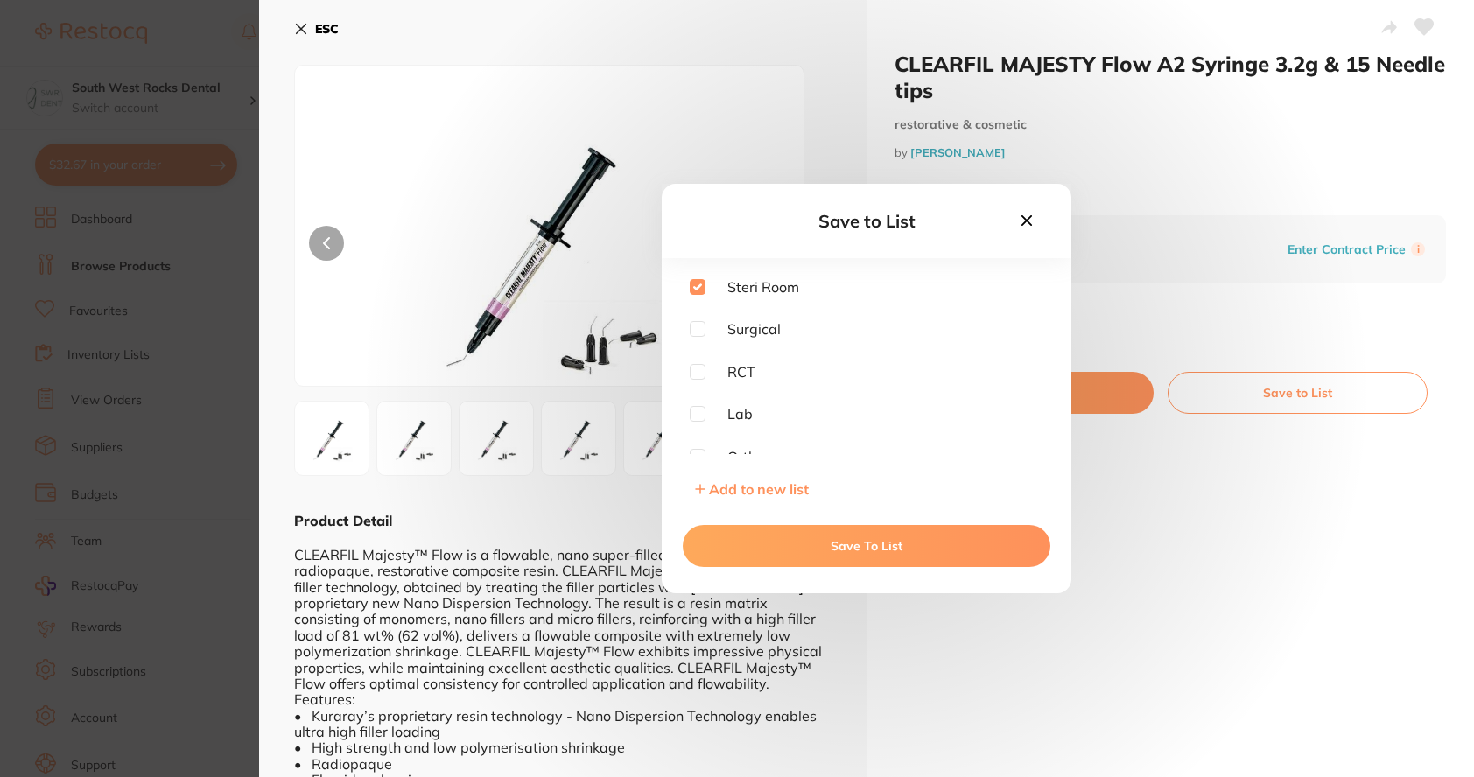
click at [907, 552] on button "Save To List" at bounding box center [867, 546] width 368 height 42
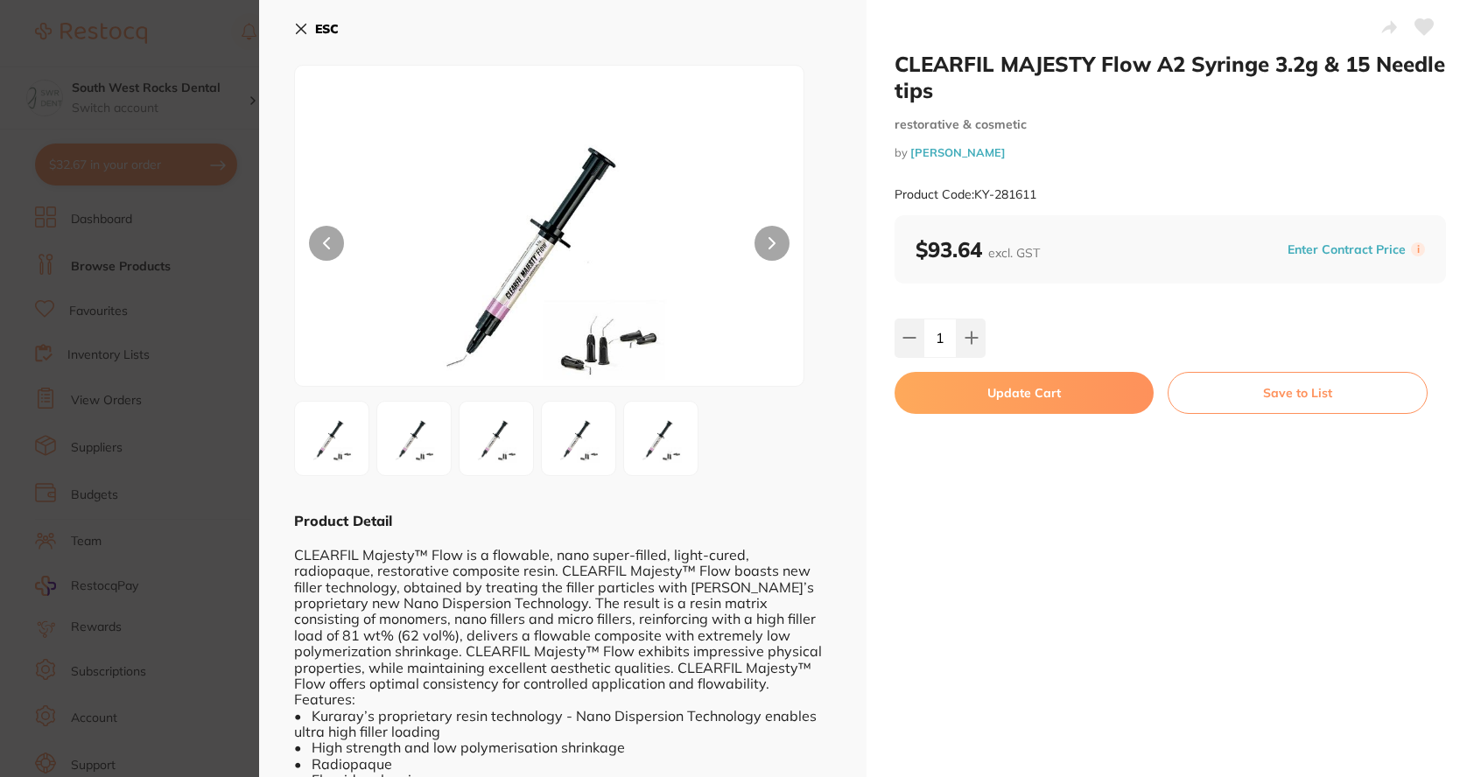
click at [1028, 393] on button "Update Cart" at bounding box center [1024, 393] width 259 height 42
checkbox input "false"
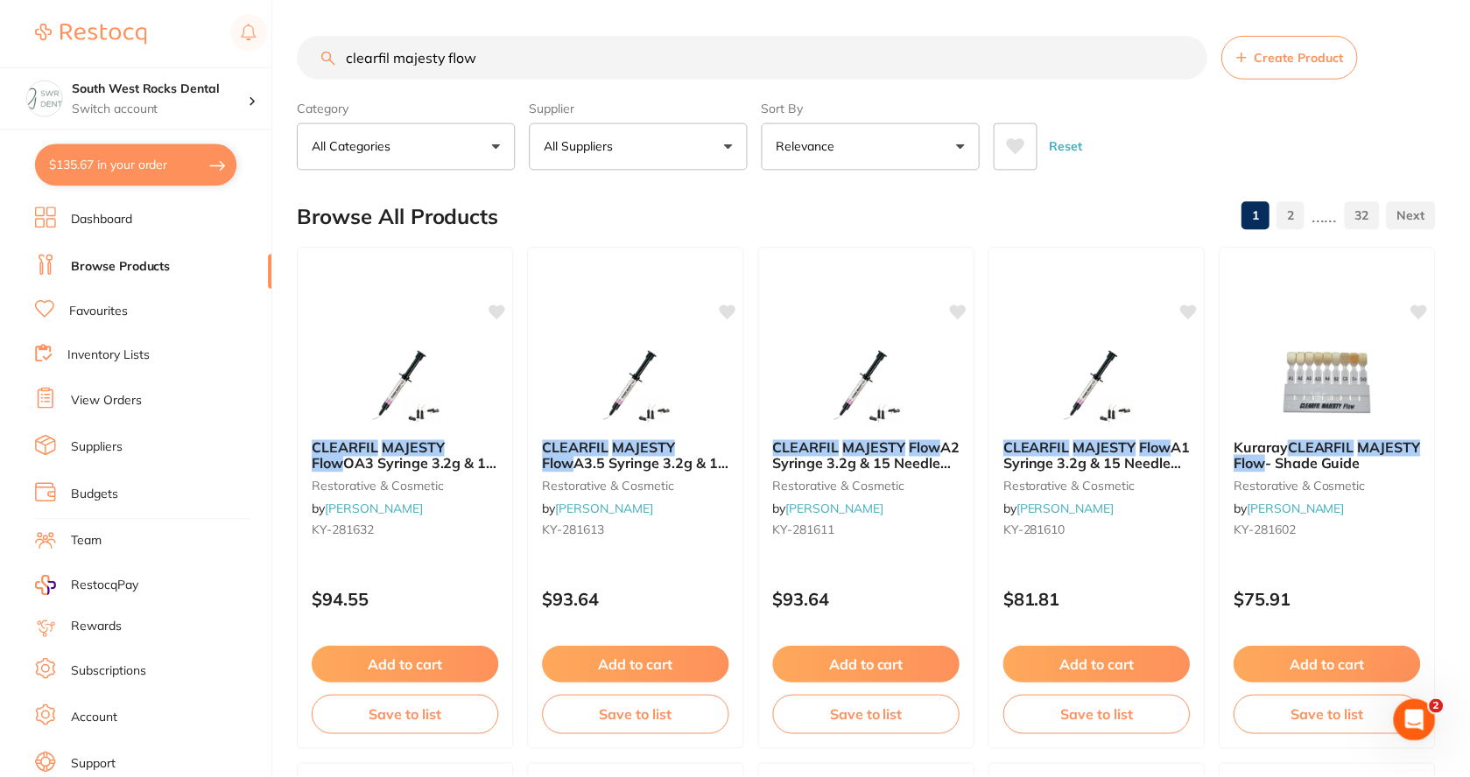
scroll to position [4, 0]
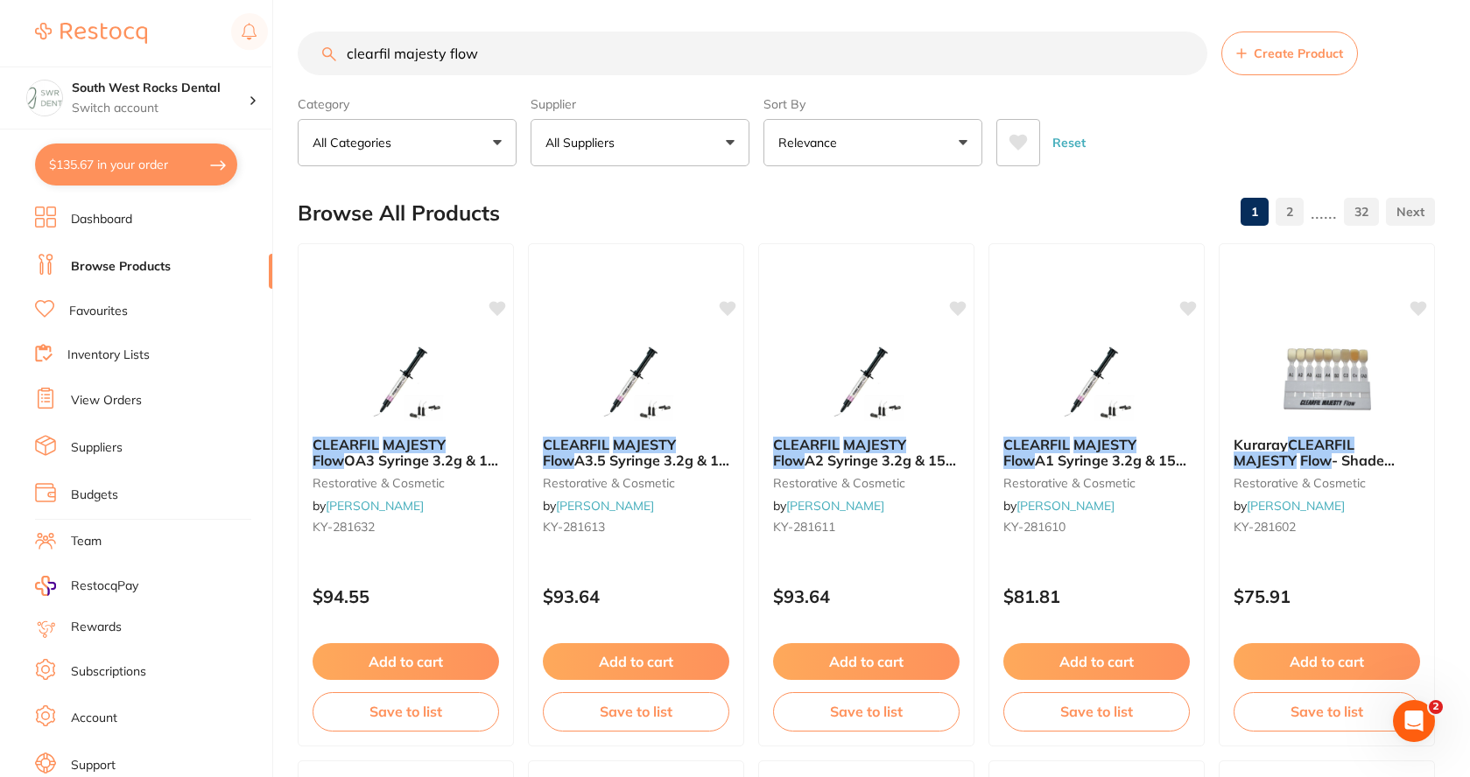
click at [113, 267] on link "Browse Products" at bounding box center [121, 267] width 100 height 18
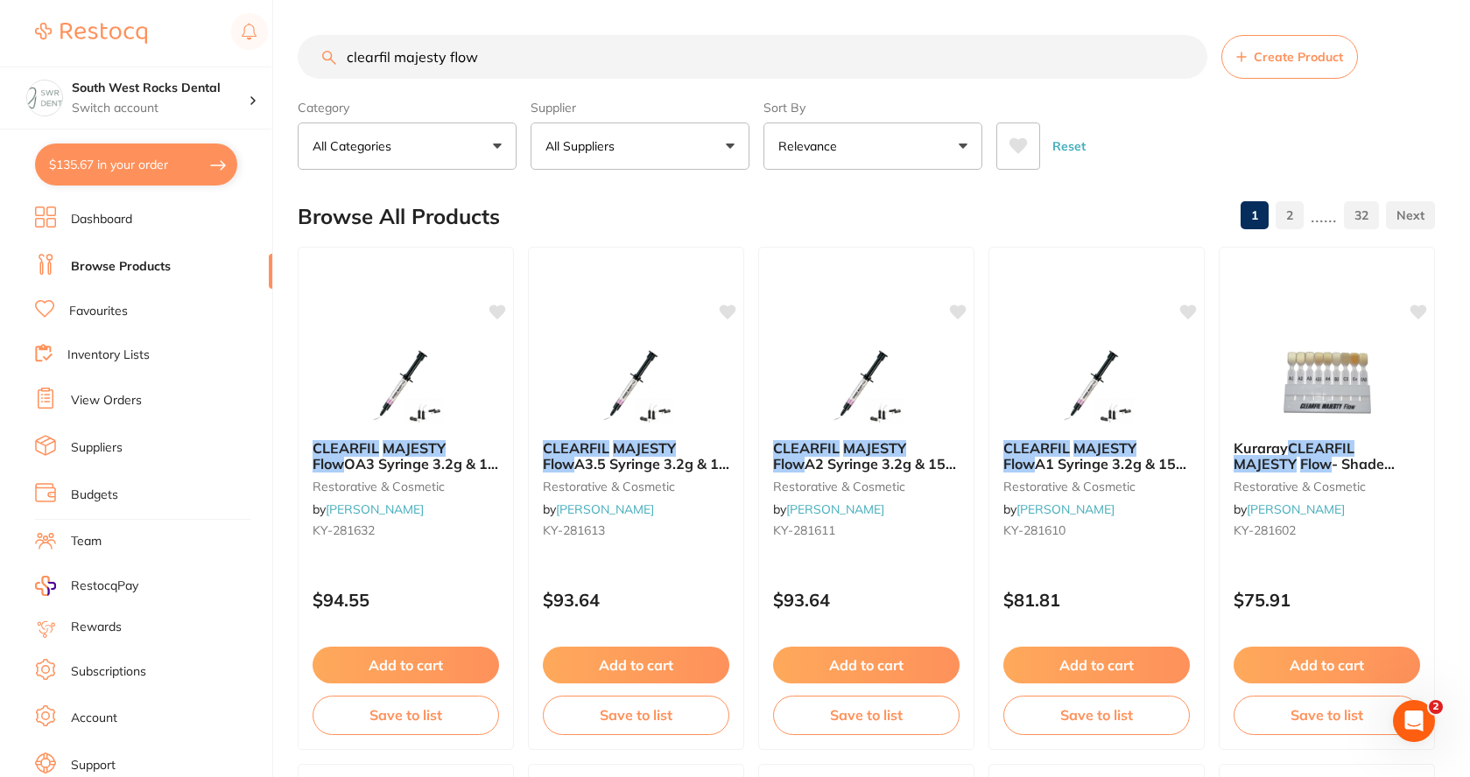
drag, startPoint x: 490, startPoint y: 55, endPoint x: 322, endPoint y: 57, distance: 168.1
click at [322, 57] on div "clearfil majesty flow Create Product" at bounding box center [866, 57] width 1137 height 44
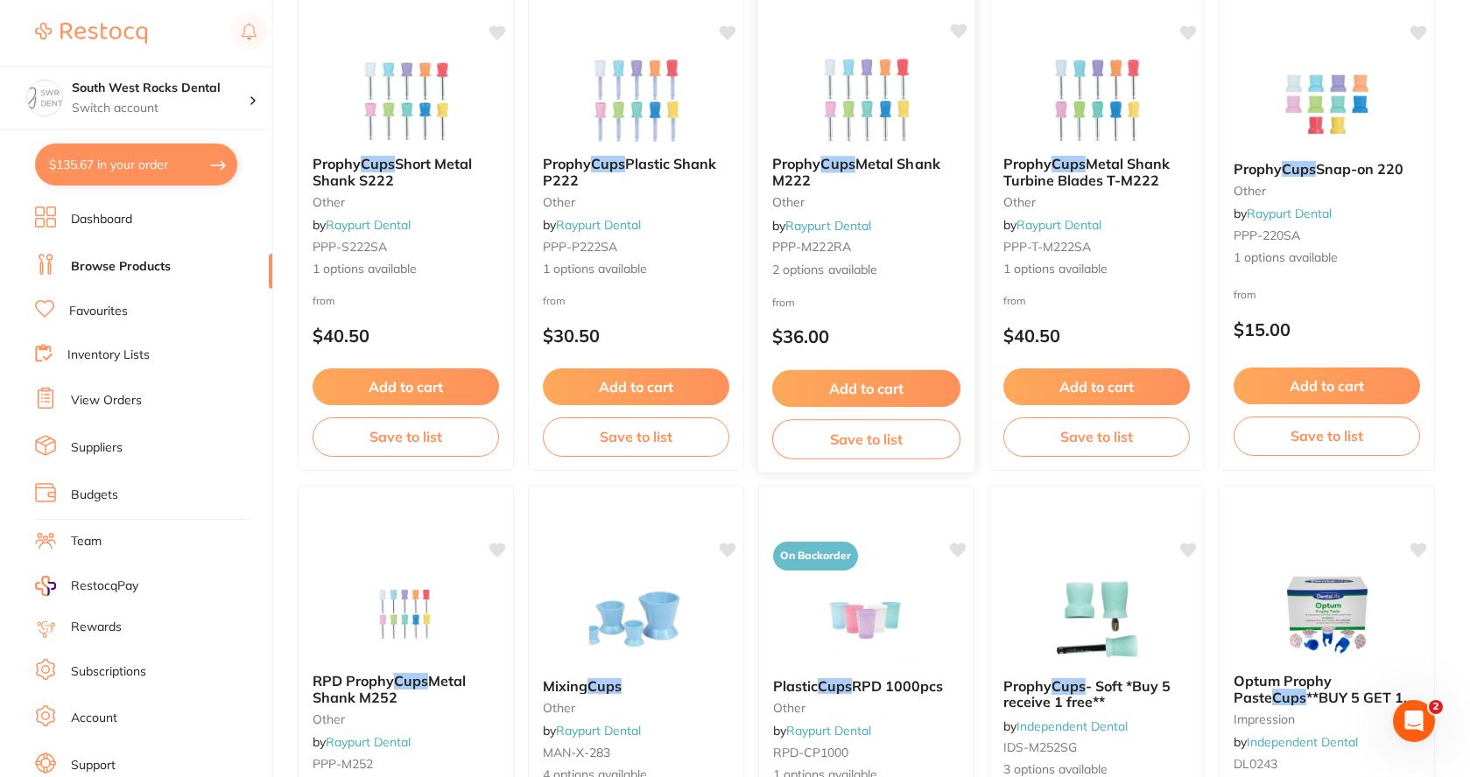
scroll to position [1226, 0]
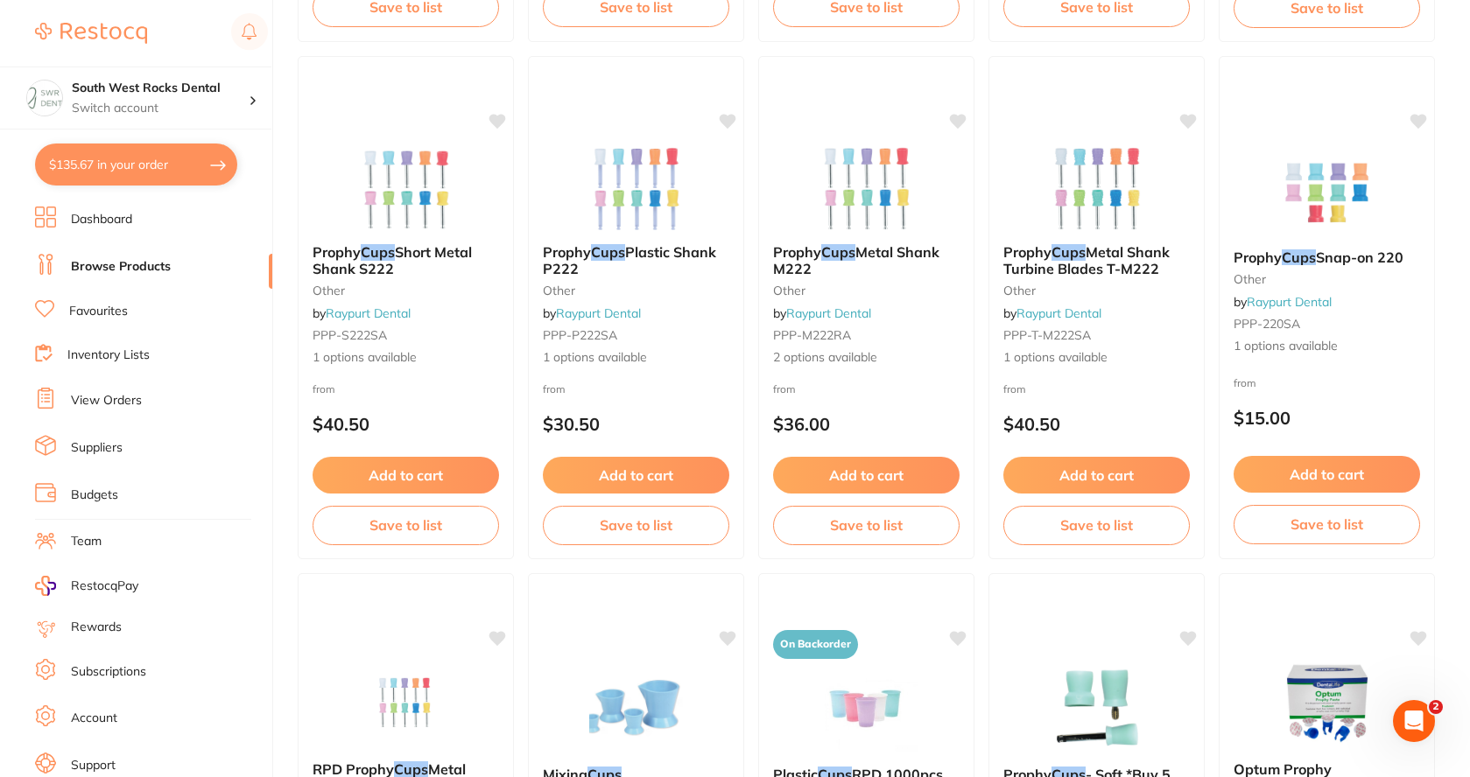
type input "cups"
click at [100, 313] on link "Favourites" at bounding box center [98, 312] width 59 height 18
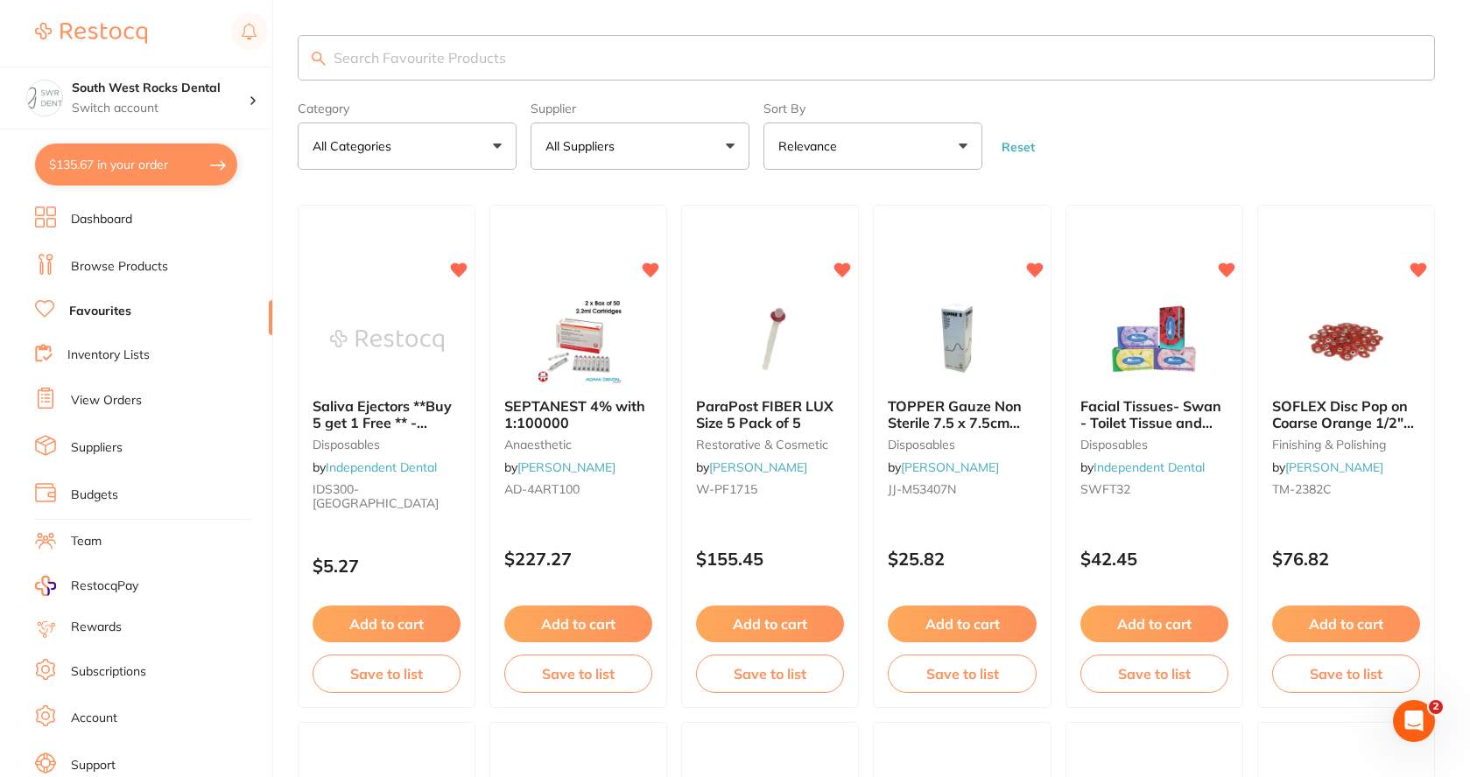
click at [485, 58] on input "search" at bounding box center [866, 58] width 1137 height 46
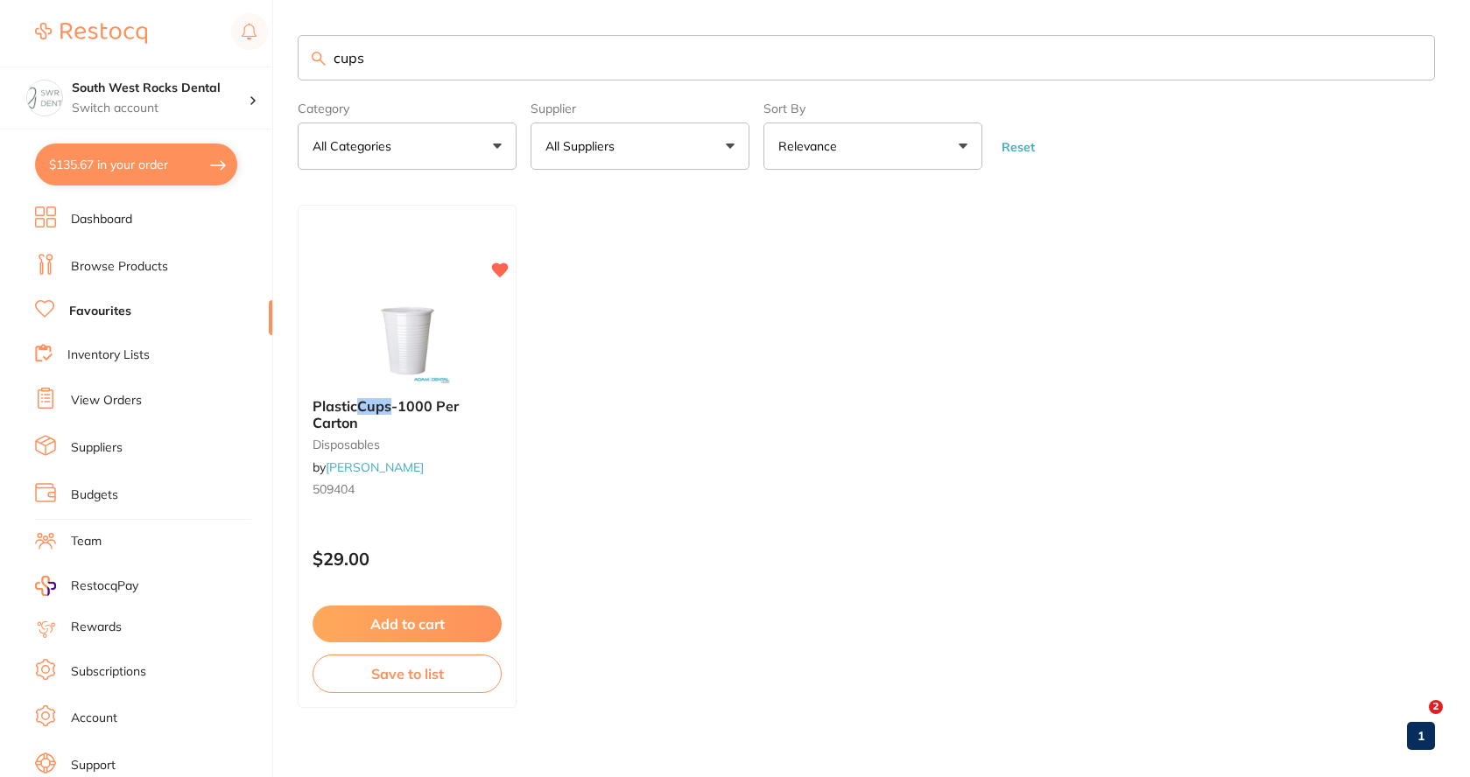
type input "cups"
click at [426, 618] on button "Add to cart" at bounding box center [407, 626] width 191 height 38
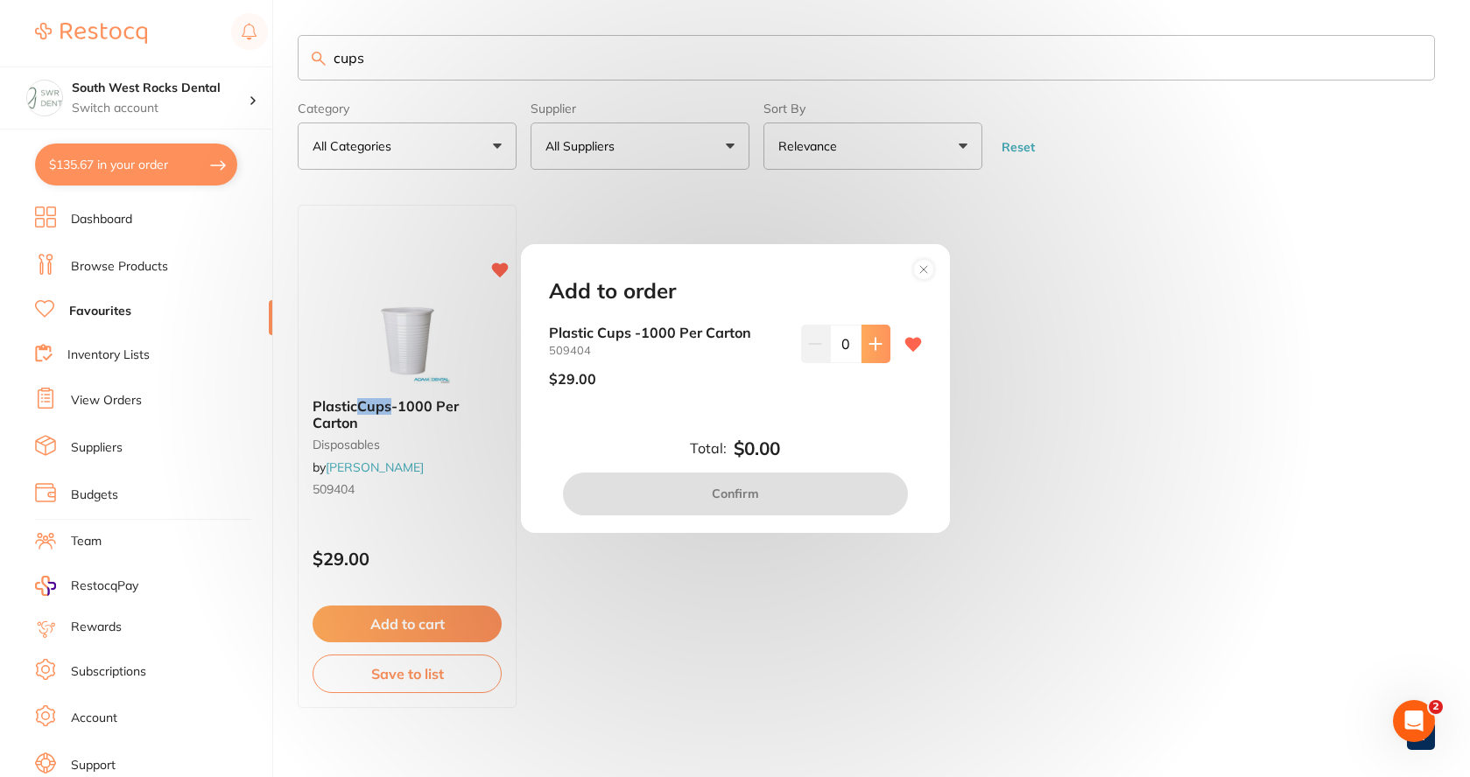
click at [875, 343] on icon at bounding box center [875, 344] width 14 height 14
type input "1"
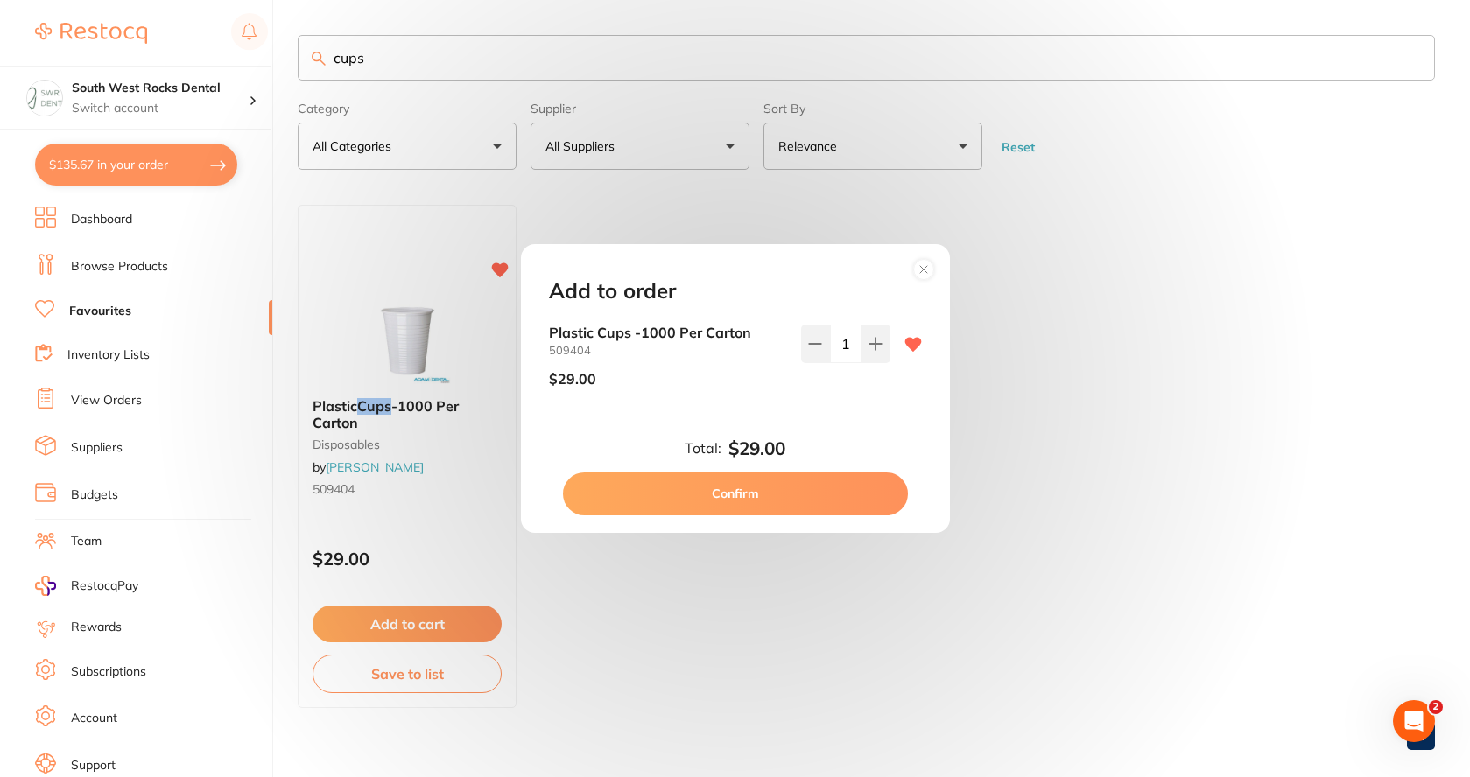
click at [826, 488] on button "Confirm" at bounding box center [735, 494] width 345 height 42
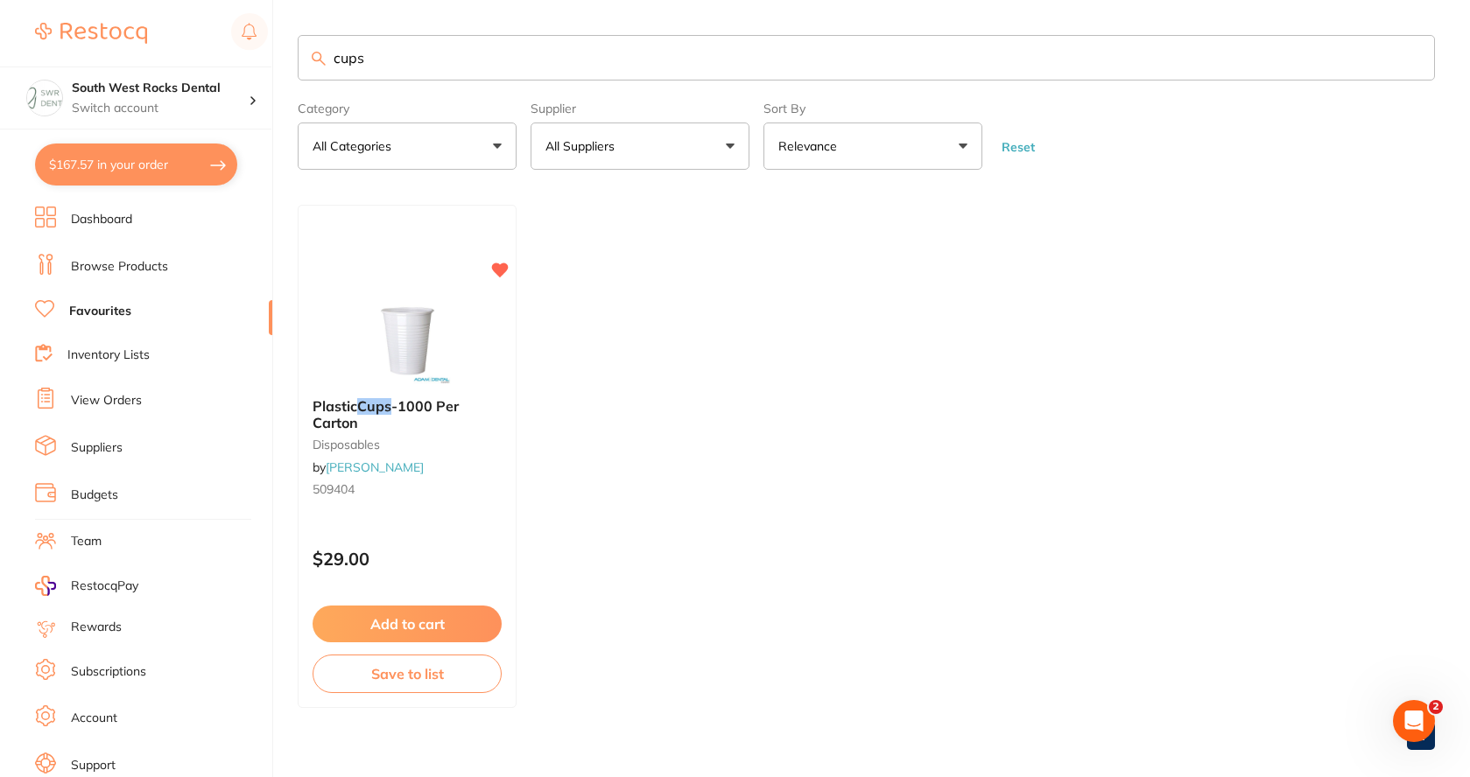
click at [124, 164] on button "$167.57 in your order" at bounding box center [136, 165] width 202 height 42
checkbox input "true"
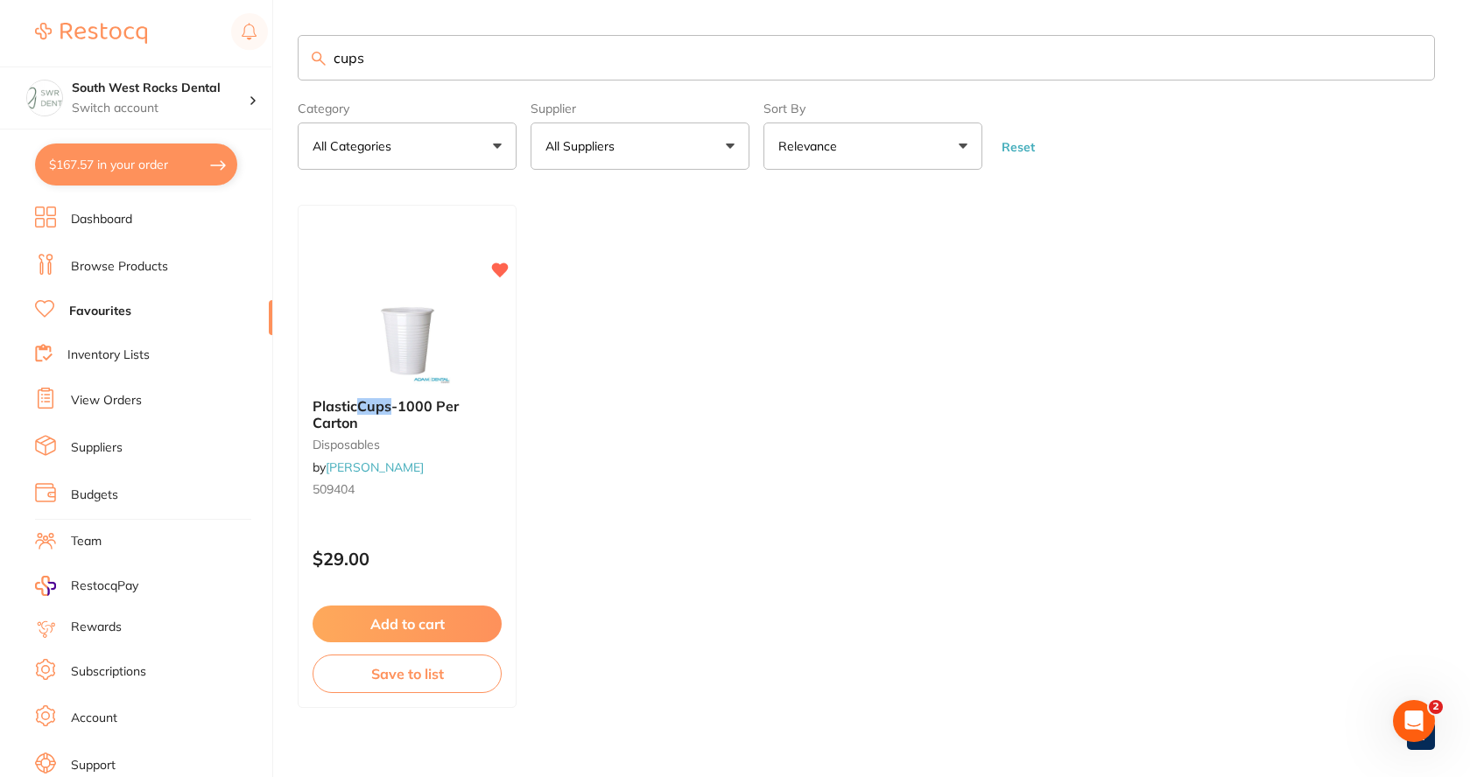
checkbox input "true"
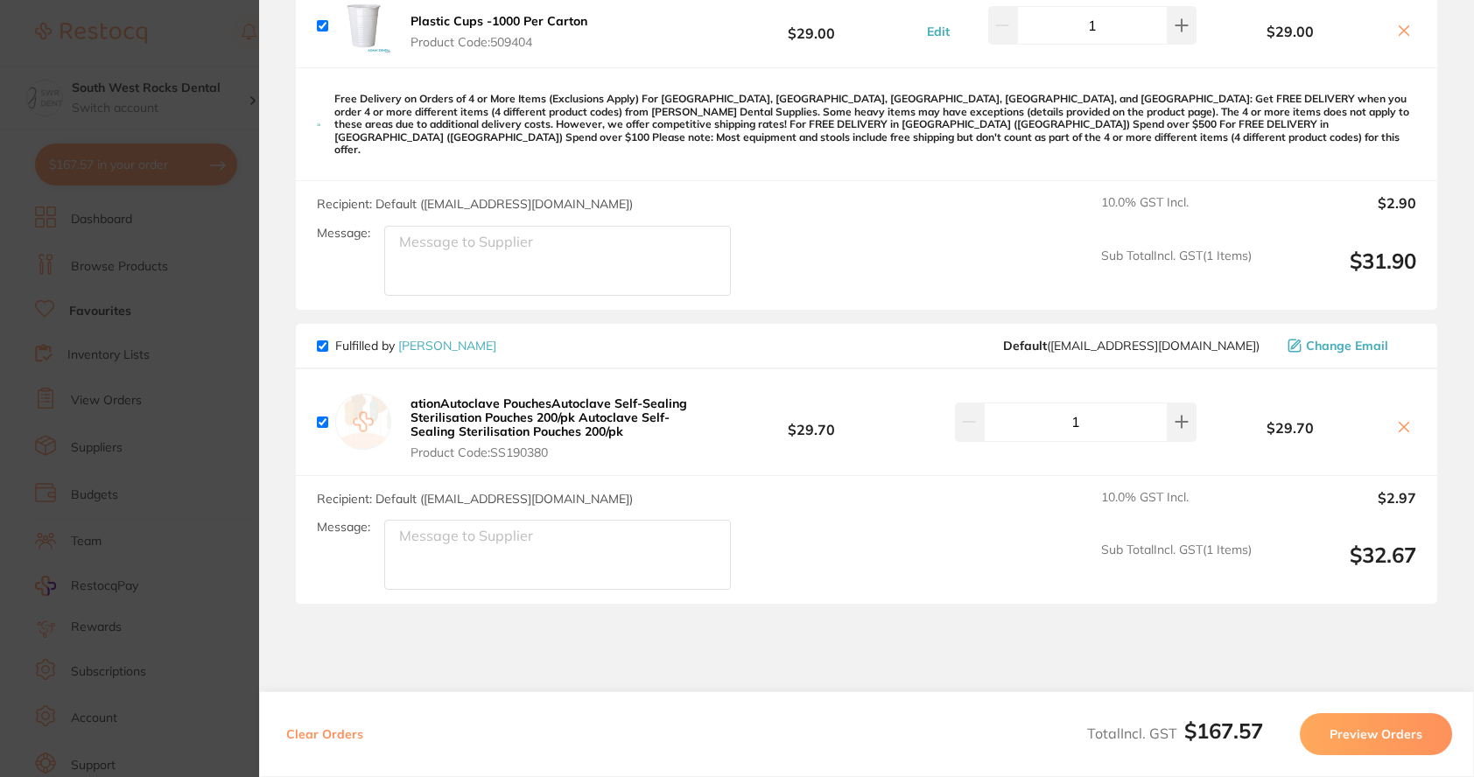
scroll to position [613, 0]
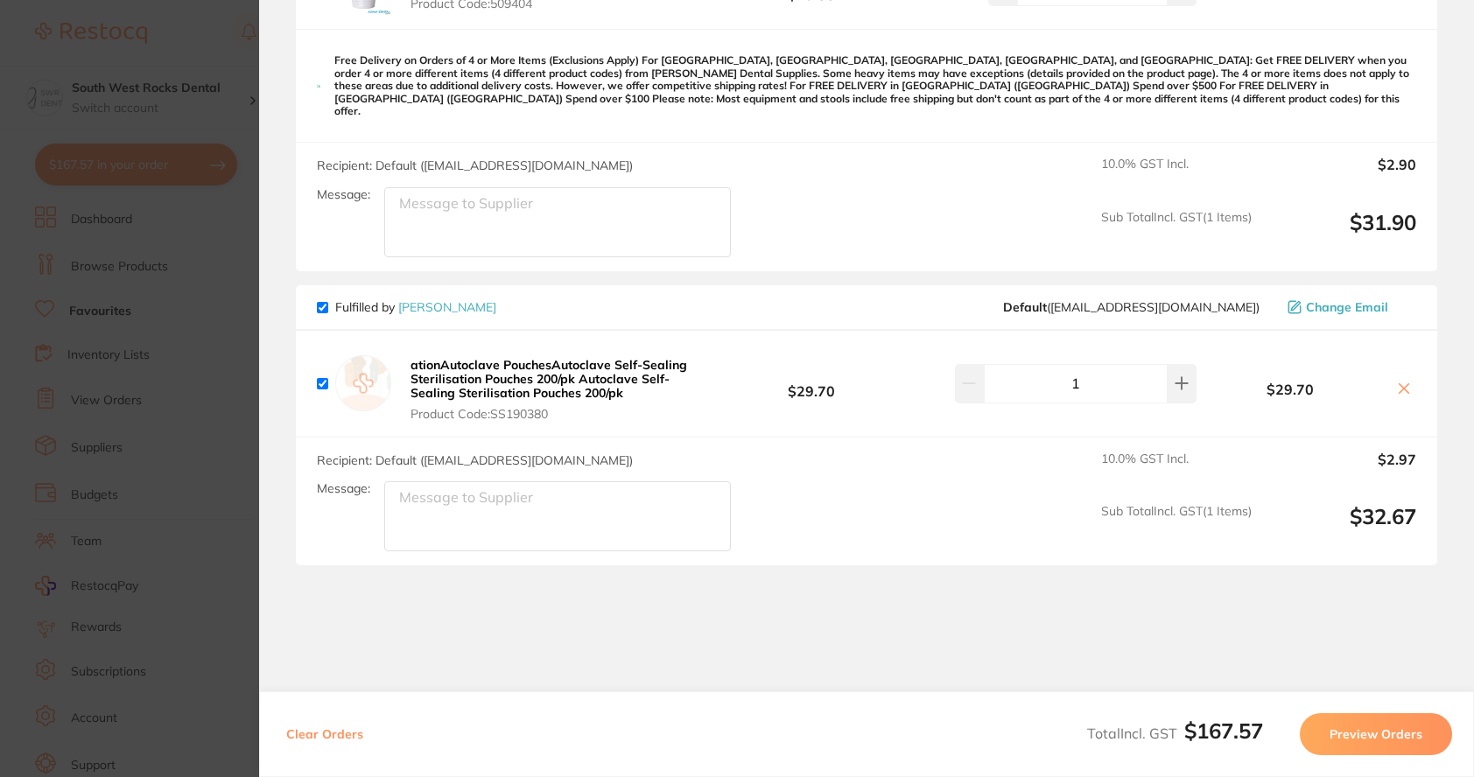
click at [438, 208] on textarea "Message:" at bounding box center [557, 222] width 347 height 70
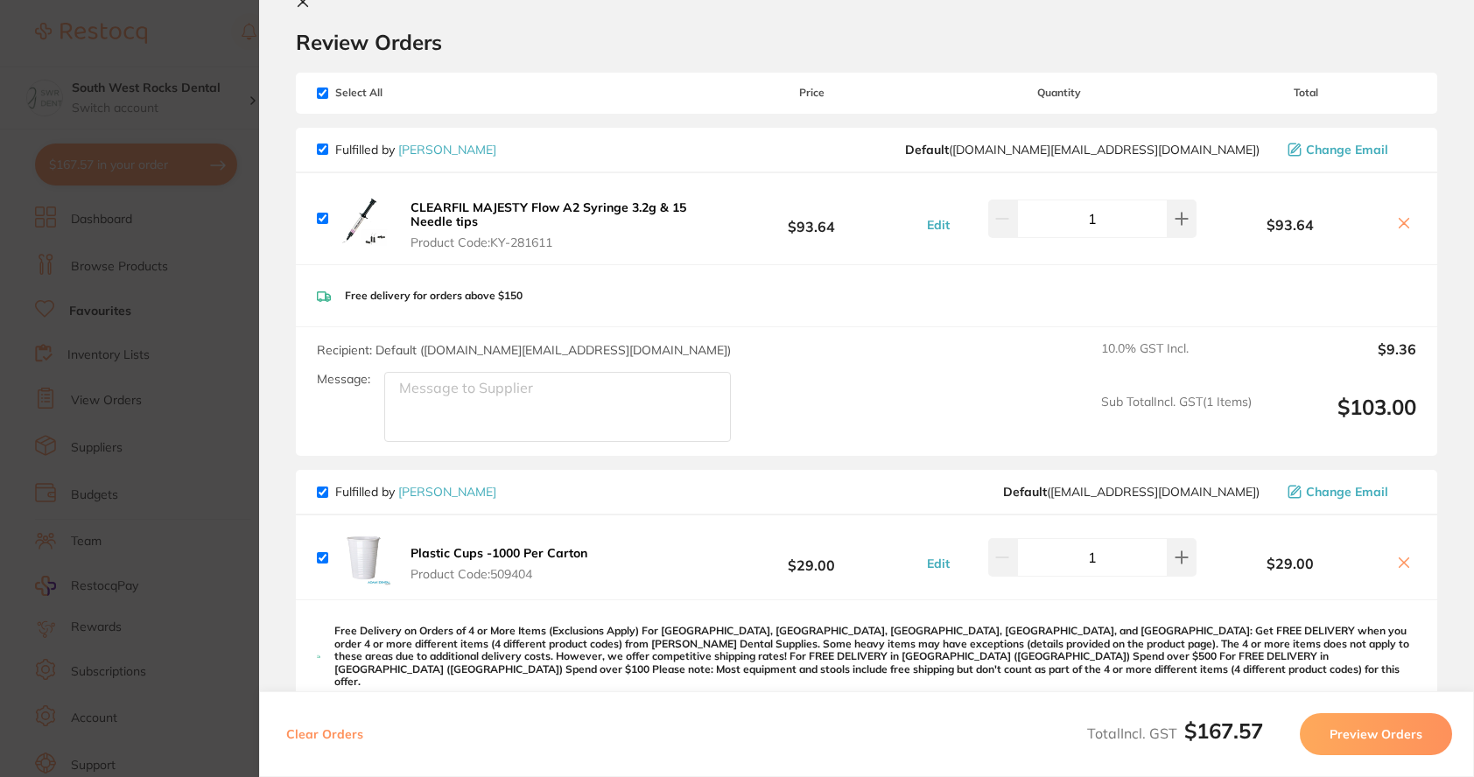
scroll to position [0, 0]
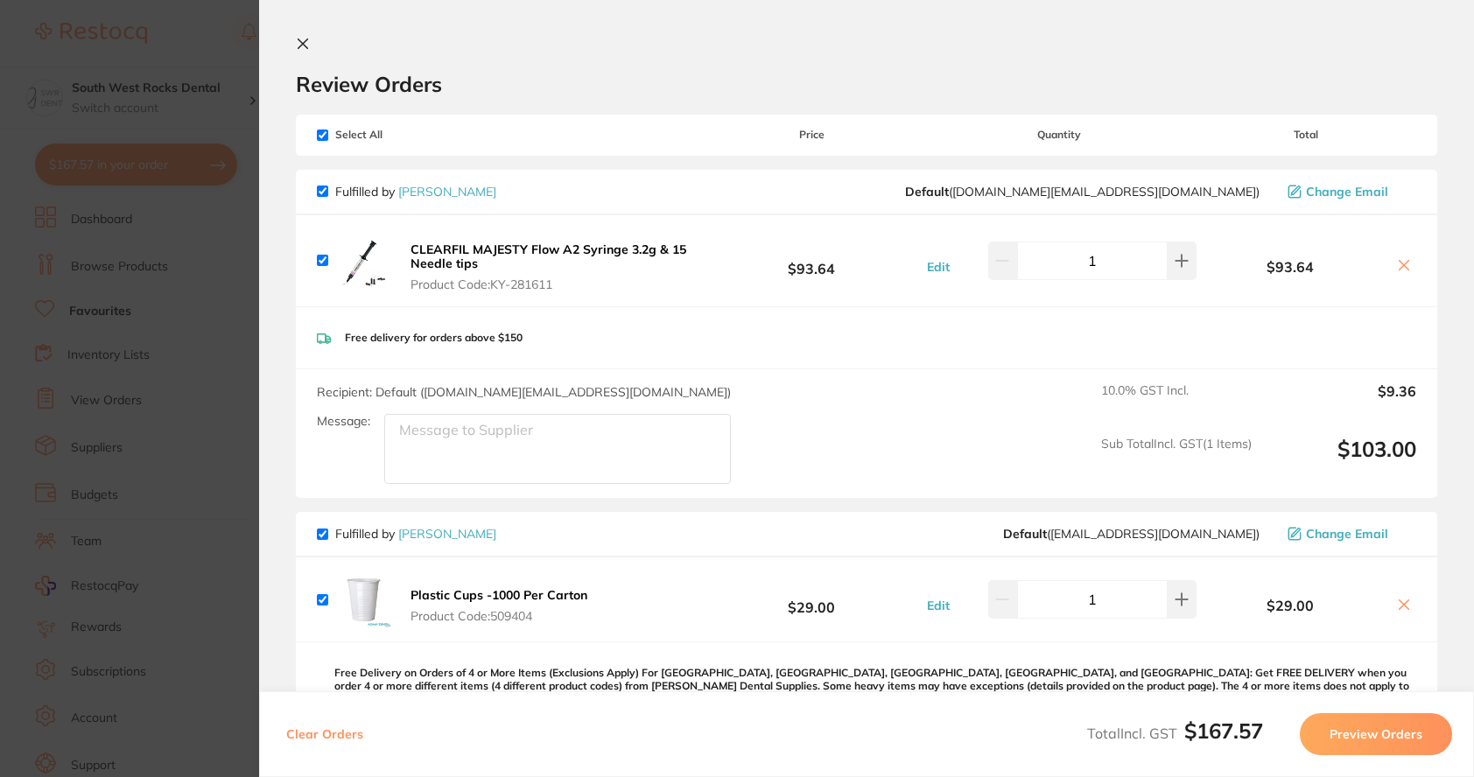
type textarea "Please combine both [PERSON_NAME] orders together for free postage."
click at [298, 45] on icon at bounding box center [303, 44] width 14 height 14
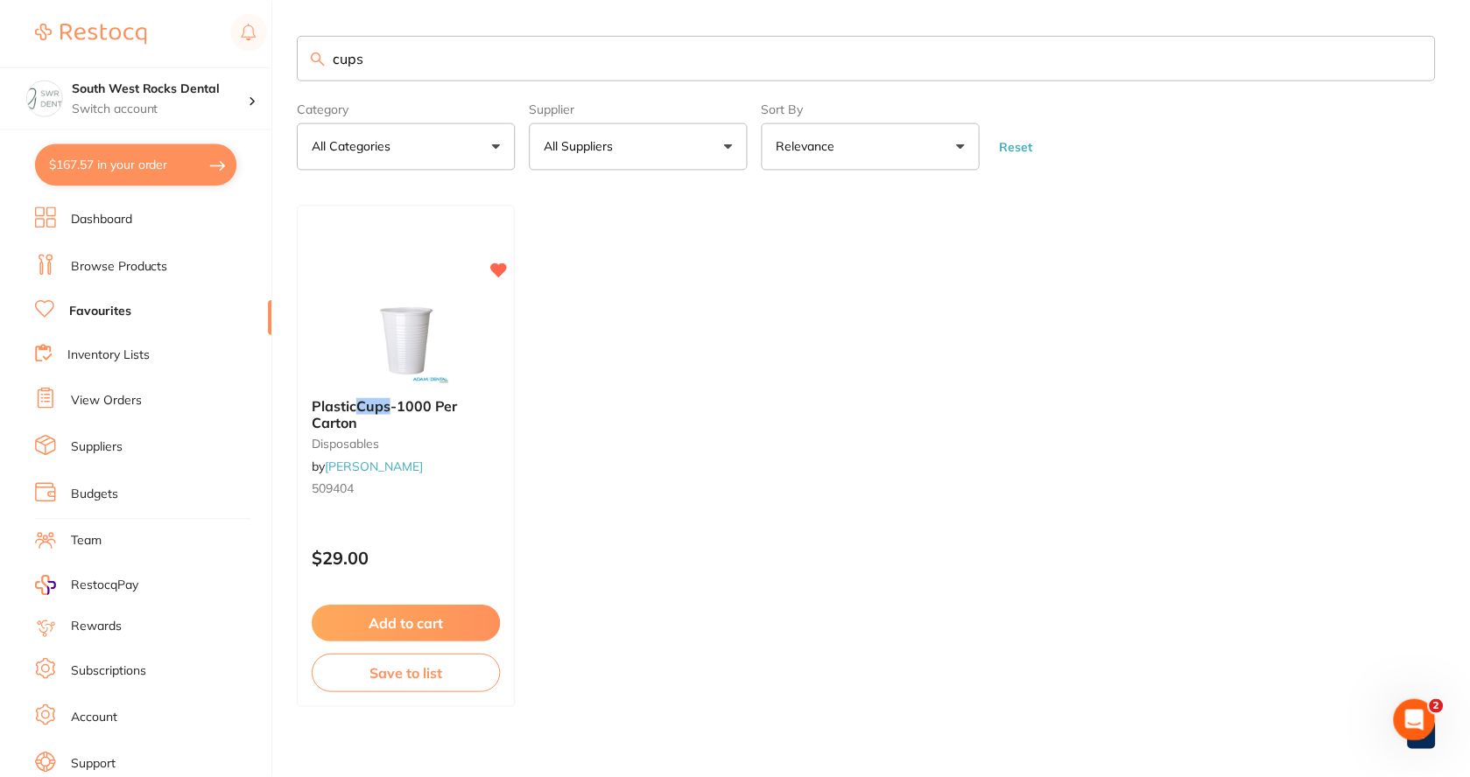
scroll to position [22, 0]
